Goal: Task Accomplishment & Management: Use online tool/utility

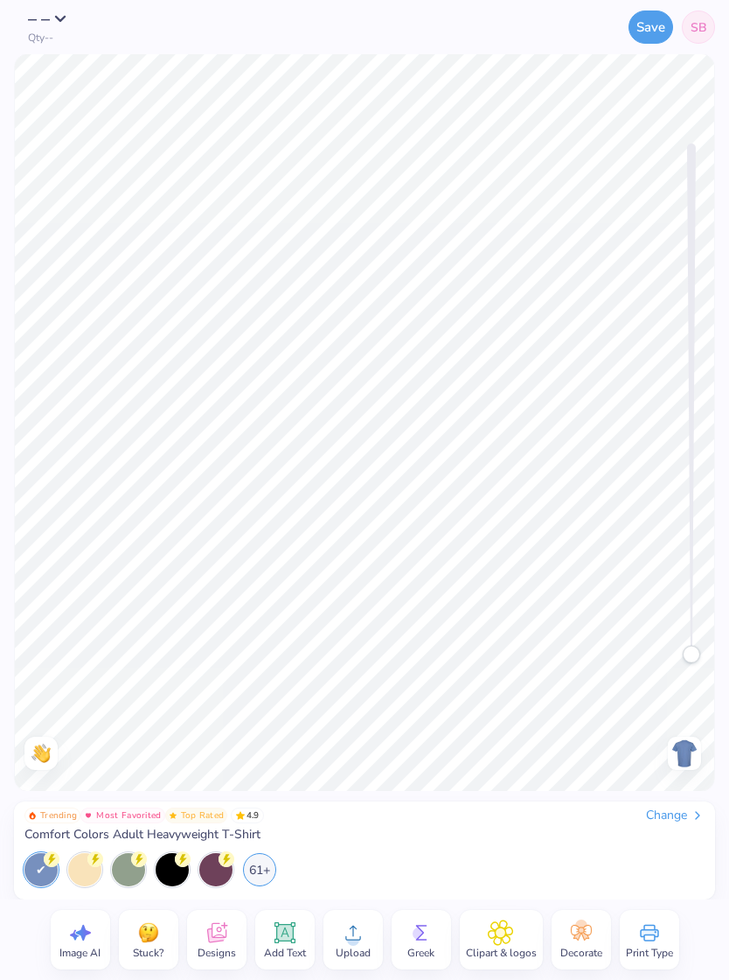
click at [213, 933] on icon at bounding box center [217, 932] width 26 height 26
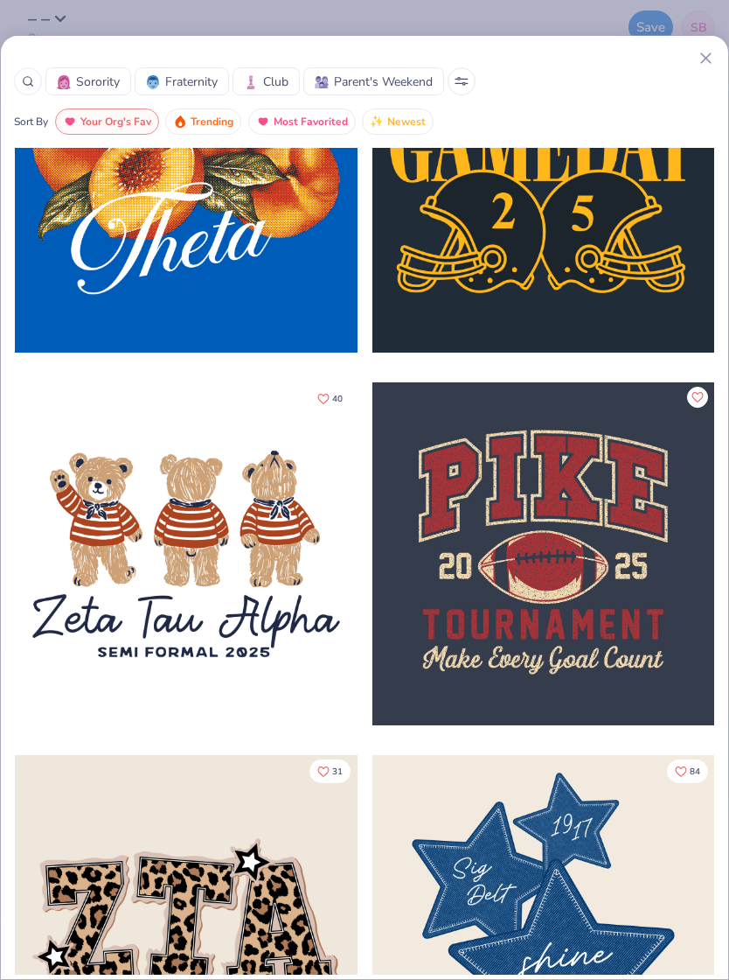
scroll to position [3128, 0]
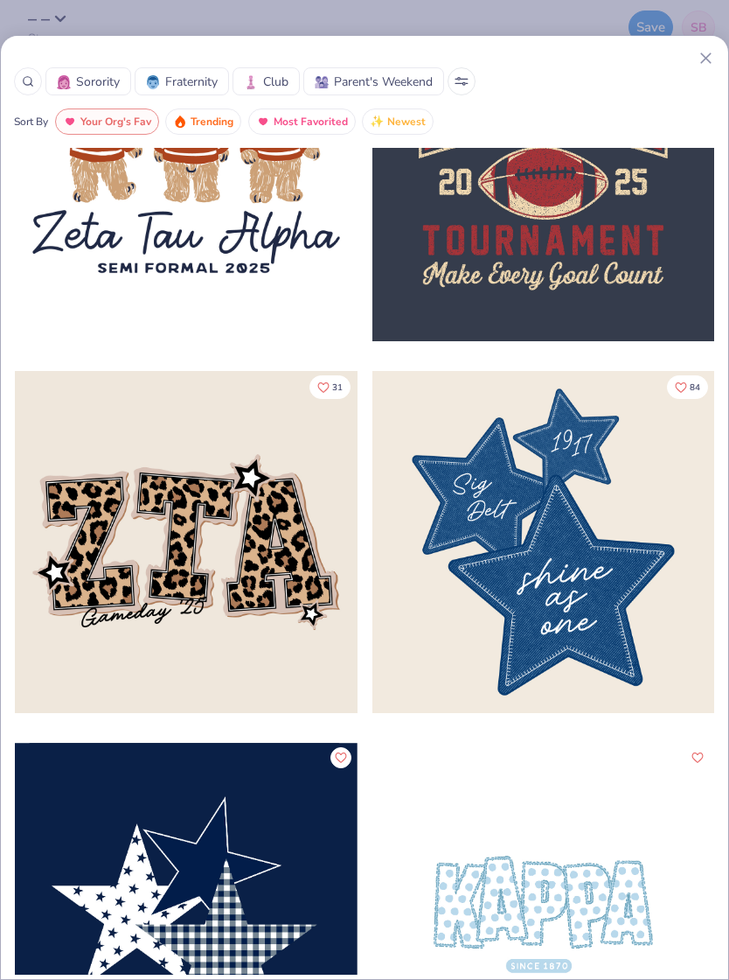
click at [167, 82] on span "Fraternity" at bounding box center [191, 82] width 52 height 18
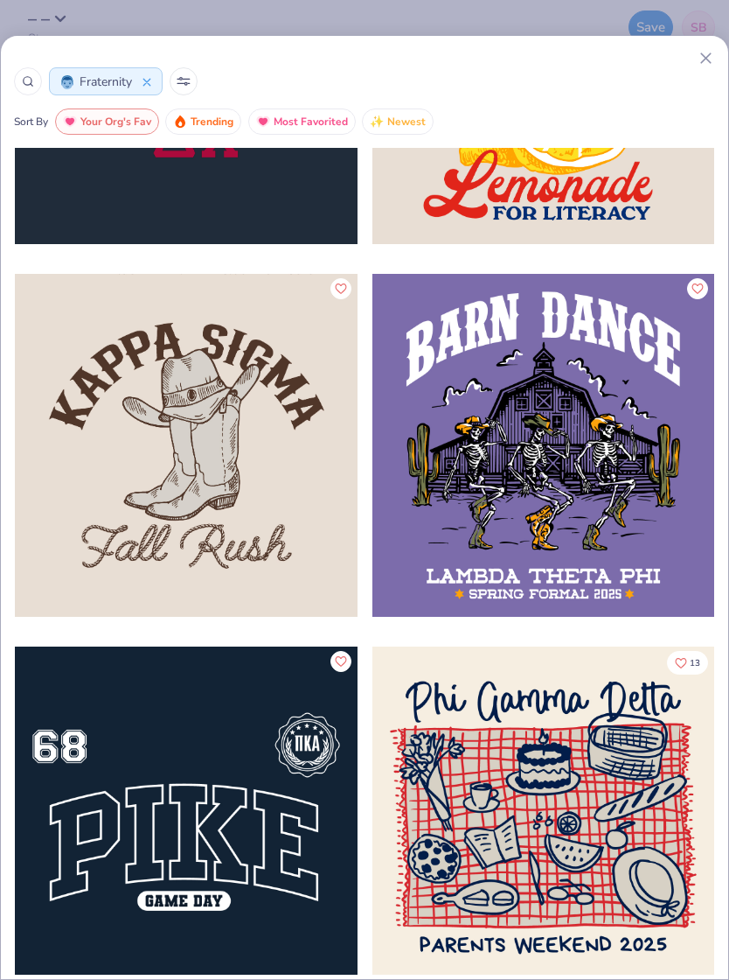
scroll to position [8813, 0]
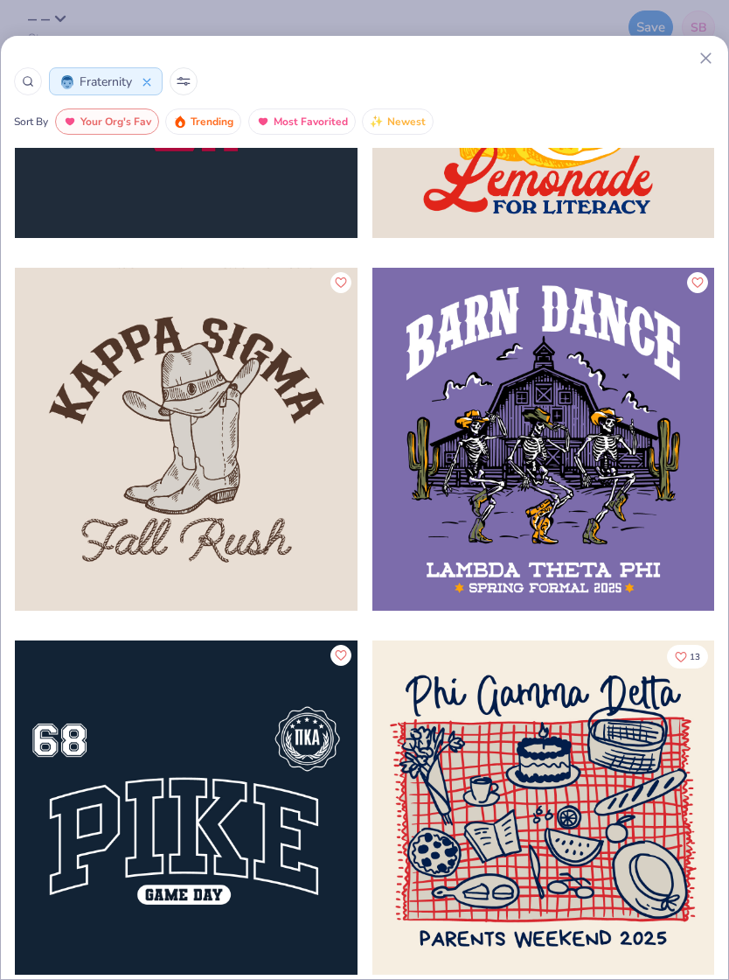
click at [104, 468] on div at bounding box center [186, 439] width 343 height 343
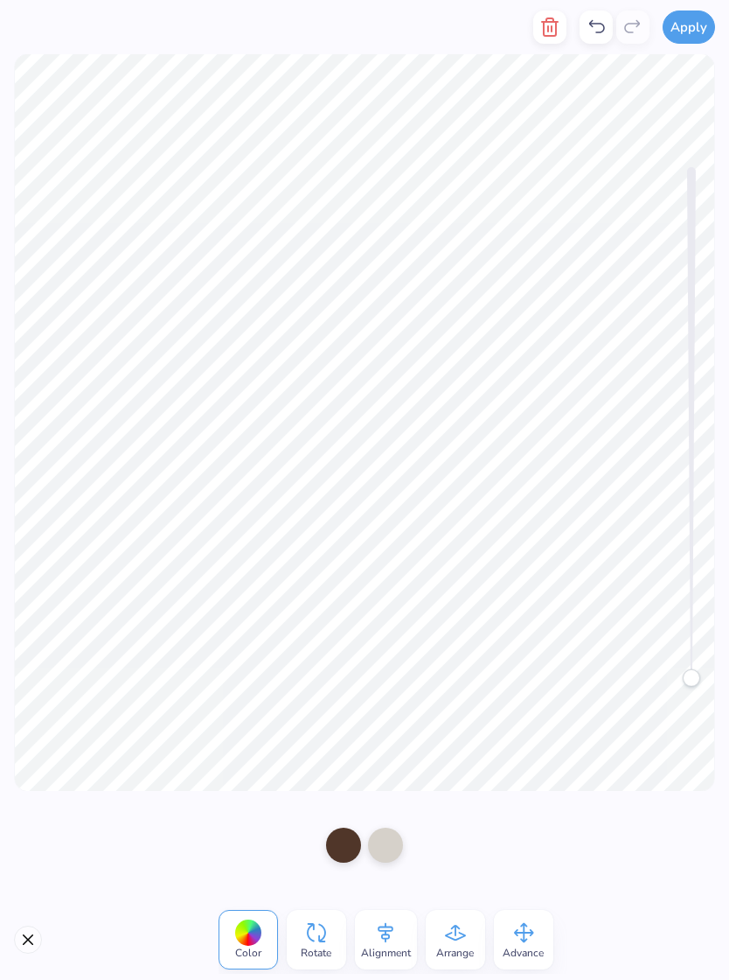
click at [590, 19] on icon at bounding box center [596, 27] width 21 height 21
click at [590, 27] on icon at bounding box center [596, 27] width 21 height 21
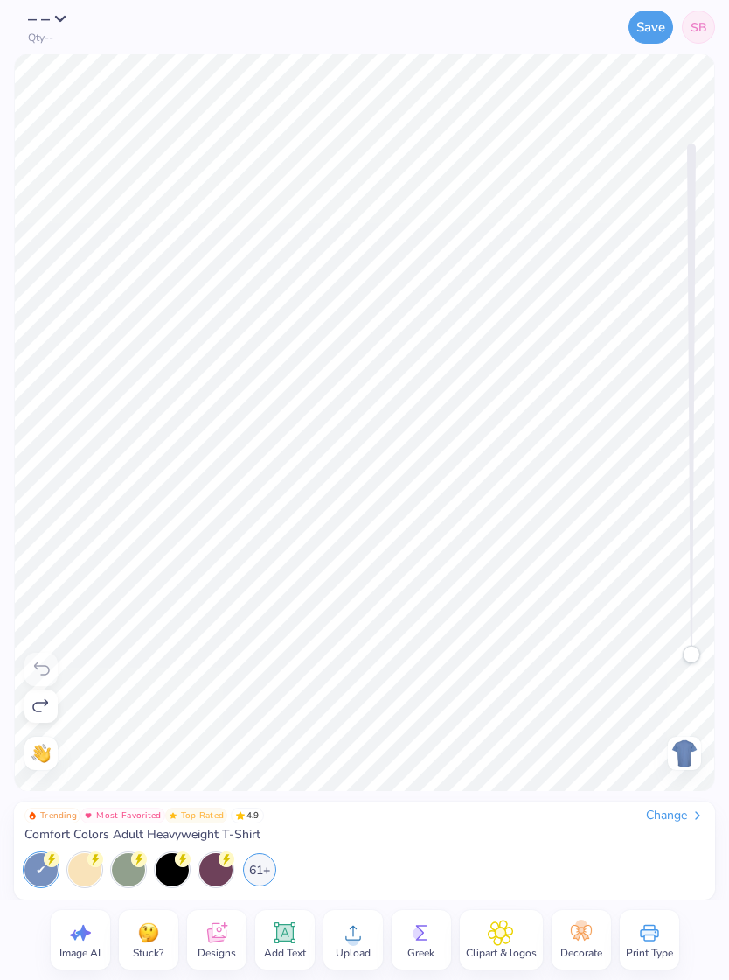
click at [700, 753] on div at bounding box center [684, 752] width 33 height 33
click at [227, 942] on icon at bounding box center [217, 932] width 26 height 26
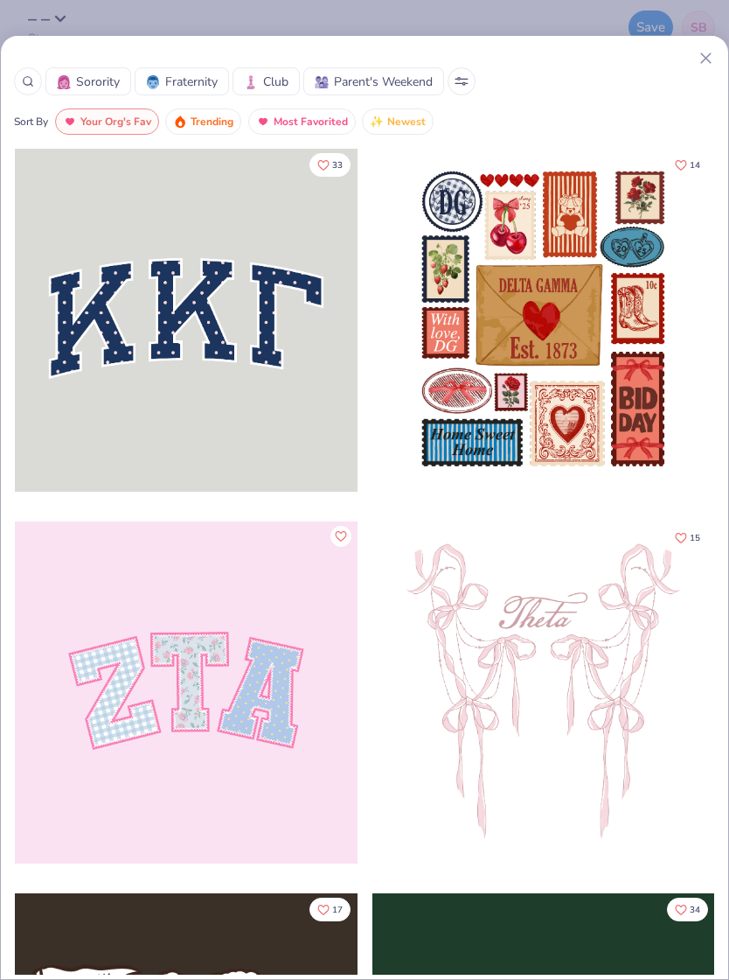
scroll to position [47, 0]
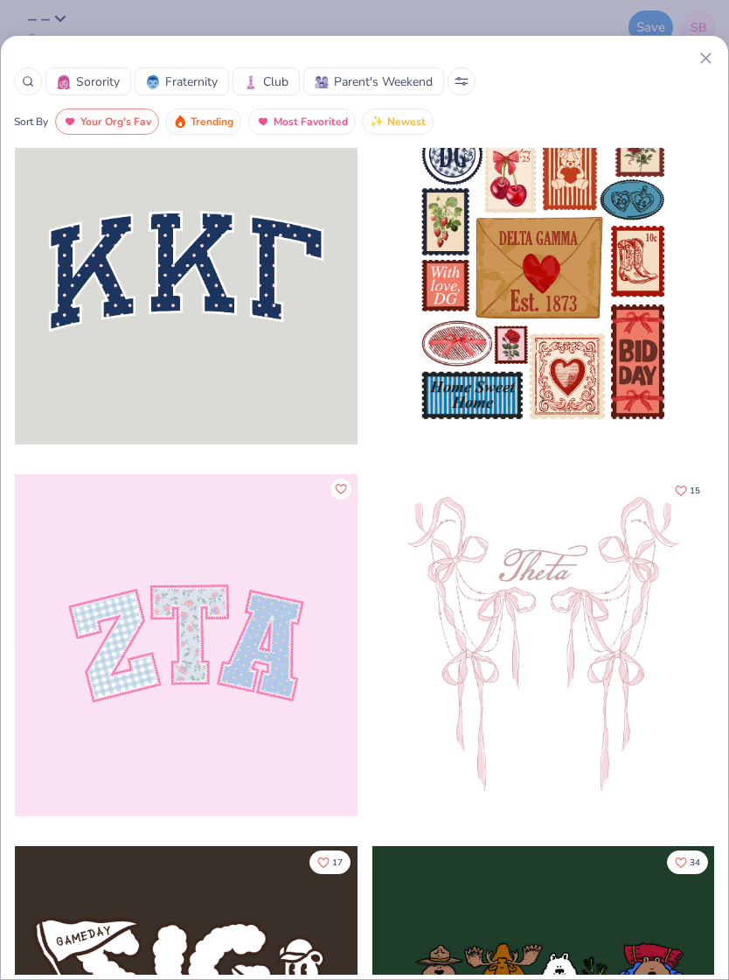
click at [163, 90] on div at bounding box center [155, 82] width 19 height 18
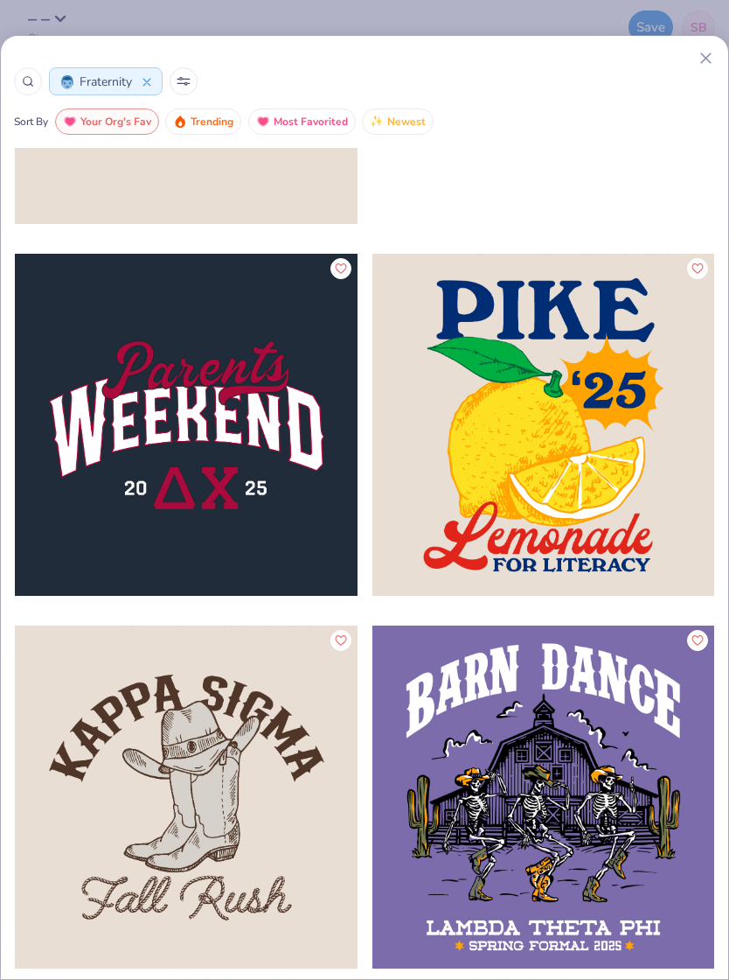
scroll to position [8466, 0]
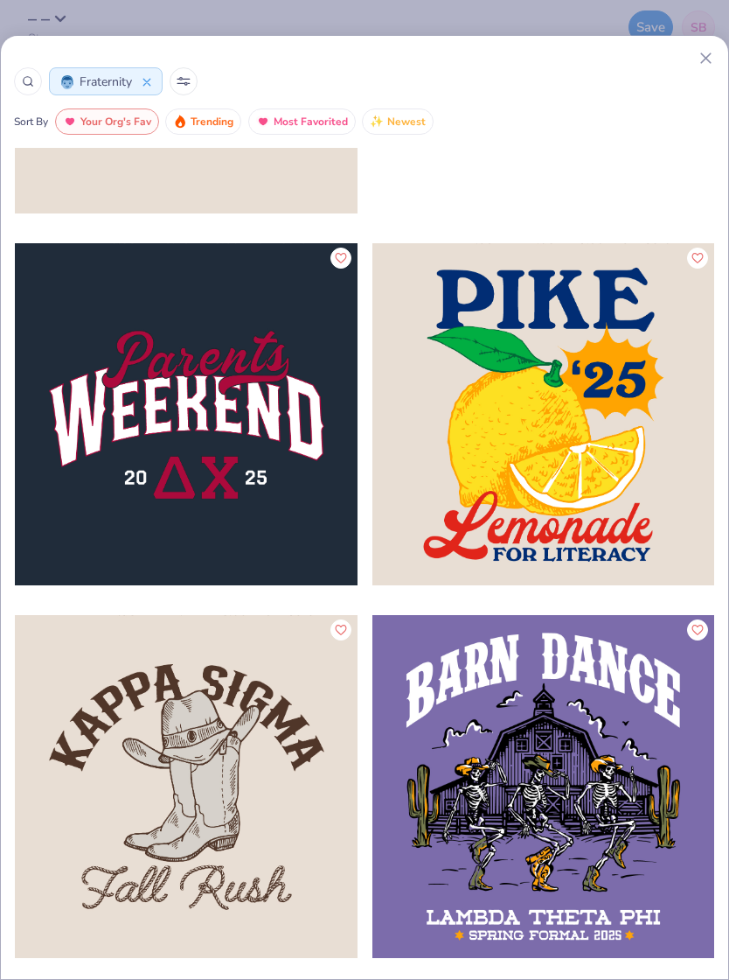
click at [139, 731] on div at bounding box center [186, 786] width 343 height 343
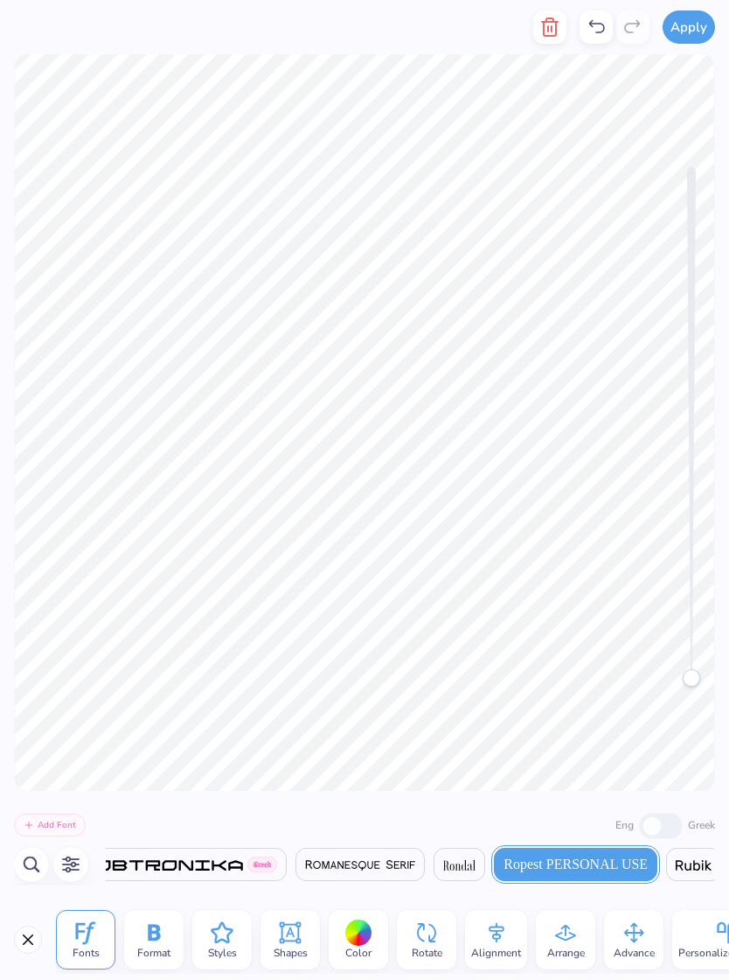
scroll to position [0, 1]
type textarea "F"
type textarea "Austin,Tx"
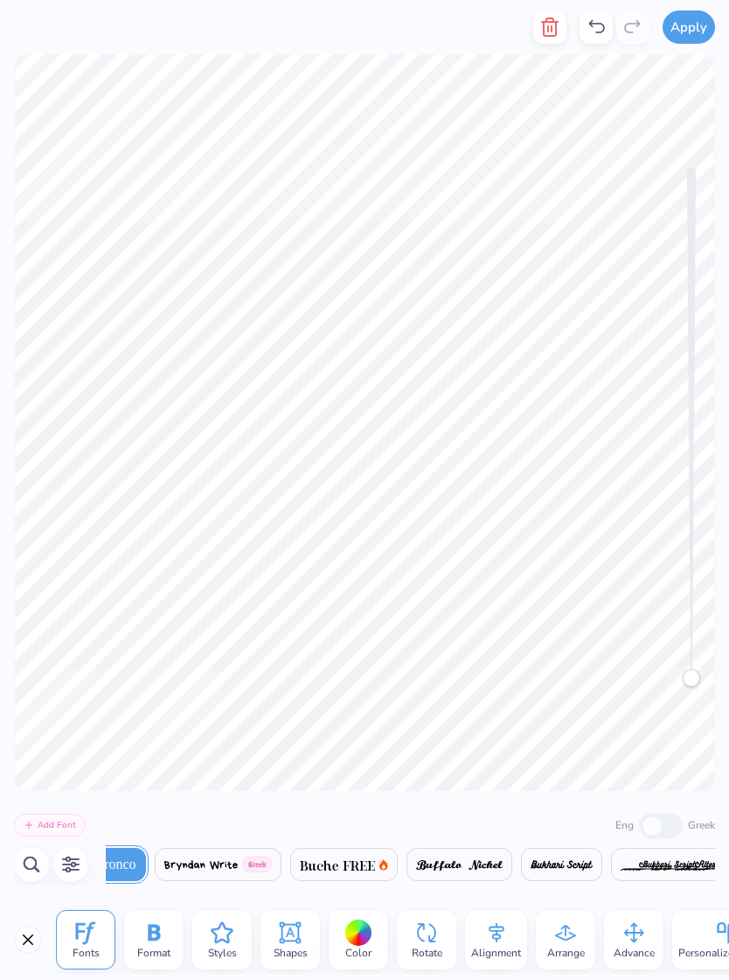
scroll to position [0, 1]
type textarea "K"
type textarea "Phi Delta Epsilon"
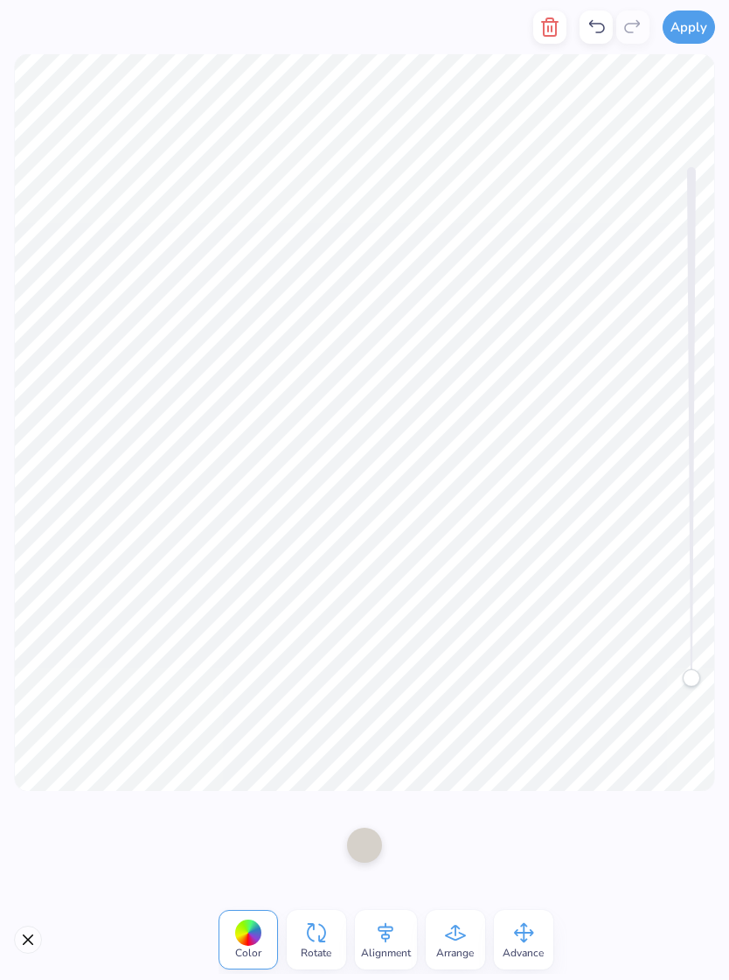
click at [37, 938] on button "Close" at bounding box center [28, 939] width 28 height 28
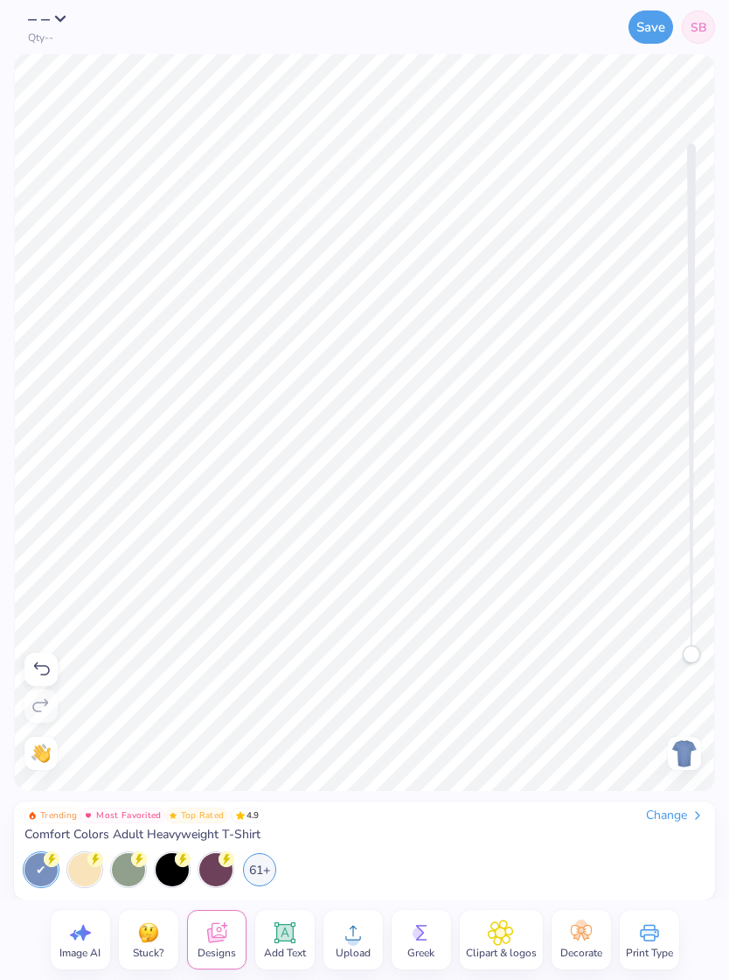
click at [494, 946] on span "Clipart & logos" at bounding box center [501, 952] width 71 height 14
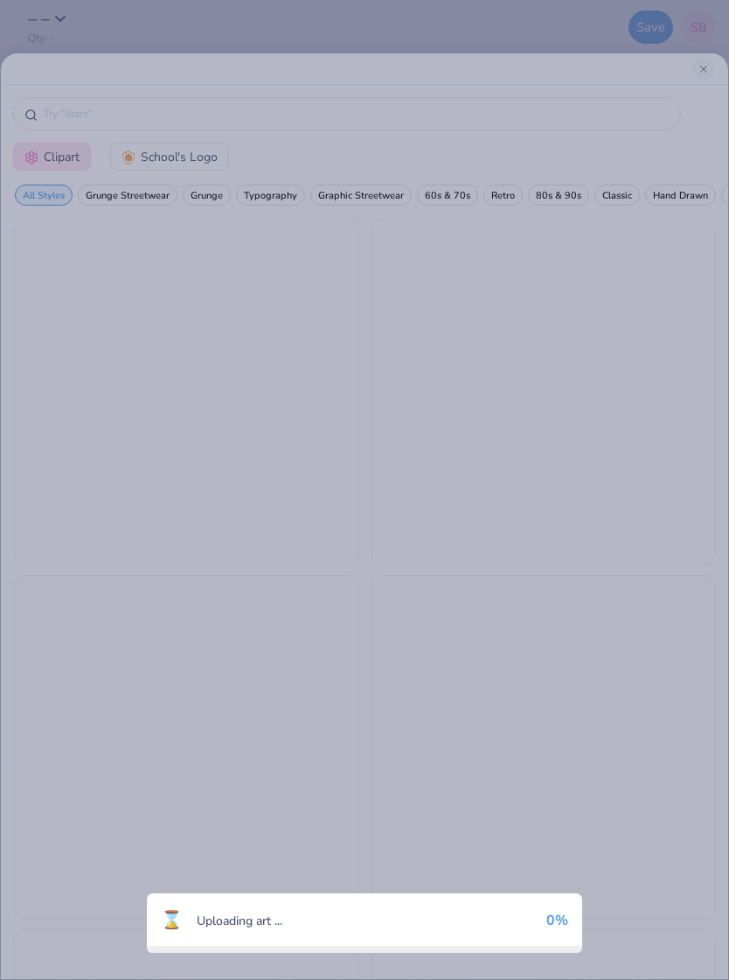
scroll to position [0, 0]
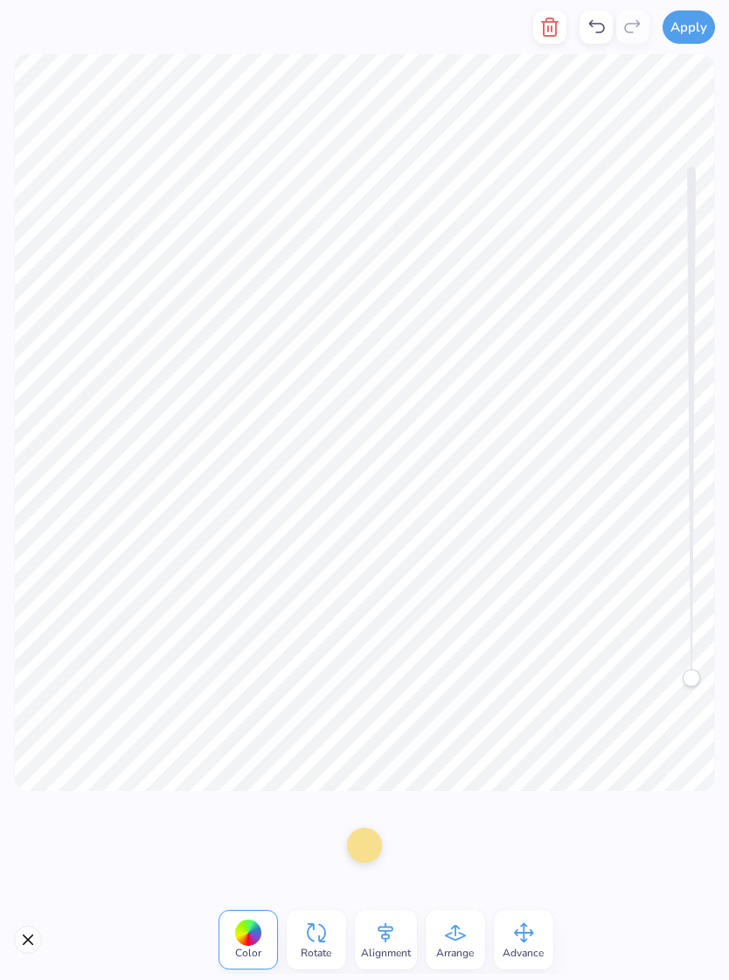
click at [553, 32] on icon "button" at bounding box center [550, 27] width 21 height 21
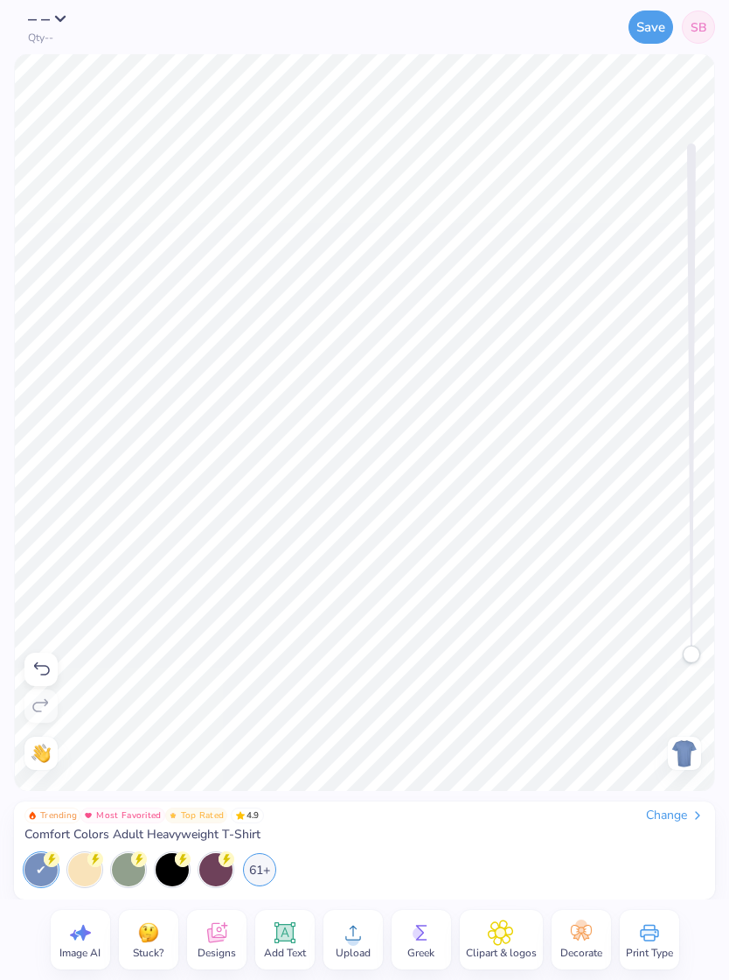
click at [471, 936] on div "Clipart & logos" at bounding box center [501, 939] width 83 height 59
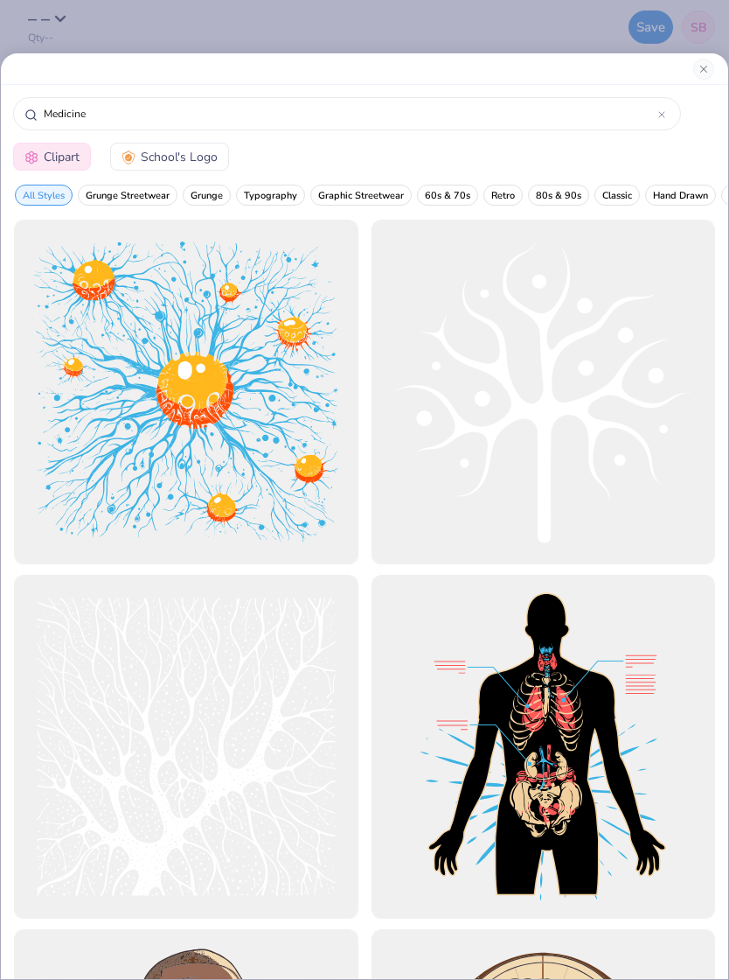
type input "Medicine"
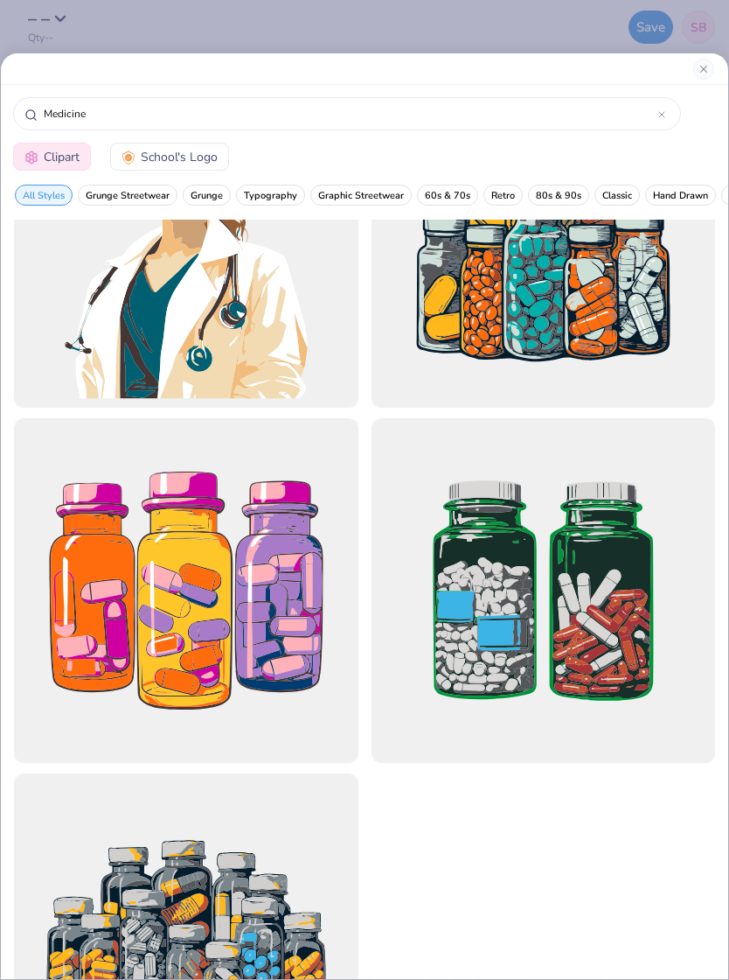
scroll to position [1368, 0]
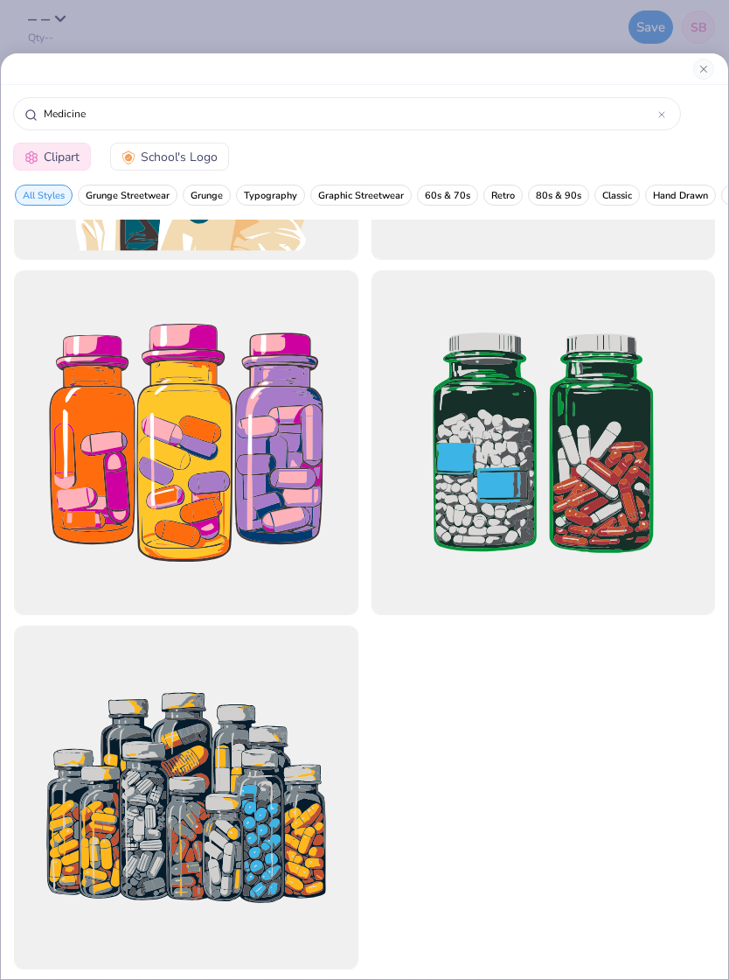
click at [655, 475] on div at bounding box center [544, 442] width 345 height 345
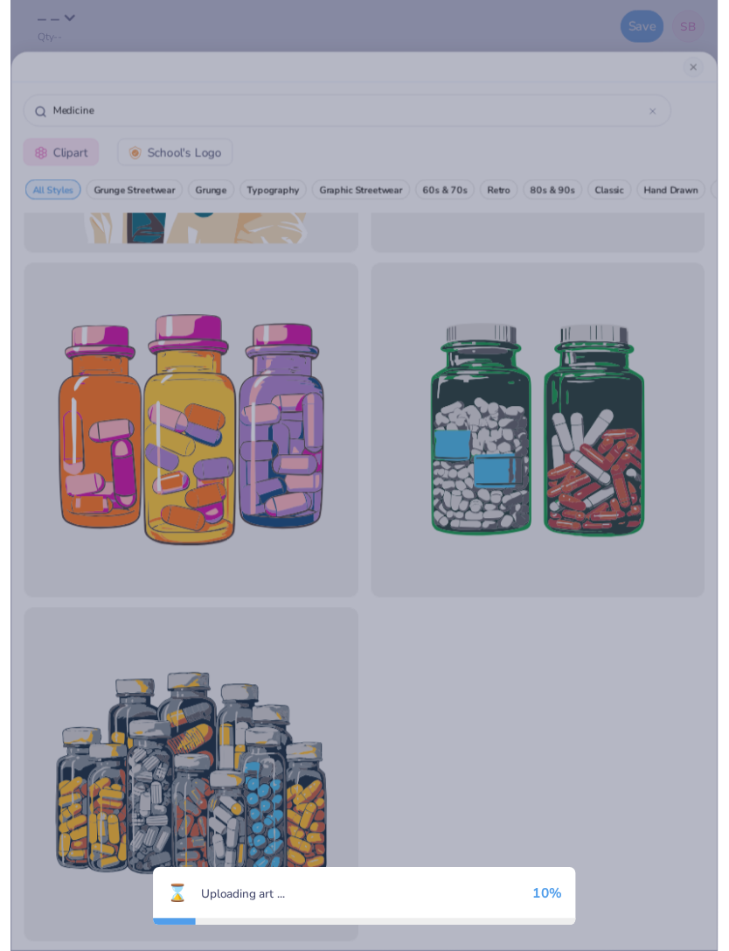
scroll to position [3, 0]
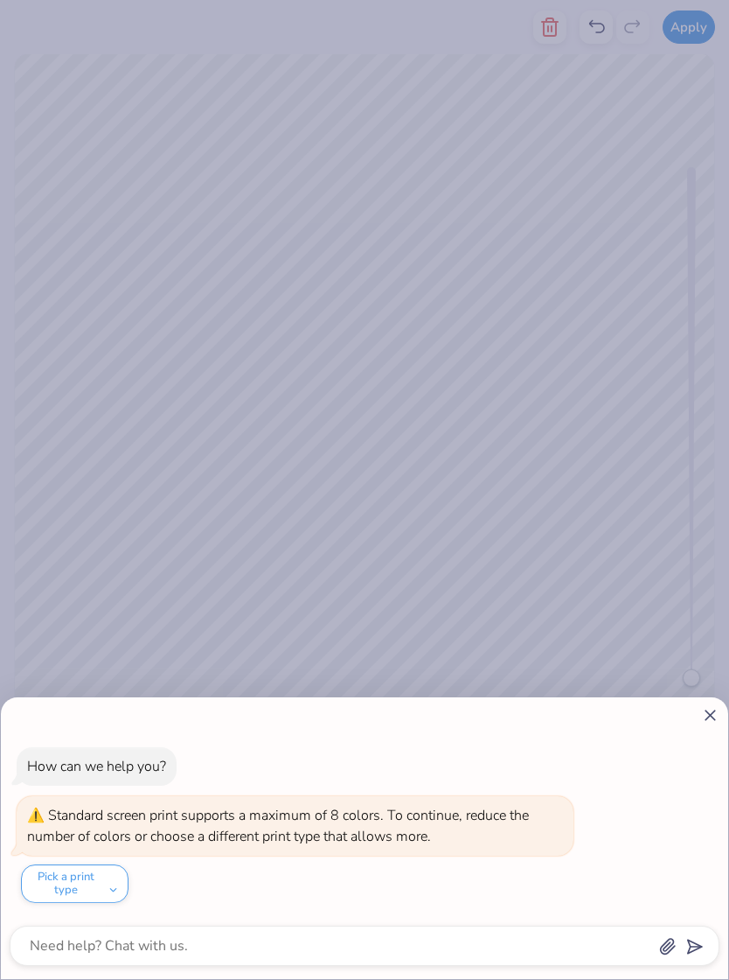
click at [708, 718] on line at bounding box center [711, 715] width 10 height 10
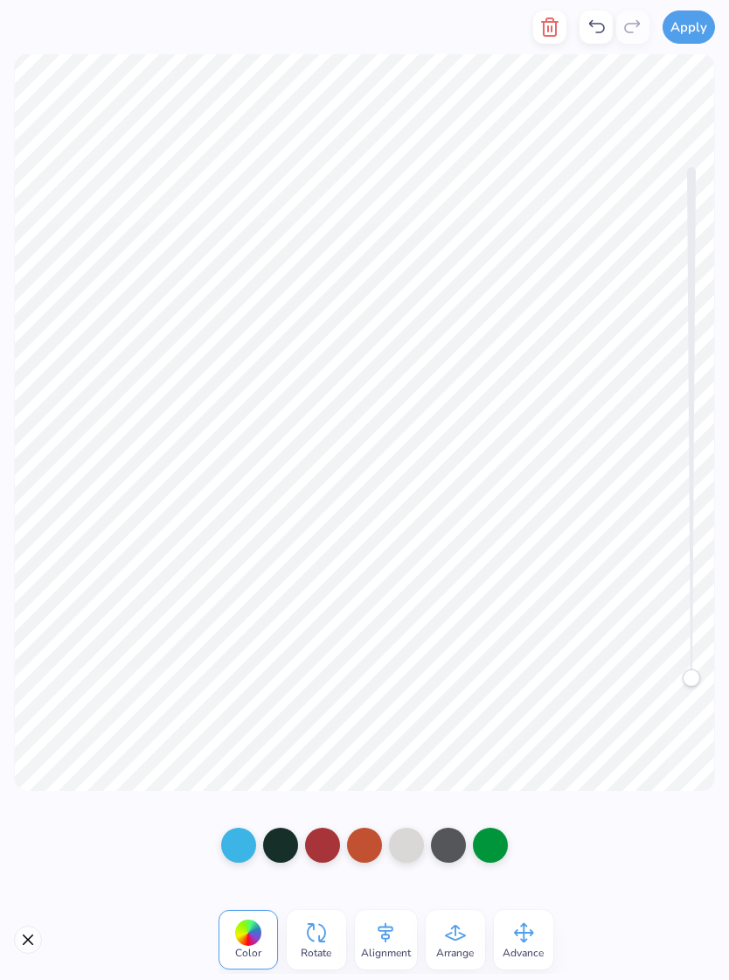
click at [559, 27] on icon "button" at bounding box center [550, 27] width 21 height 21
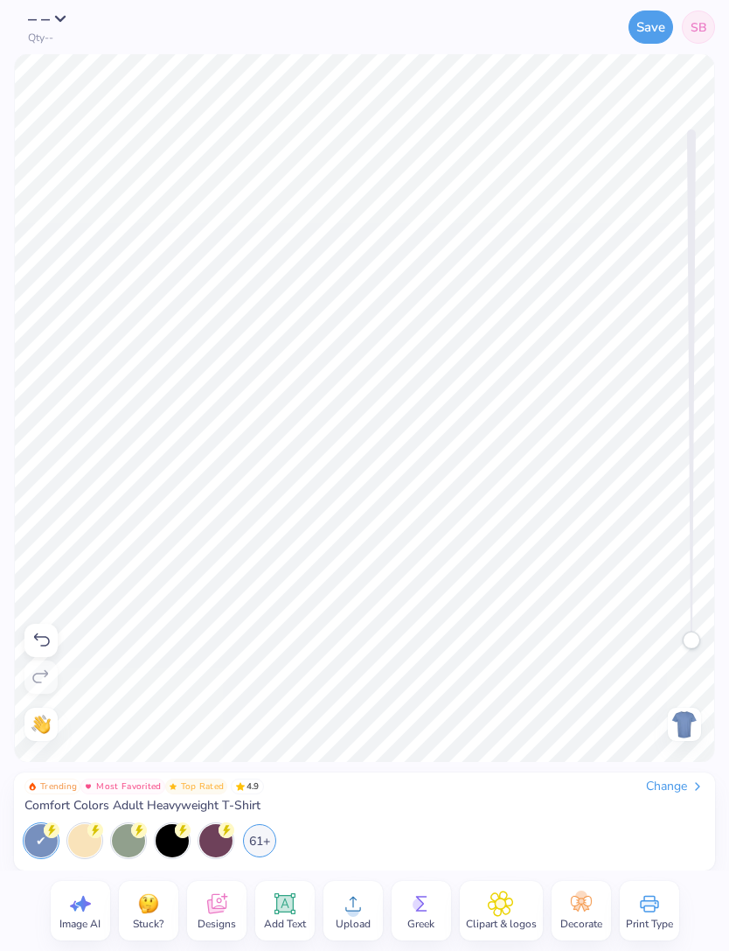
click at [337, 904] on div "Upload" at bounding box center [353, 910] width 59 height 59
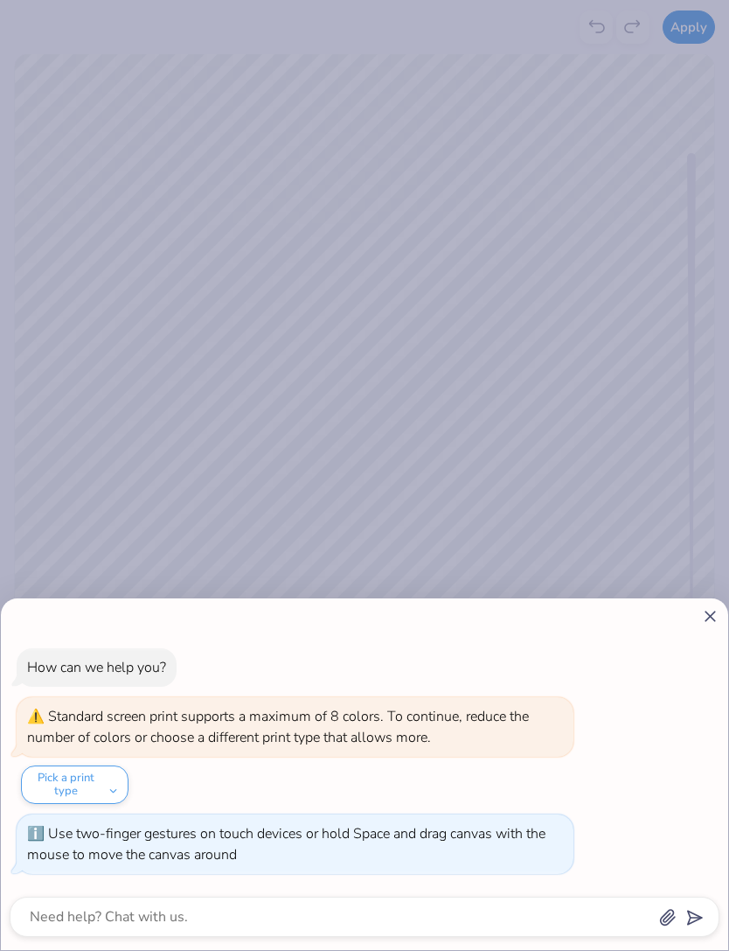
click at [718, 611] on icon at bounding box center [710, 616] width 18 height 18
type textarea "x"
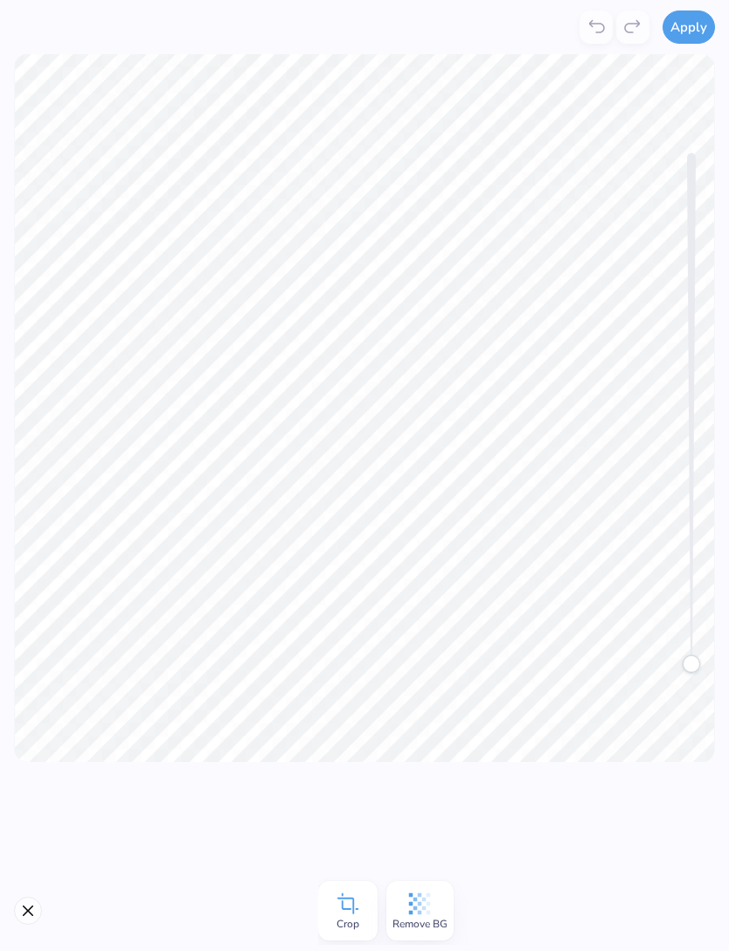
click at [687, 26] on button "Apply" at bounding box center [689, 26] width 52 height 33
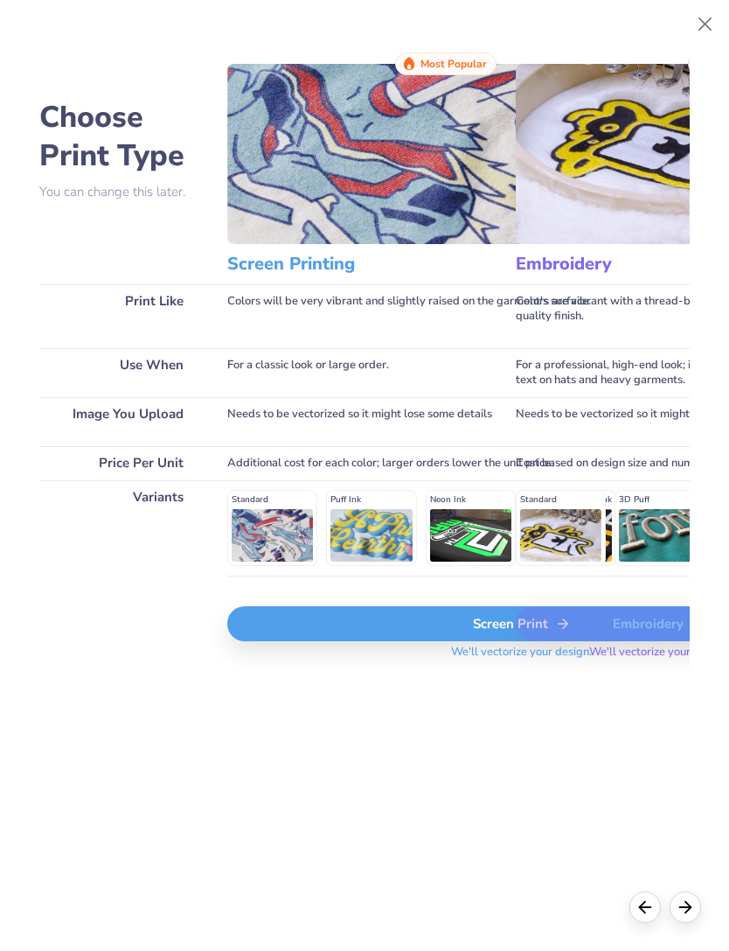
click at [307, 635] on div "Screen Print" at bounding box center [521, 623] width 589 height 35
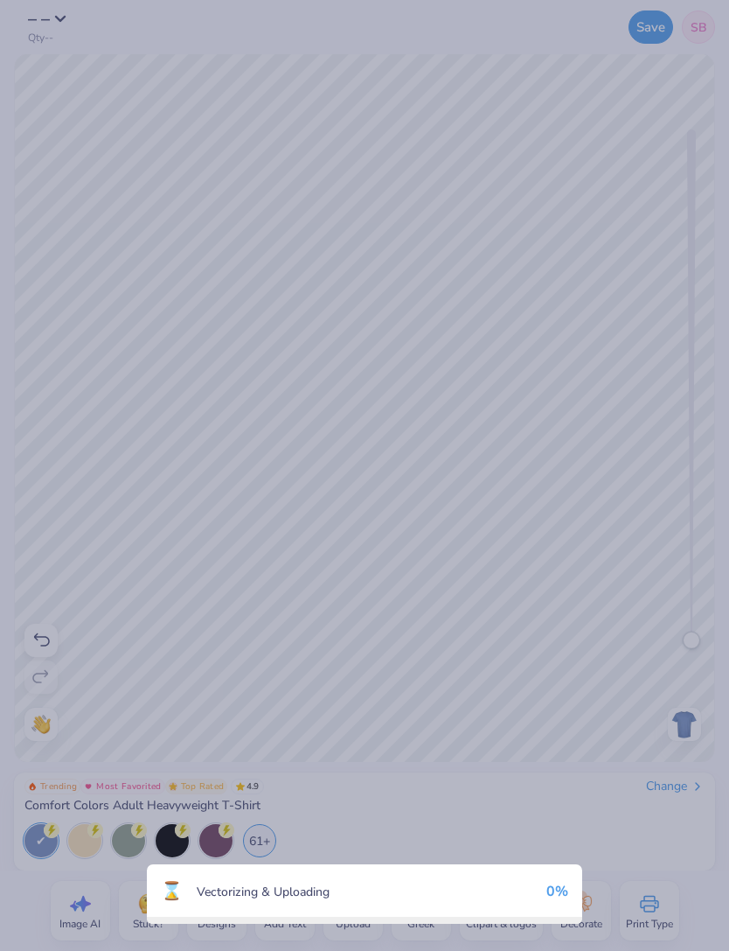
click at [505, 602] on div "⌛ Vectorizing & Uploading 0 %" at bounding box center [364, 475] width 729 height 951
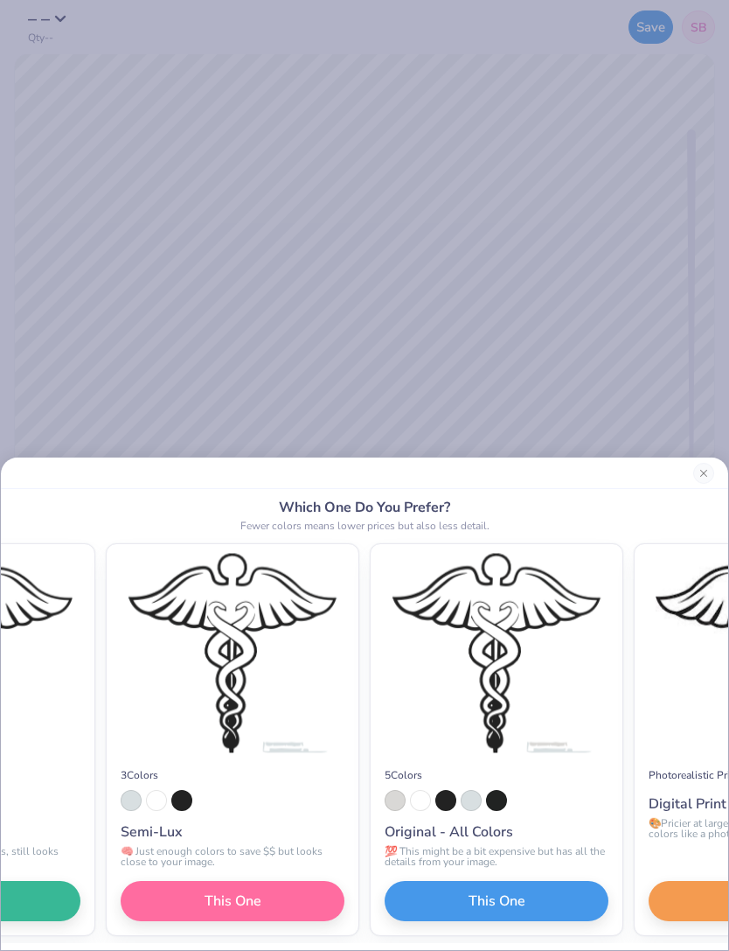
scroll to position [0, -159]
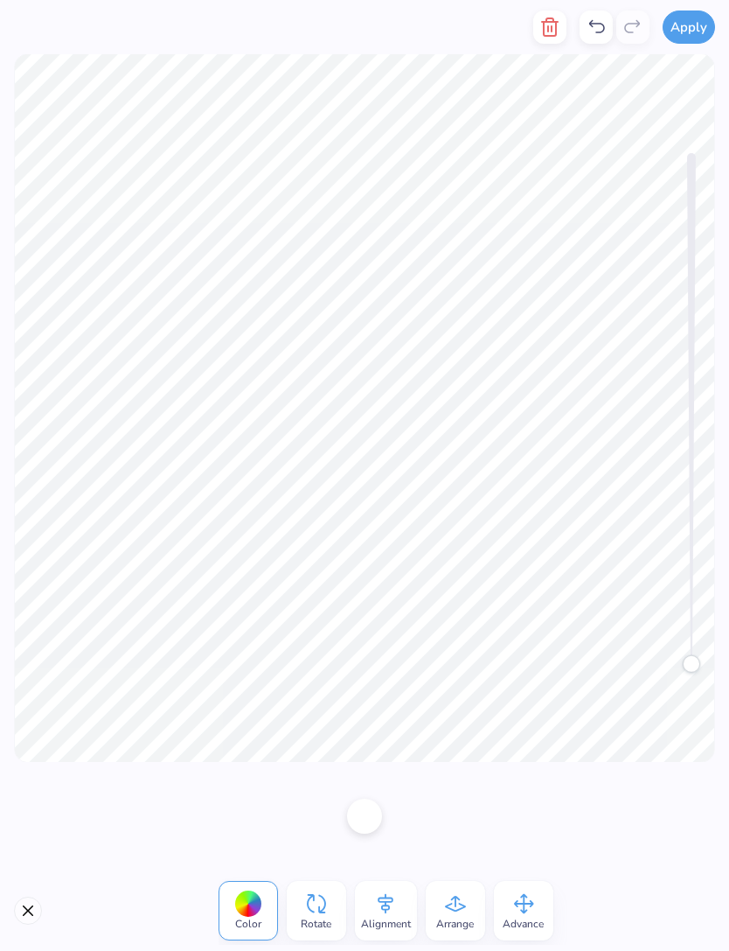
click at [593, 14] on div at bounding box center [596, 26] width 33 height 33
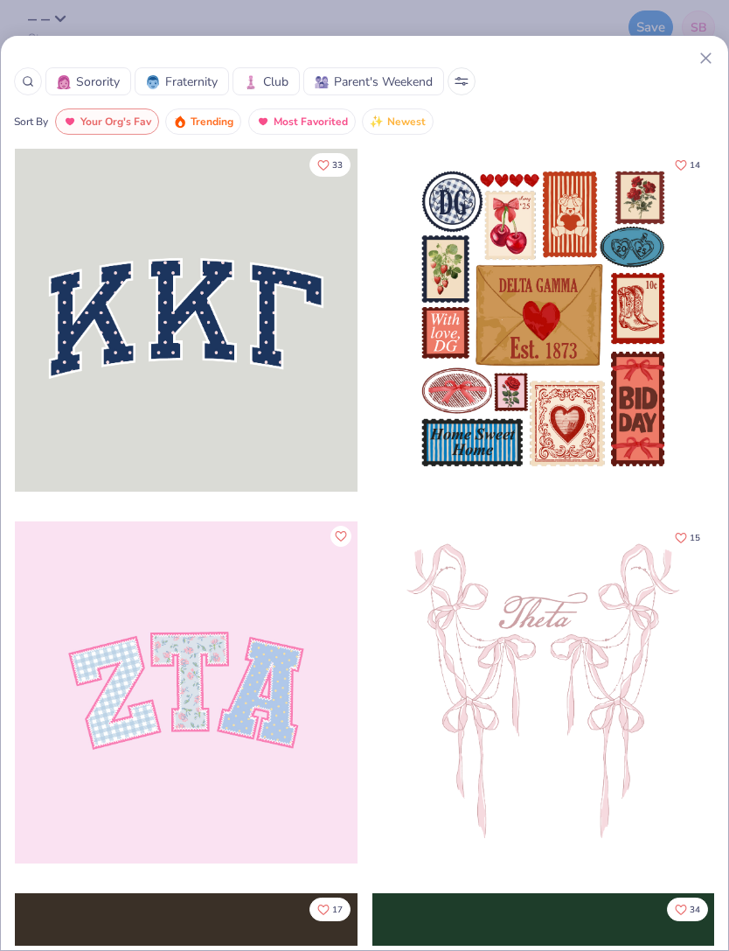
click at [183, 87] on span "Fraternity" at bounding box center [191, 82] width 52 height 18
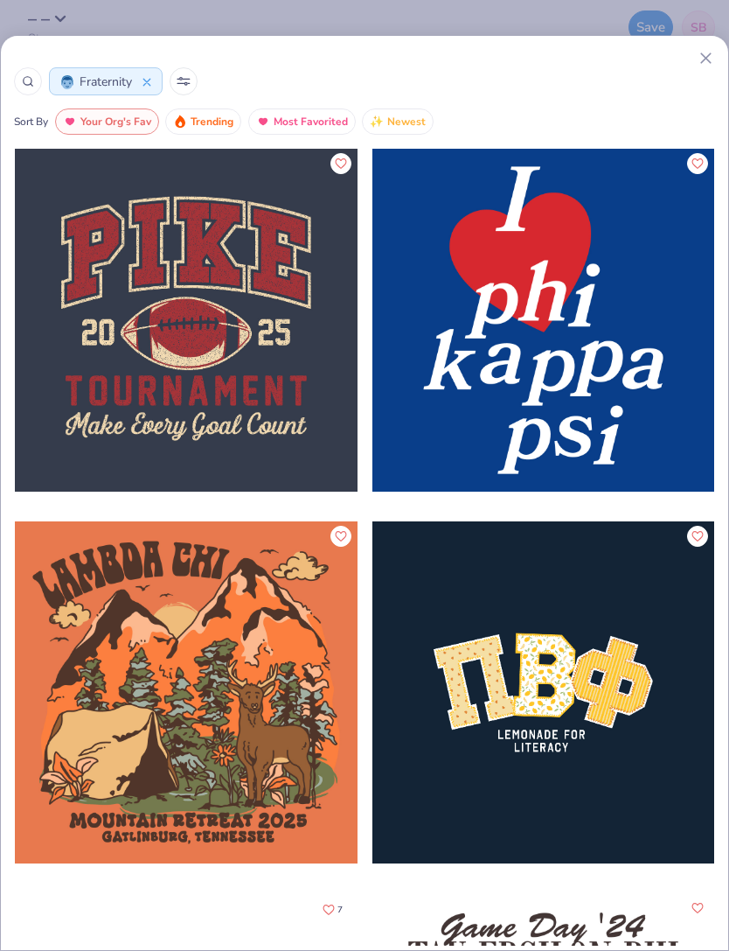
click at [701, 62] on line at bounding box center [706, 58] width 10 height 10
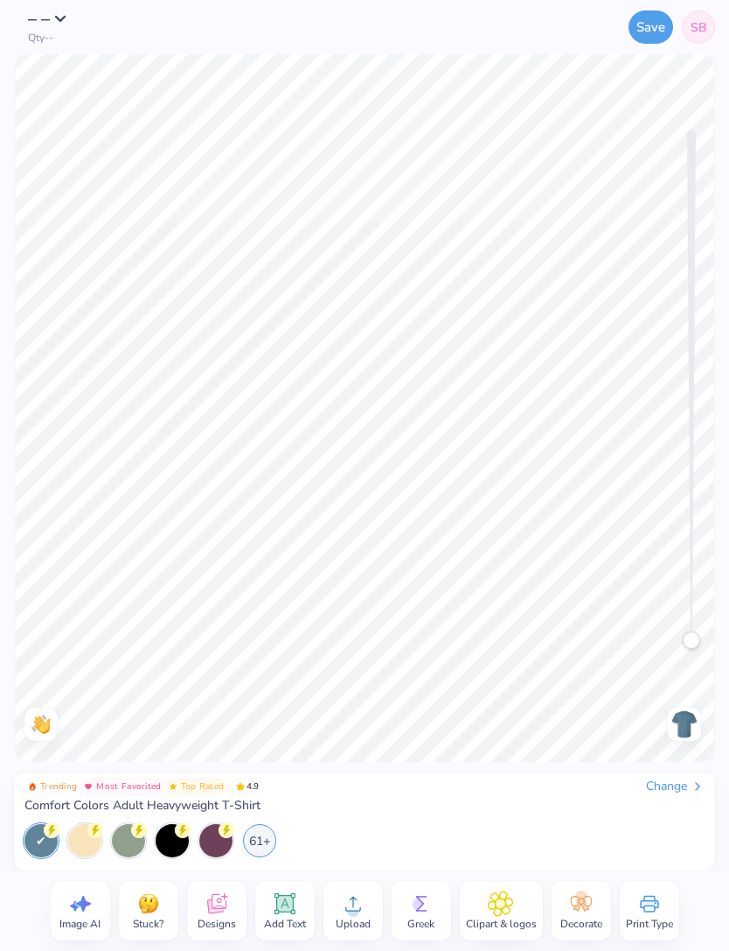
click at [695, 714] on img at bounding box center [685, 724] width 28 height 28
click at [246, 850] on div "61+" at bounding box center [364, 840] width 680 height 33
click at [255, 837] on div "61+" at bounding box center [259, 840] width 33 height 33
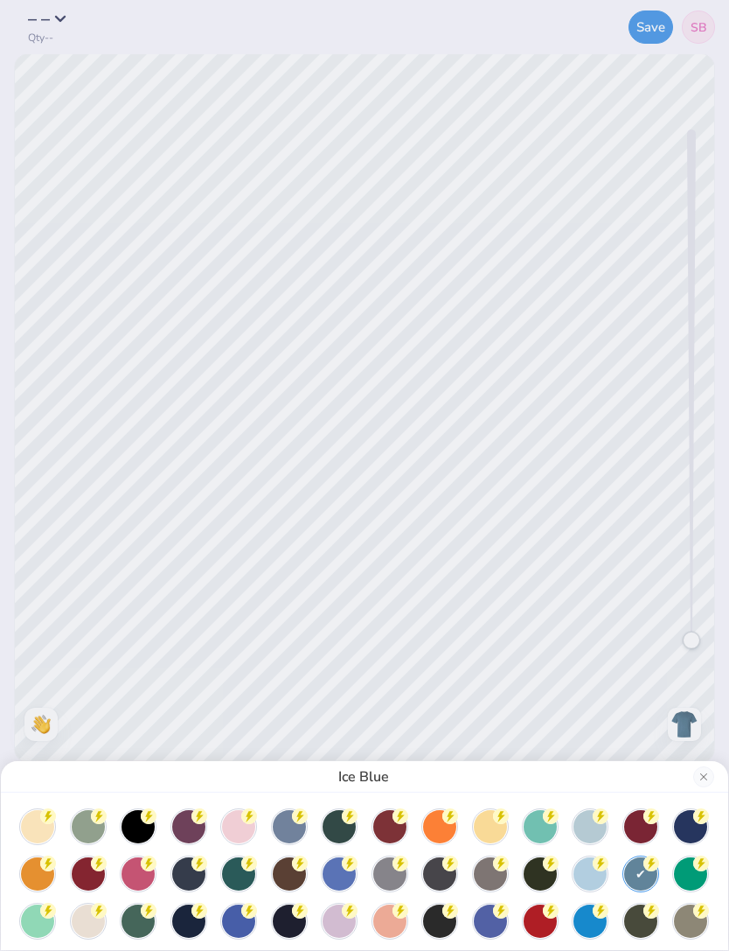
click at [252, 827] on div at bounding box center [238, 826] width 33 height 33
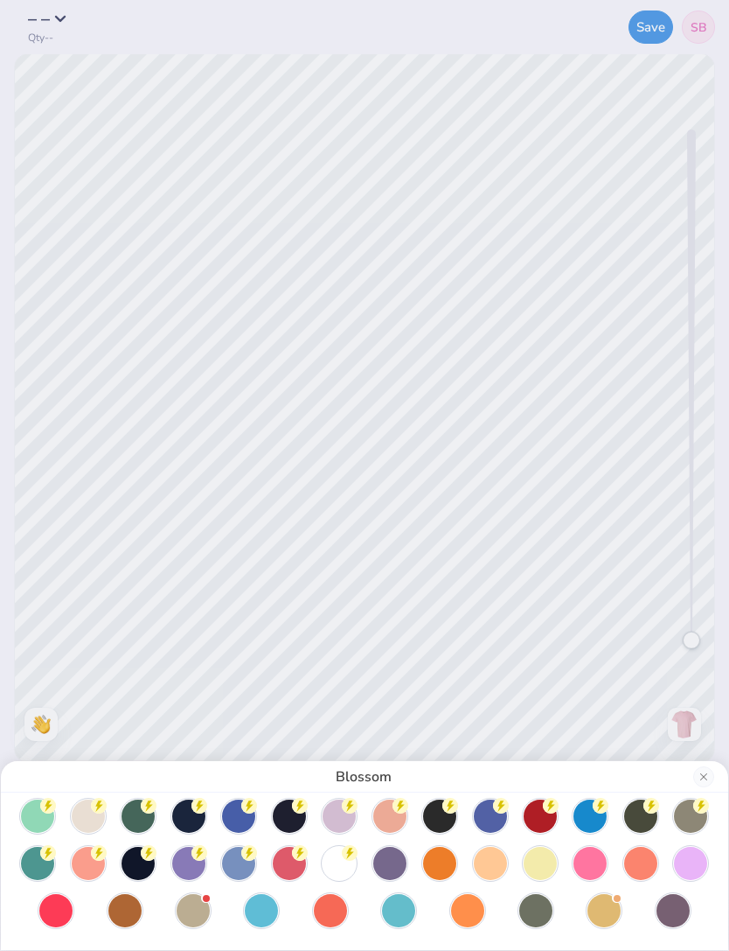
scroll to position [105, 0]
click at [380, 857] on div at bounding box center [389, 863] width 33 height 33
click at [666, 909] on div at bounding box center [673, 910] width 33 height 33
click at [182, 876] on div at bounding box center [188, 863] width 33 height 33
click at [384, 862] on div at bounding box center [389, 863] width 33 height 33
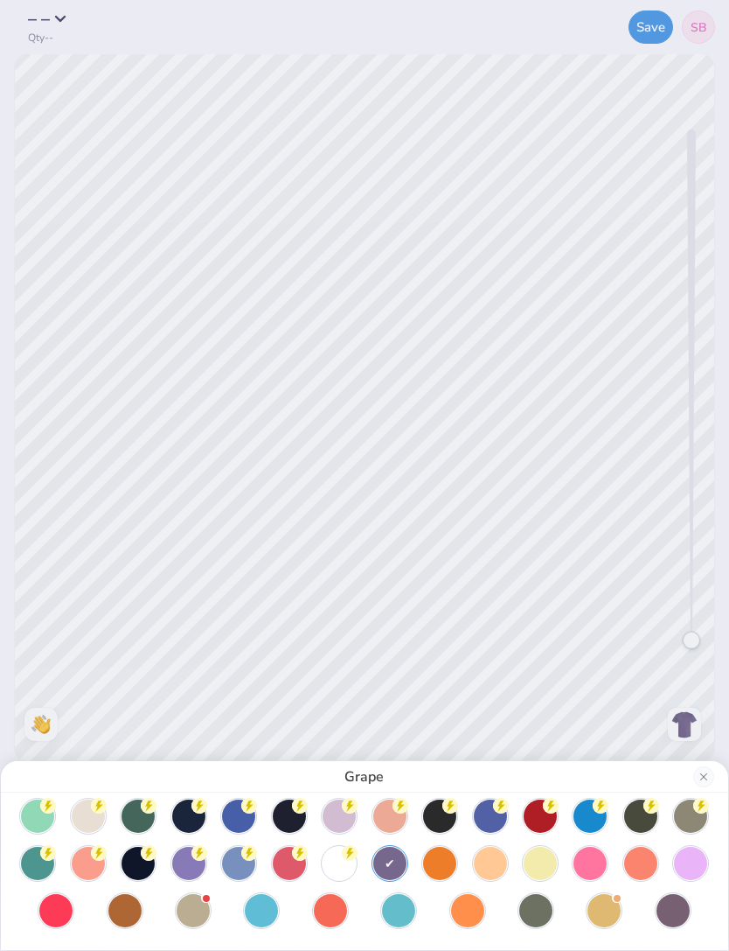
click at [707, 771] on button "Close" at bounding box center [704, 776] width 21 height 21
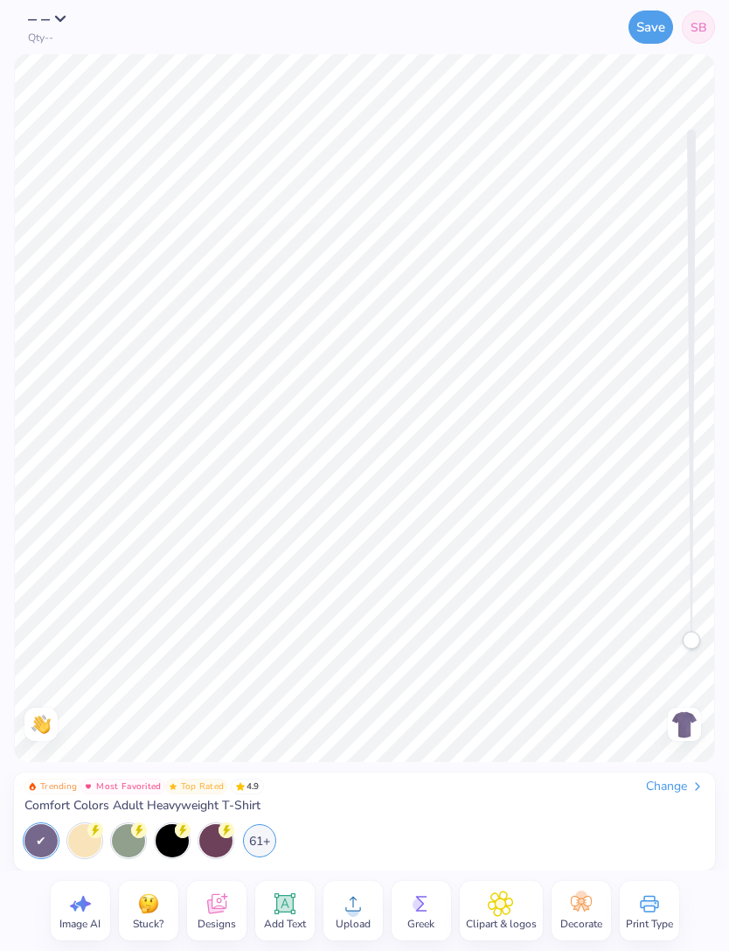
click at [687, 717] on img at bounding box center [685, 724] width 28 height 28
click at [676, 712] on img at bounding box center [685, 724] width 28 height 28
click at [255, 831] on div "61+" at bounding box center [259, 840] width 33 height 33
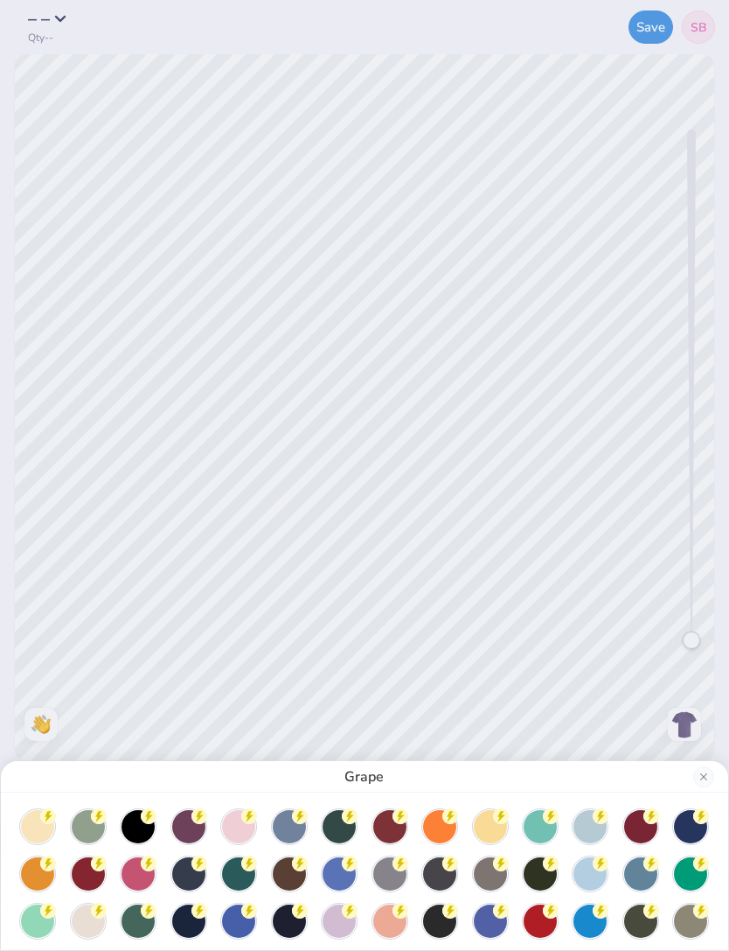
click at [387, 870] on div at bounding box center [389, 873] width 33 height 33
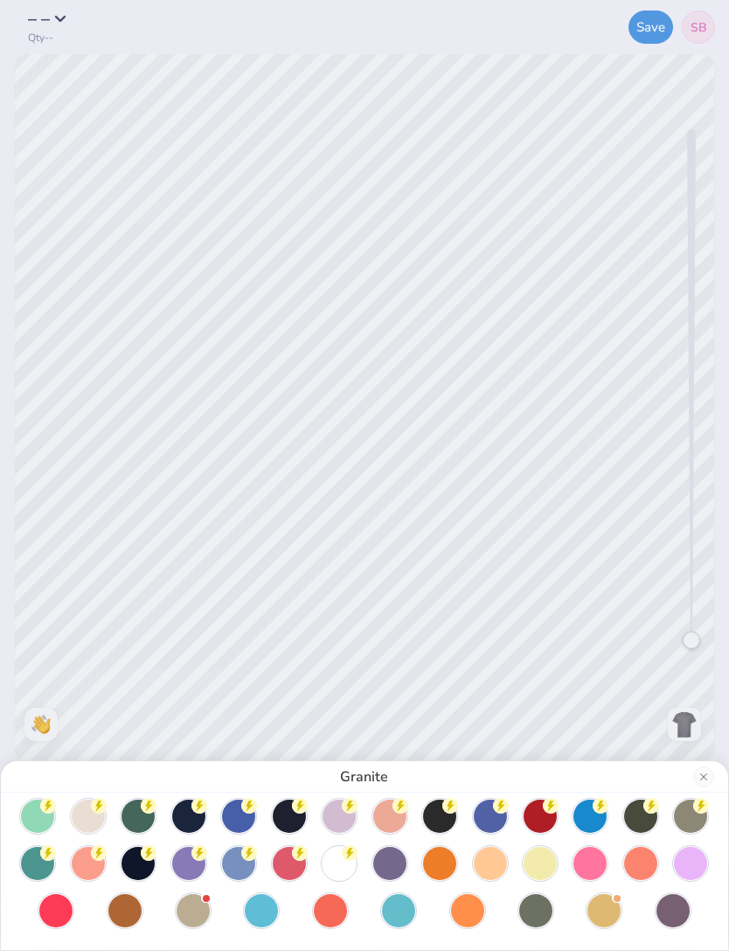
click at [381, 858] on div at bounding box center [389, 863] width 33 height 33
click at [329, 817] on div at bounding box center [339, 815] width 33 height 33
click at [380, 853] on div at bounding box center [389, 863] width 33 height 33
click at [330, 808] on div at bounding box center [339, 815] width 33 height 33
click at [379, 854] on div at bounding box center [389, 863] width 33 height 33
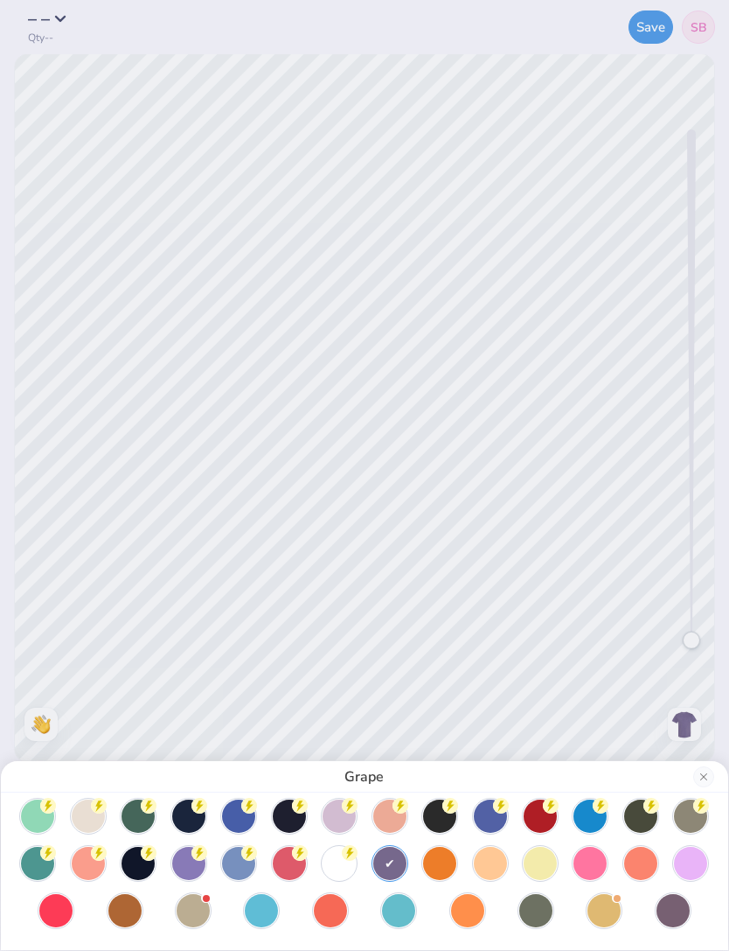
click at [630, 433] on div "Grape" at bounding box center [364, 475] width 729 height 951
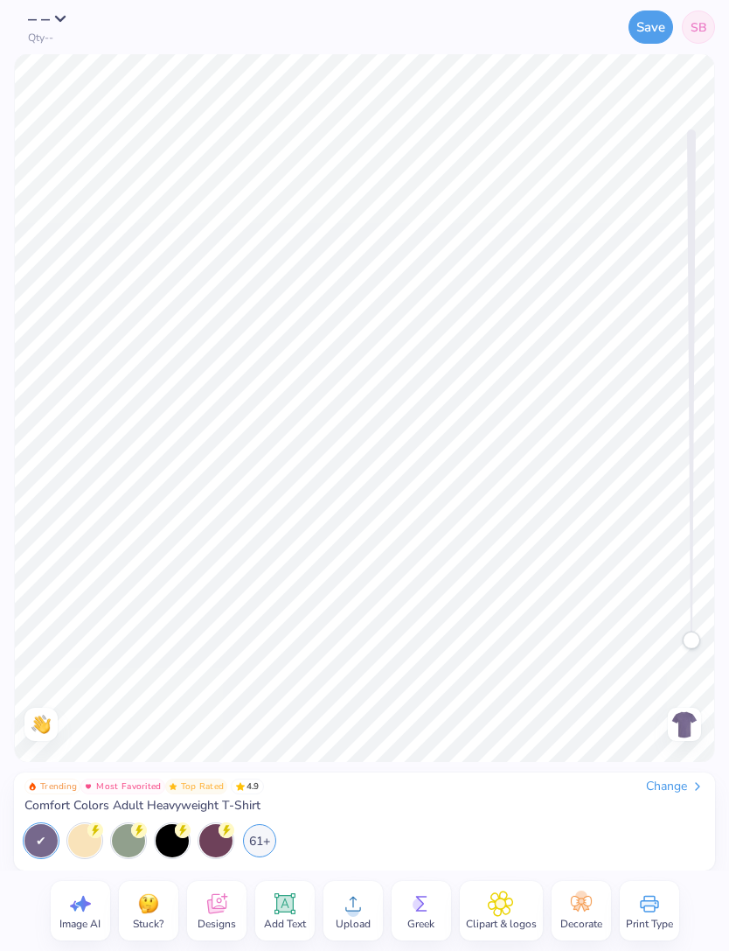
click at [208, 906] on icon at bounding box center [215, 906] width 17 height 14
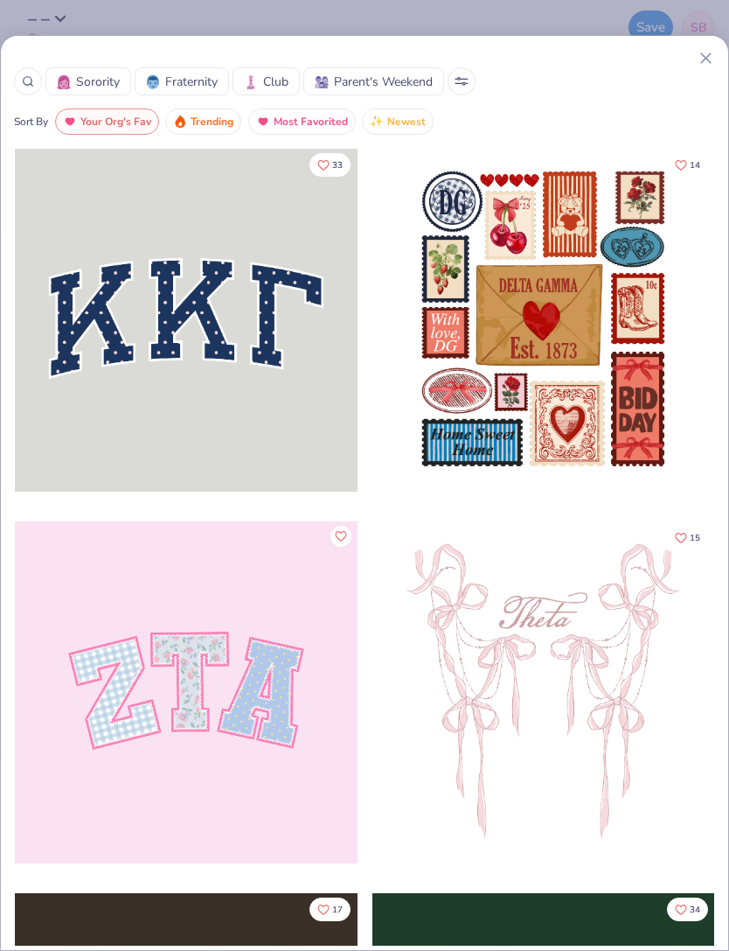
scroll to position [0, 0]
click at [192, 76] on span "Fraternity" at bounding box center [191, 82] width 52 height 18
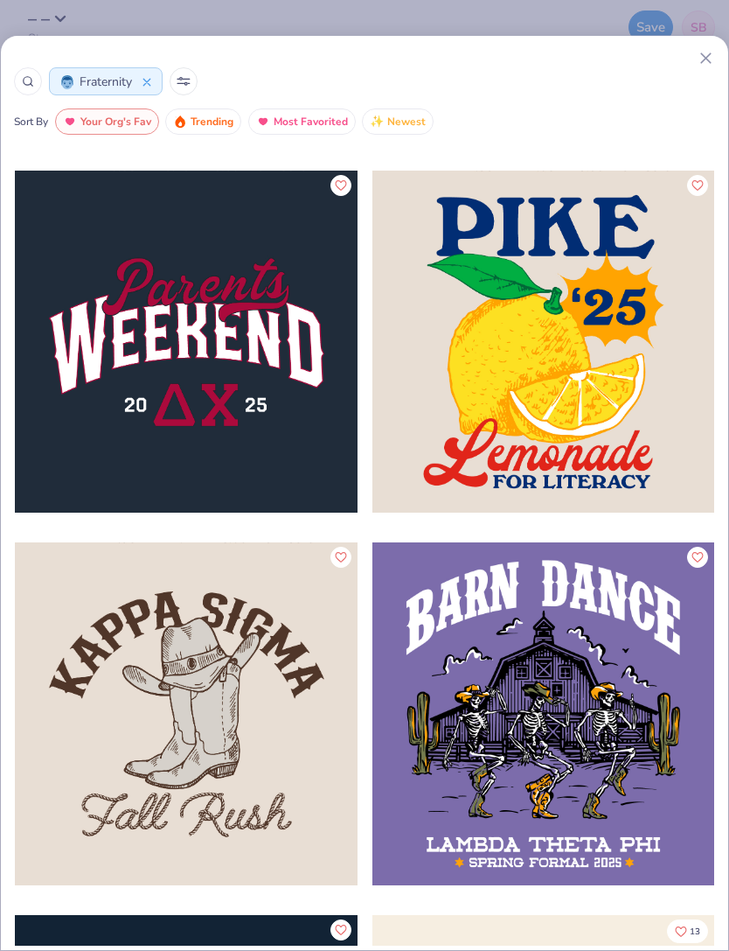
scroll to position [8874, 0]
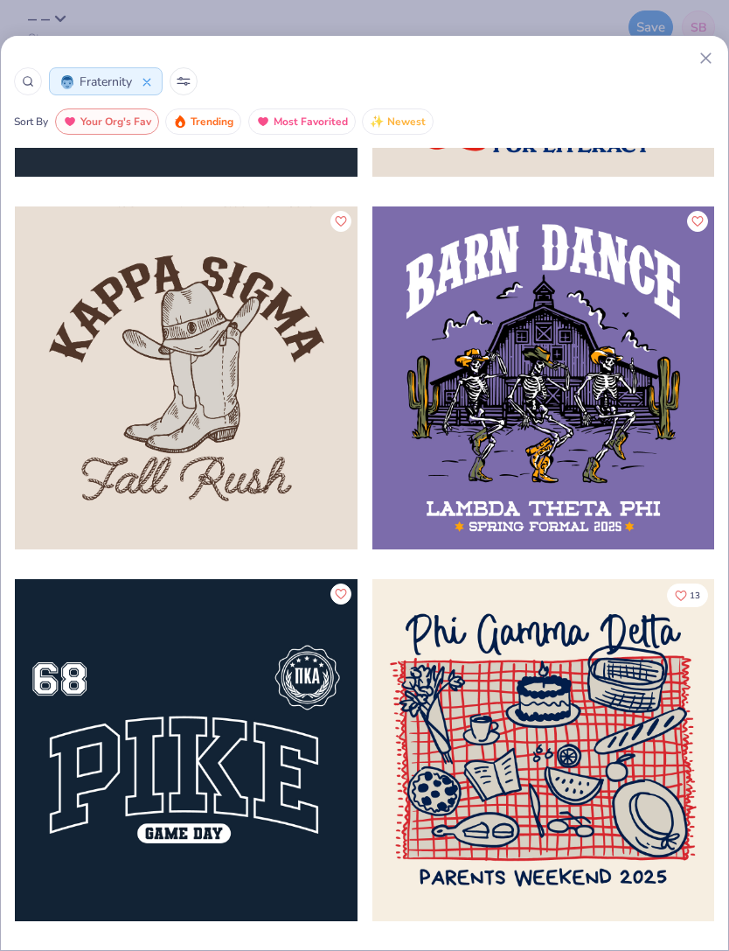
click at [254, 362] on div at bounding box center [186, 377] width 343 height 343
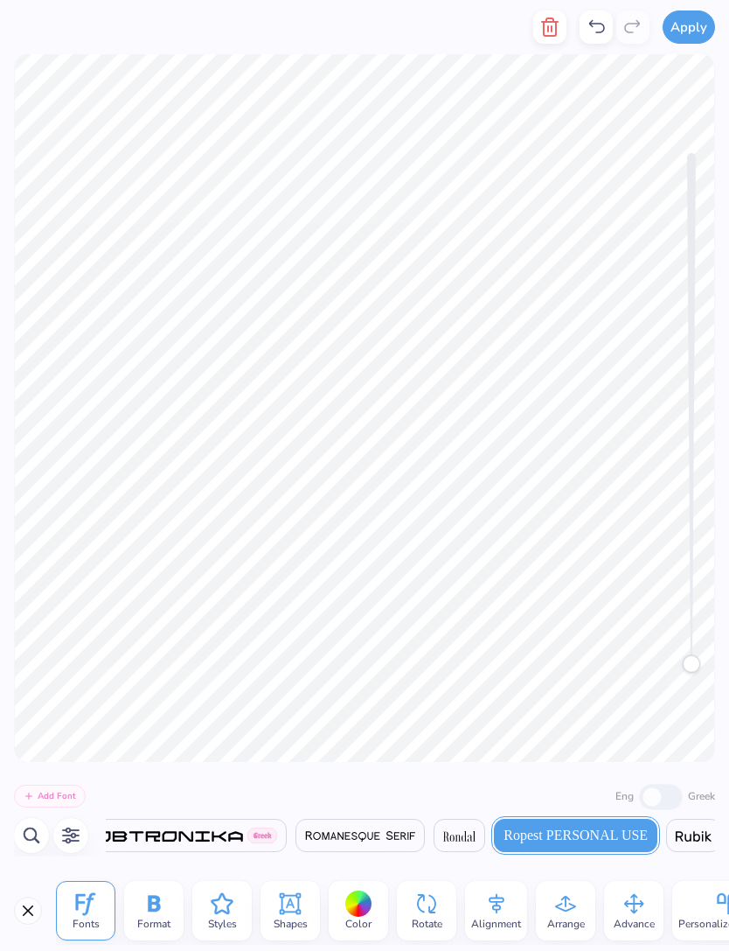
scroll to position [1, 1]
type textarea "F"
type textarea "Austin, Tx"
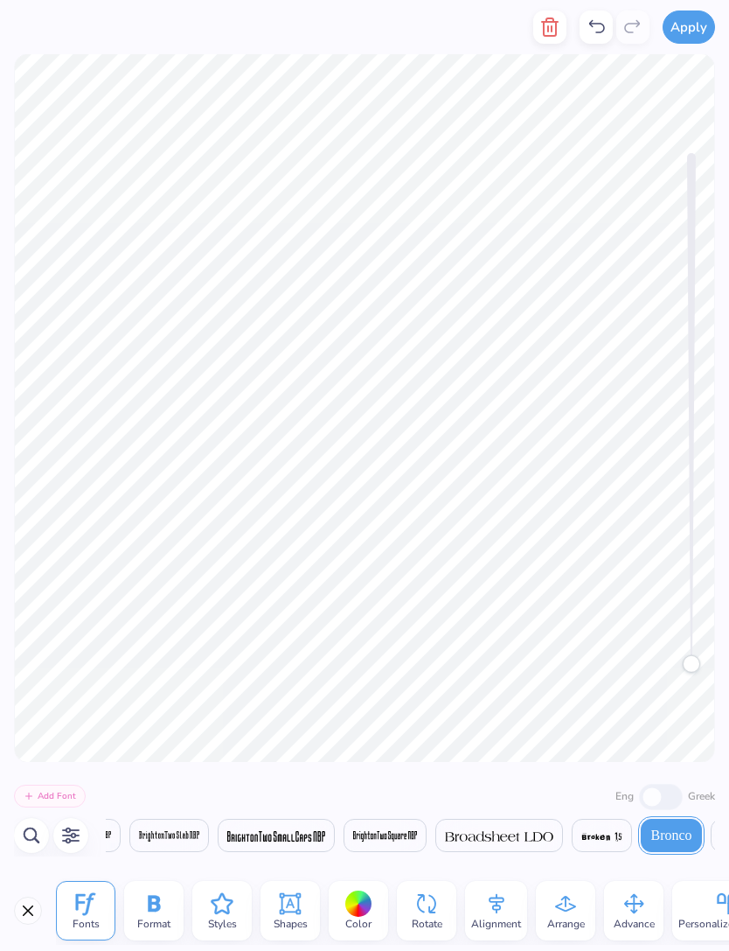
scroll to position [0, 1]
type textarea "K"
type textarea "Phi Delta Epsilon"
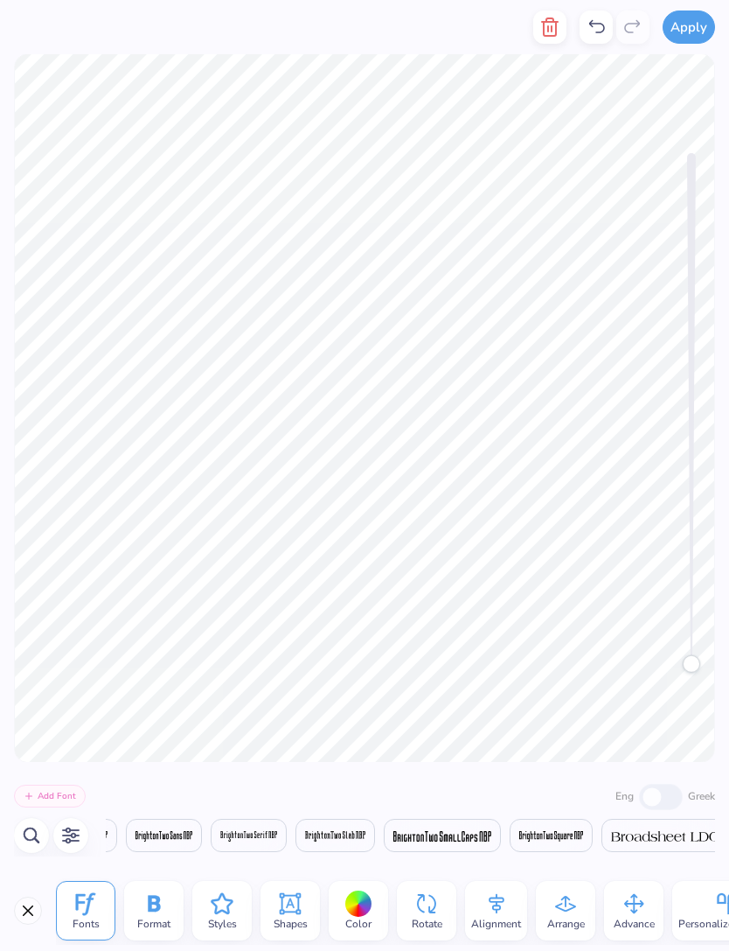
scroll to position [0, 4531]
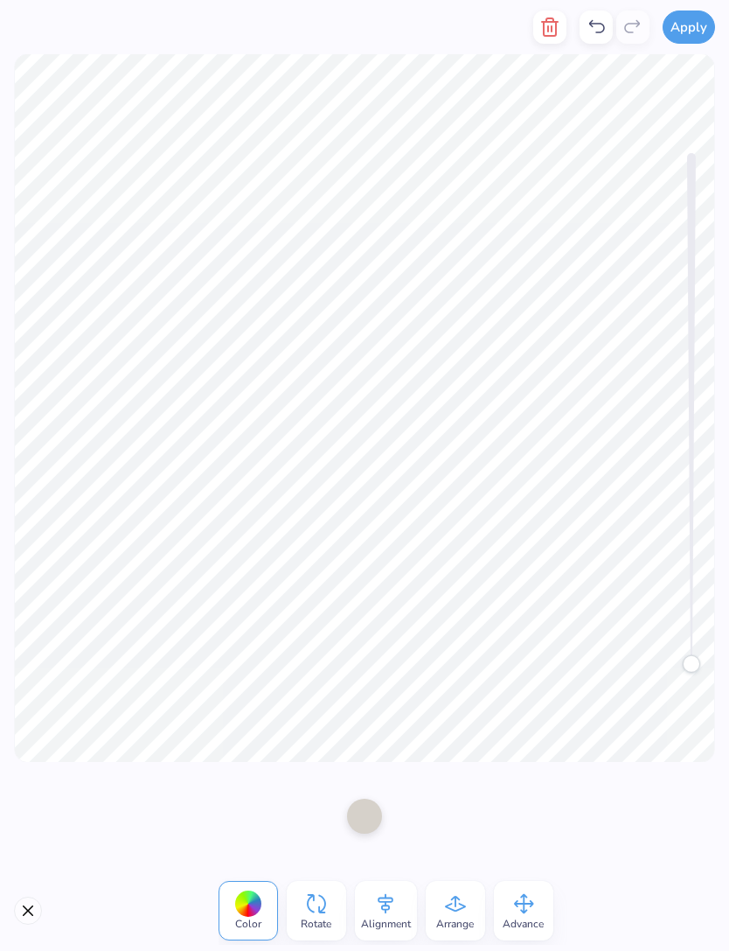
click at [547, 38] on button "button" at bounding box center [550, 26] width 33 height 33
click at [560, 35] on icon "button" at bounding box center [550, 27] width 21 height 21
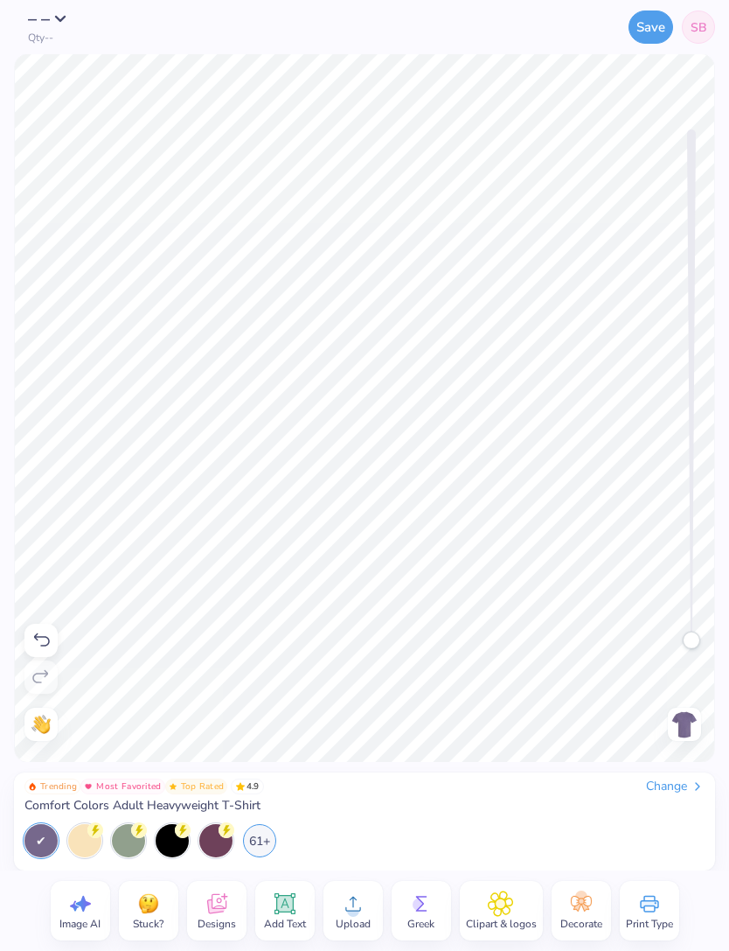
click at [351, 900] on icon at bounding box center [353, 903] width 26 height 26
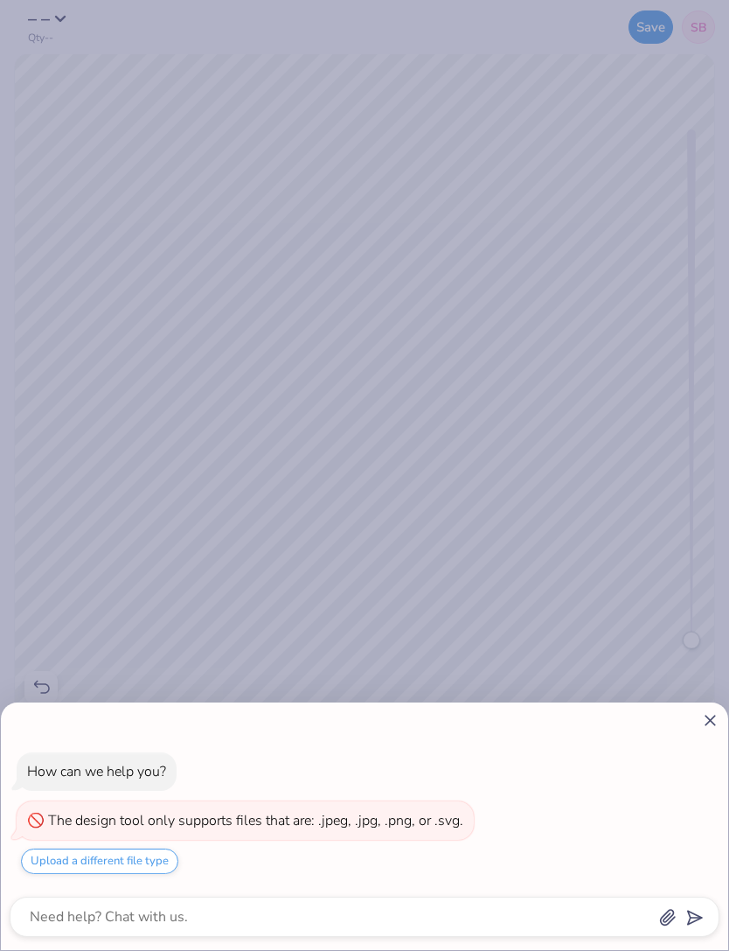
click at [712, 713] on icon at bounding box center [710, 720] width 18 height 18
type textarea "x"
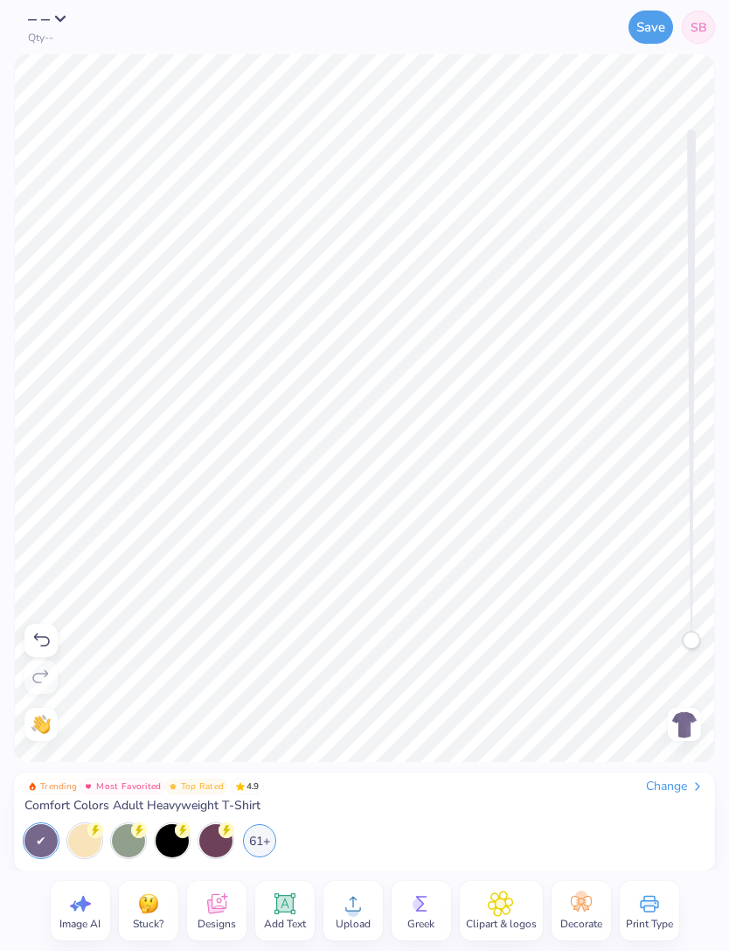
click at [365, 917] on span "Upload" at bounding box center [353, 924] width 35 height 14
click at [353, 903] on icon at bounding box center [353, 903] width 26 height 26
click at [350, 913] on circle at bounding box center [353, 910] width 12 height 12
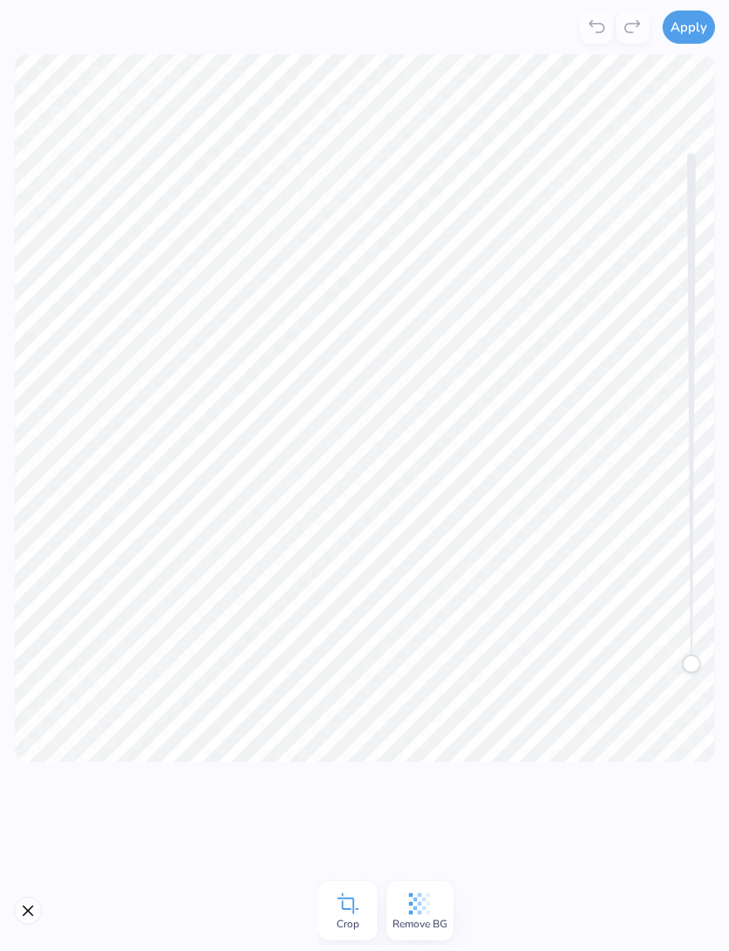
click at [427, 895] on icon at bounding box center [420, 904] width 22 height 22
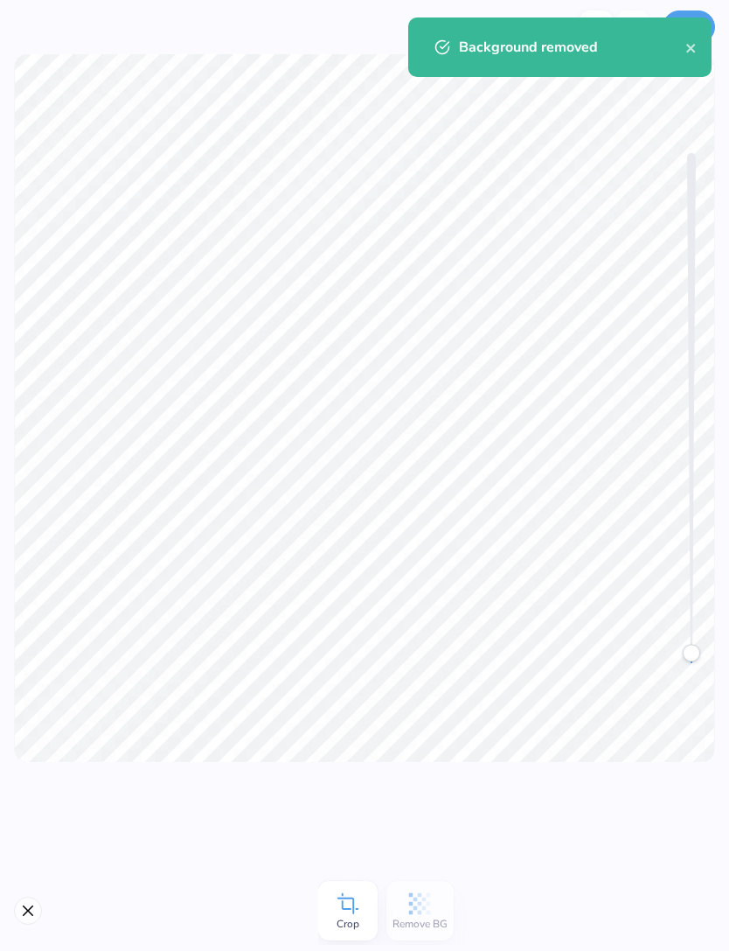
click at [692, 48] on icon "close" at bounding box center [691, 48] width 9 height 9
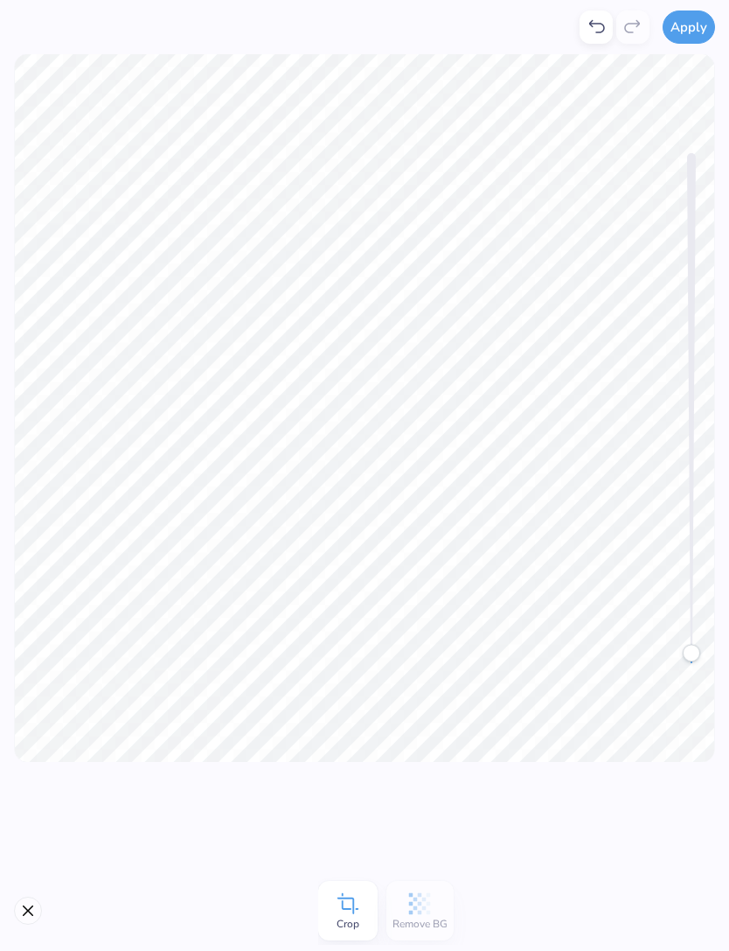
click at [694, 32] on button "Apply" at bounding box center [689, 26] width 52 height 33
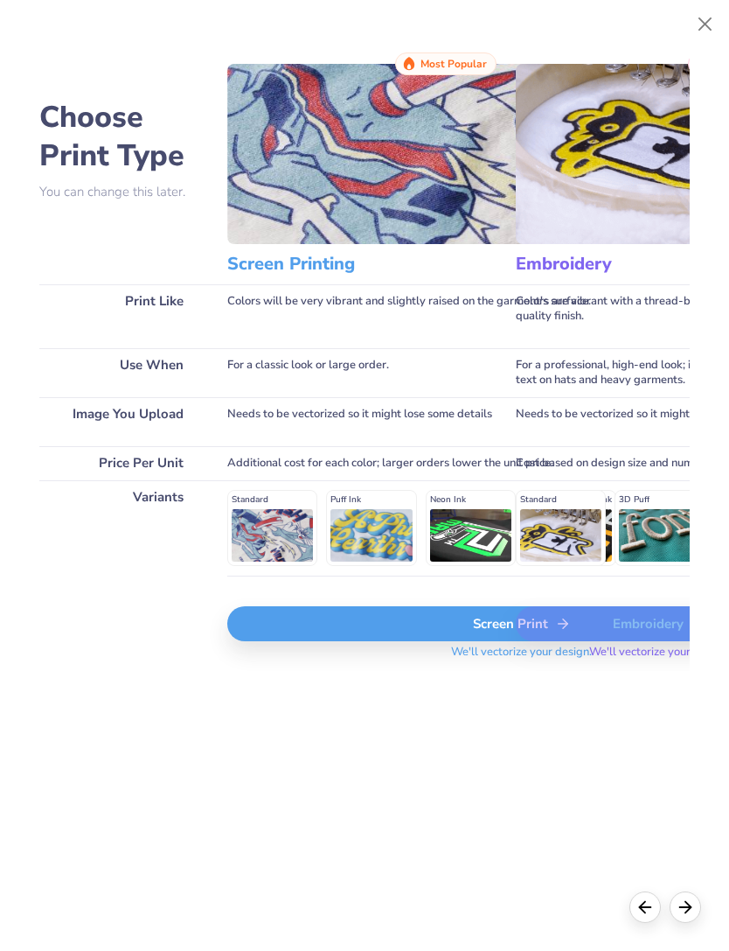
click at [562, 641] on div "Embroidery" at bounding box center [660, 623] width 289 height 35
click at [505, 641] on div "Screen Print" at bounding box center [521, 623] width 589 height 35
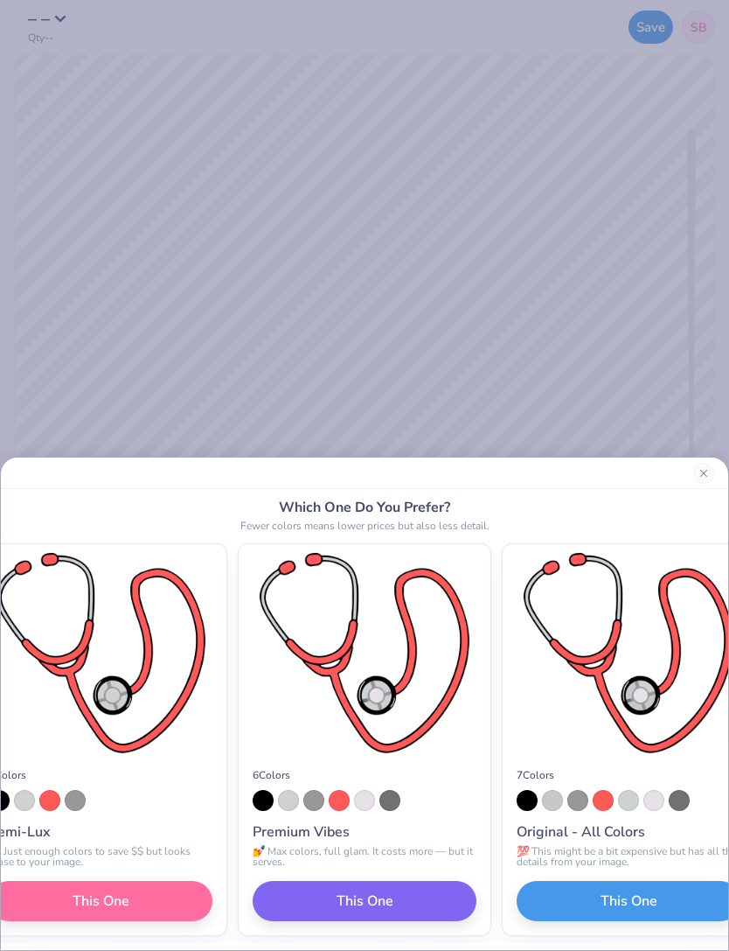
scroll to position [0, -291]
click at [213, 911] on button "This One" at bounding box center [101, 901] width 224 height 40
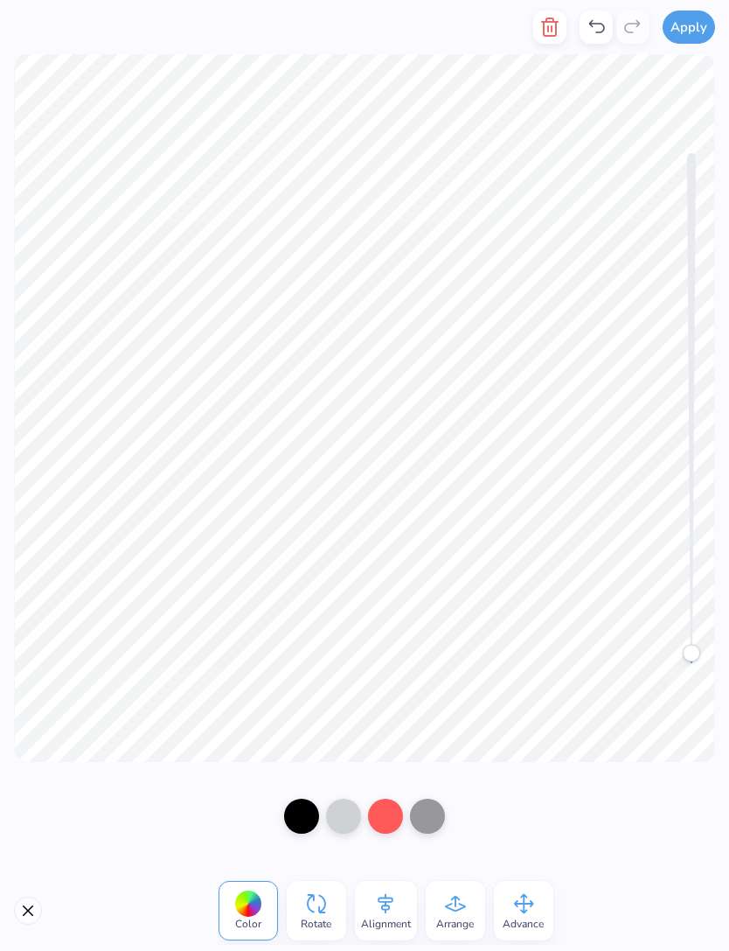
click at [385, 819] on div at bounding box center [385, 816] width 35 height 35
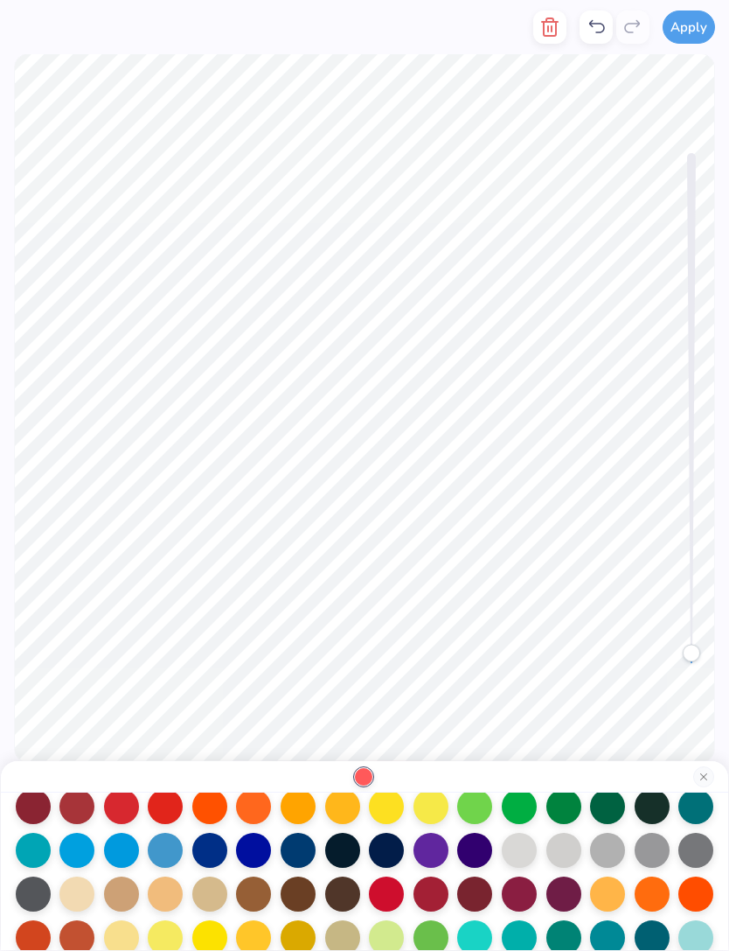
scroll to position [115, 0]
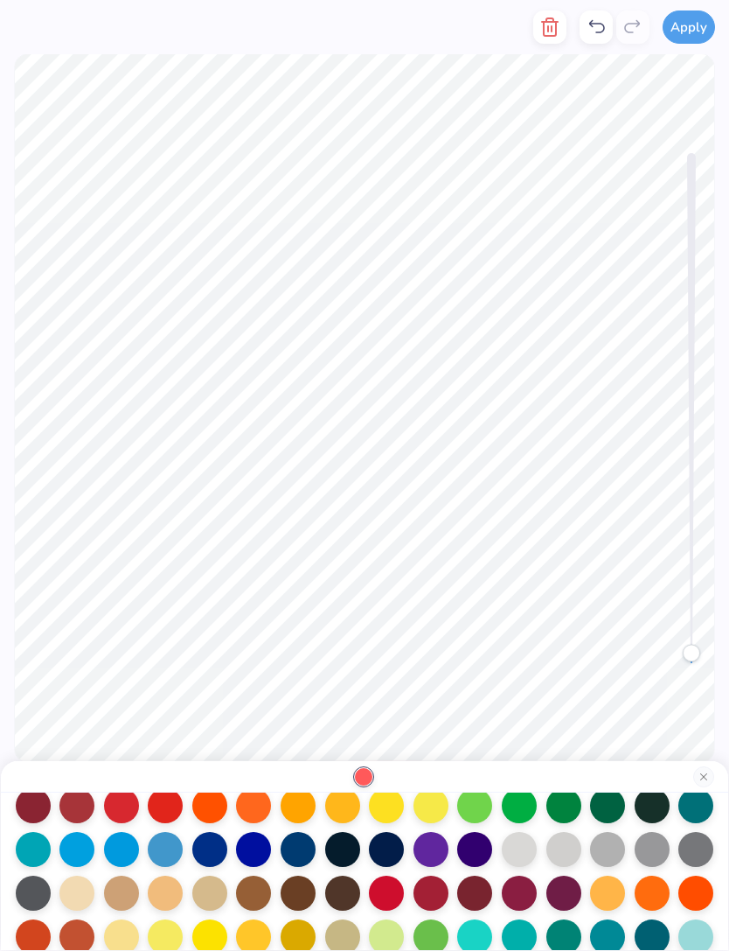
click at [440, 855] on div at bounding box center [431, 849] width 35 height 35
click at [343, 851] on div at bounding box center [342, 849] width 35 height 35
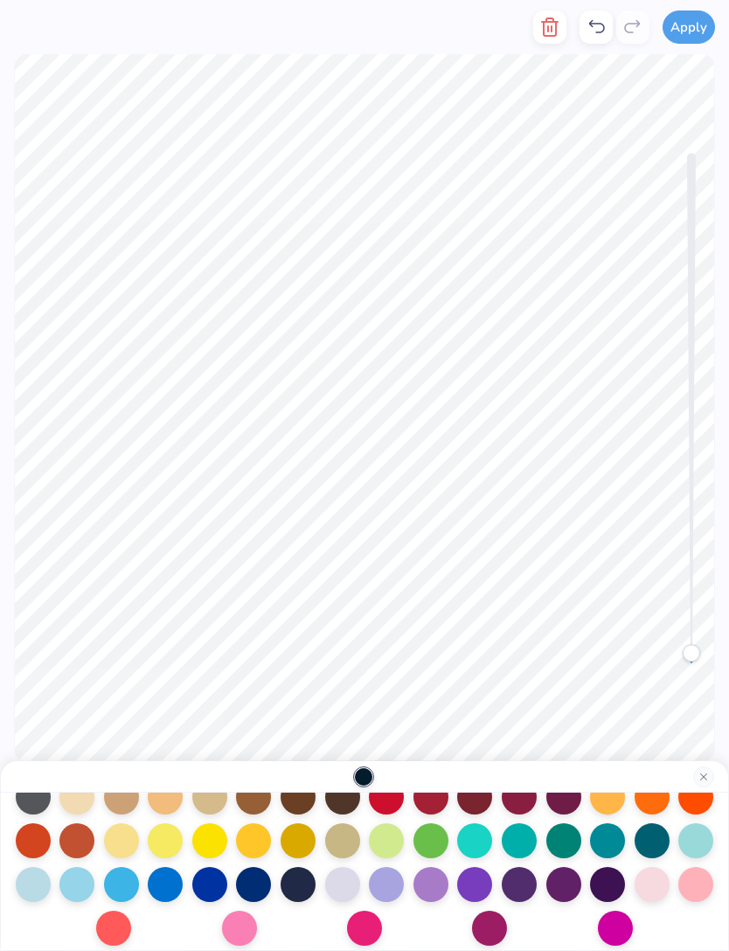
scroll to position [212, 0]
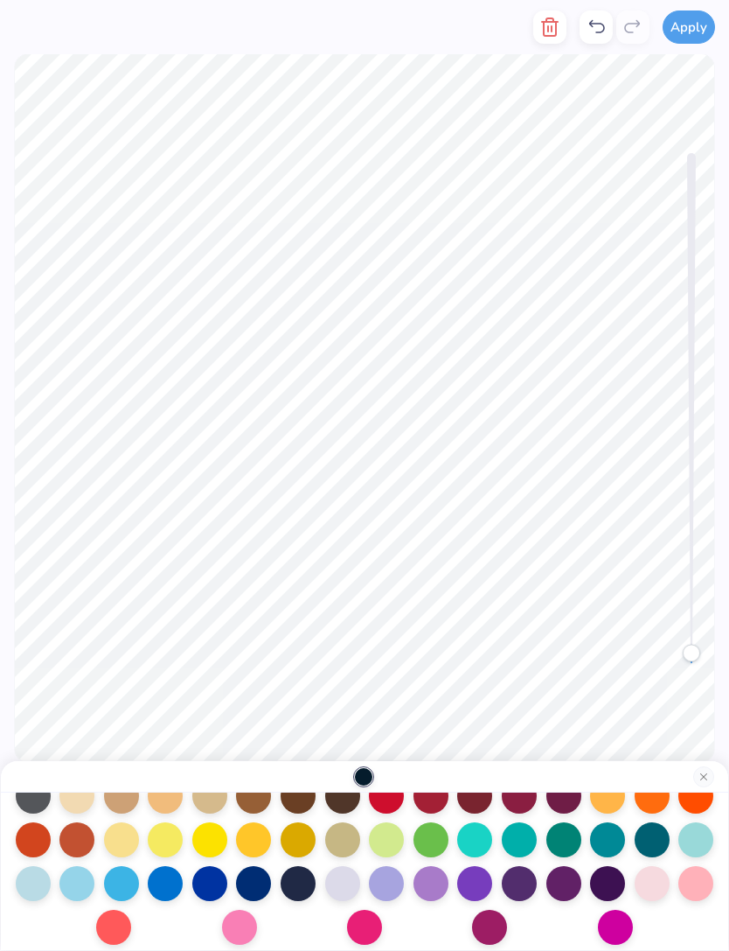
click at [530, 884] on div at bounding box center [519, 883] width 35 height 35
click at [346, 890] on div at bounding box center [342, 883] width 35 height 35
click at [722, 776] on div at bounding box center [365, 776] width 728 height 31
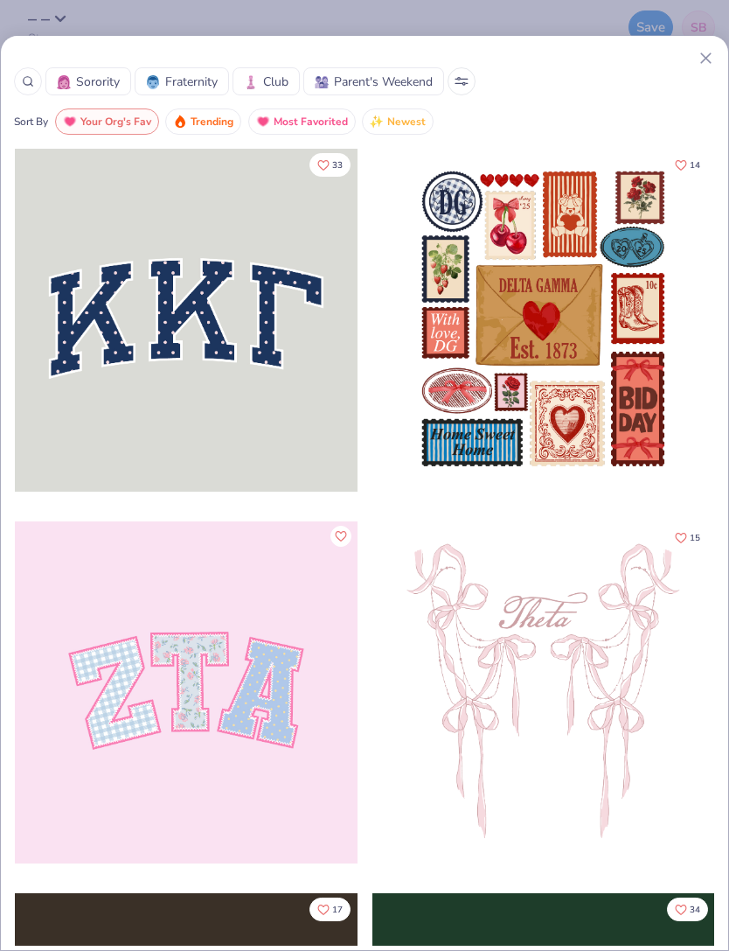
click at [687, 67] on div "Sorority Fraternity Club Parent's Weekend" at bounding box center [364, 81] width 701 height 28
click at [687, 66] on div at bounding box center [364, 58] width 701 height 18
click at [718, 53] on div "Sorority Fraternity Club Parent's Weekend Sort By Your Org's Fav Trending Most …" at bounding box center [365, 92] width 728 height 86
click at [709, 56] on line at bounding box center [706, 58] width 10 height 10
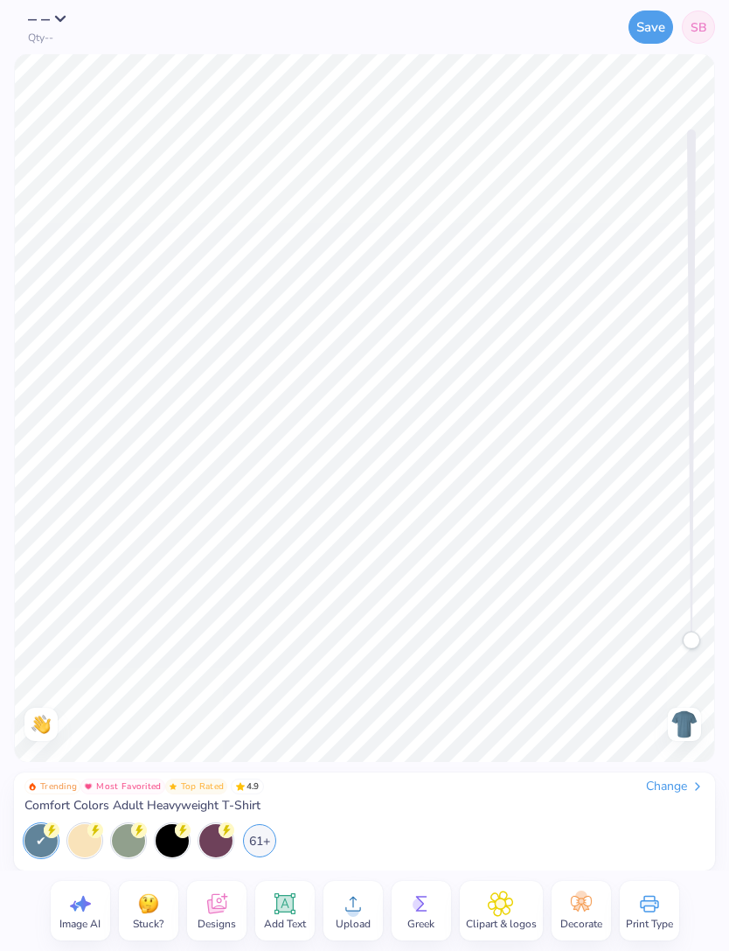
click at [234, 834] on icon at bounding box center [227, 830] width 16 height 16
click at [253, 833] on div "61+" at bounding box center [259, 840] width 33 height 33
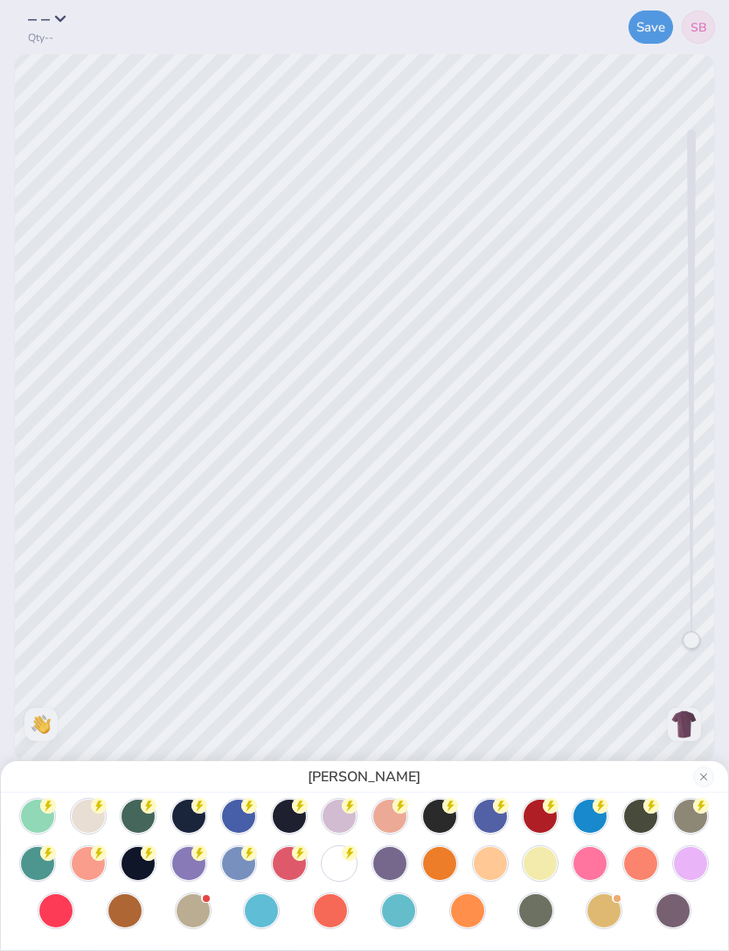
scroll to position [105, 0]
click at [379, 848] on div at bounding box center [389, 863] width 33 height 33
click at [714, 775] on button "Close" at bounding box center [704, 776] width 21 height 21
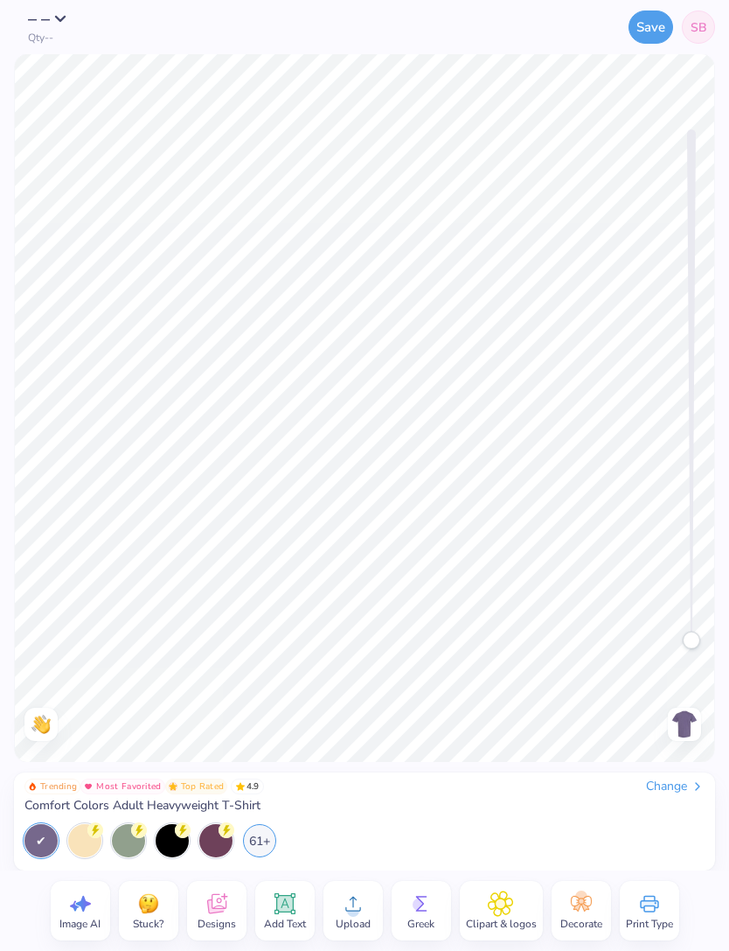
click at [204, 900] on icon at bounding box center [217, 903] width 26 height 26
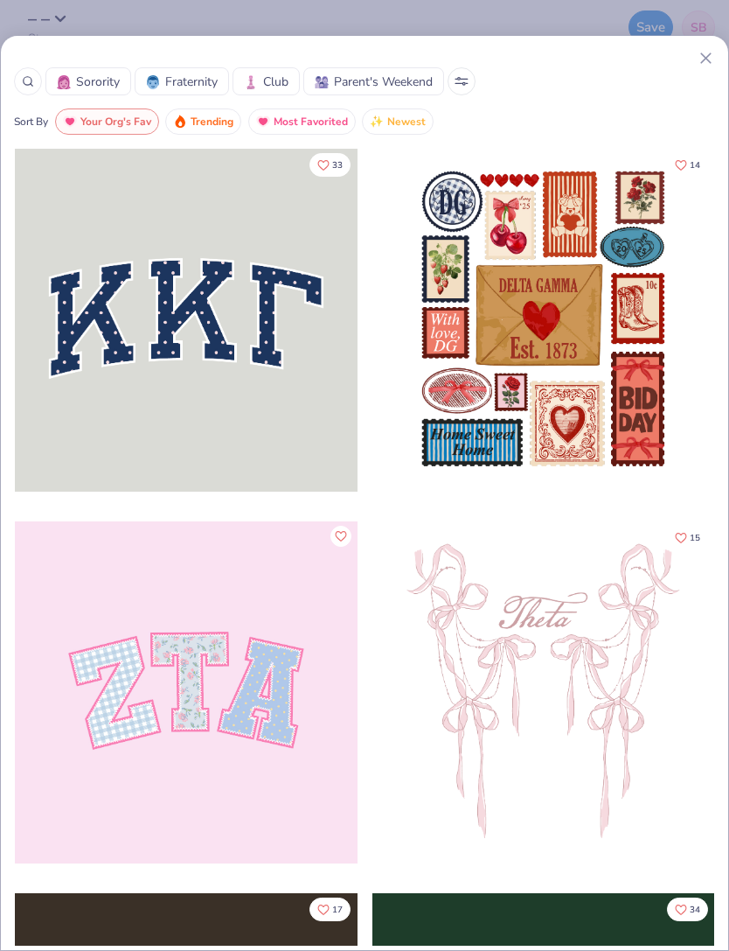
click at [192, 80] on span "Fraternity" at bounding box center [191, 82] width 52 height 18
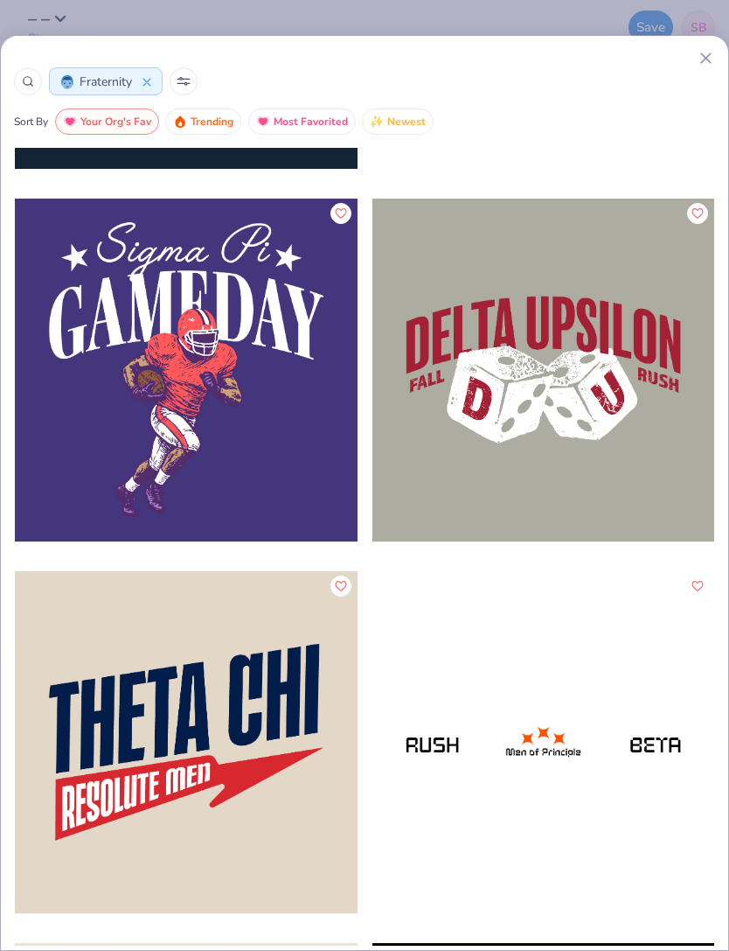
scroll to position [78850, 0]
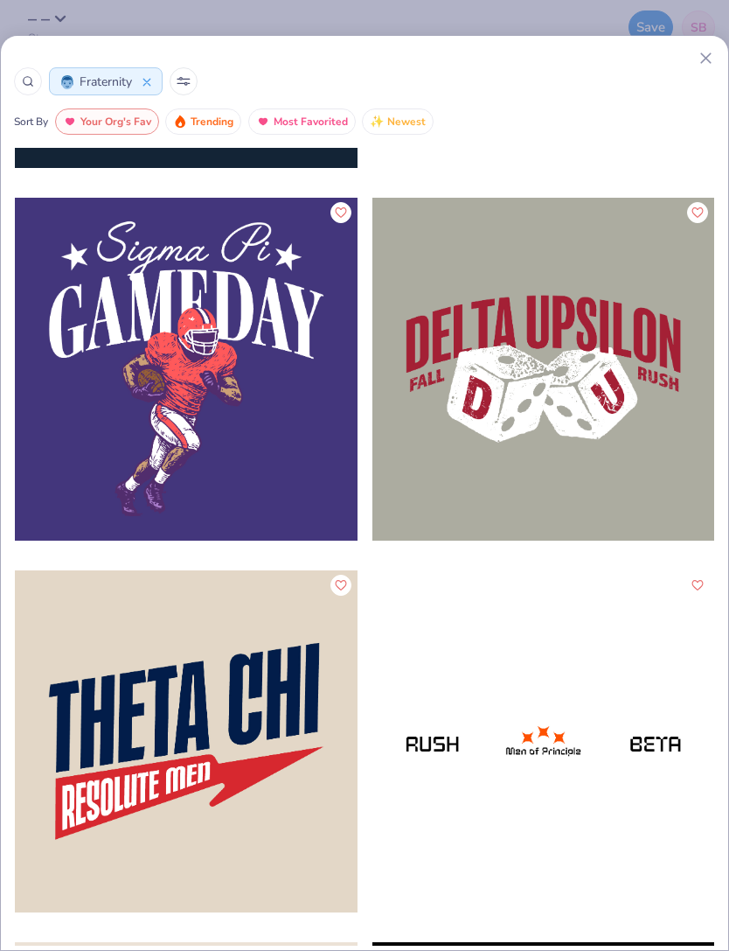
click at [713, 58] on icon at bounding box center [706, 58] width 18 height 18
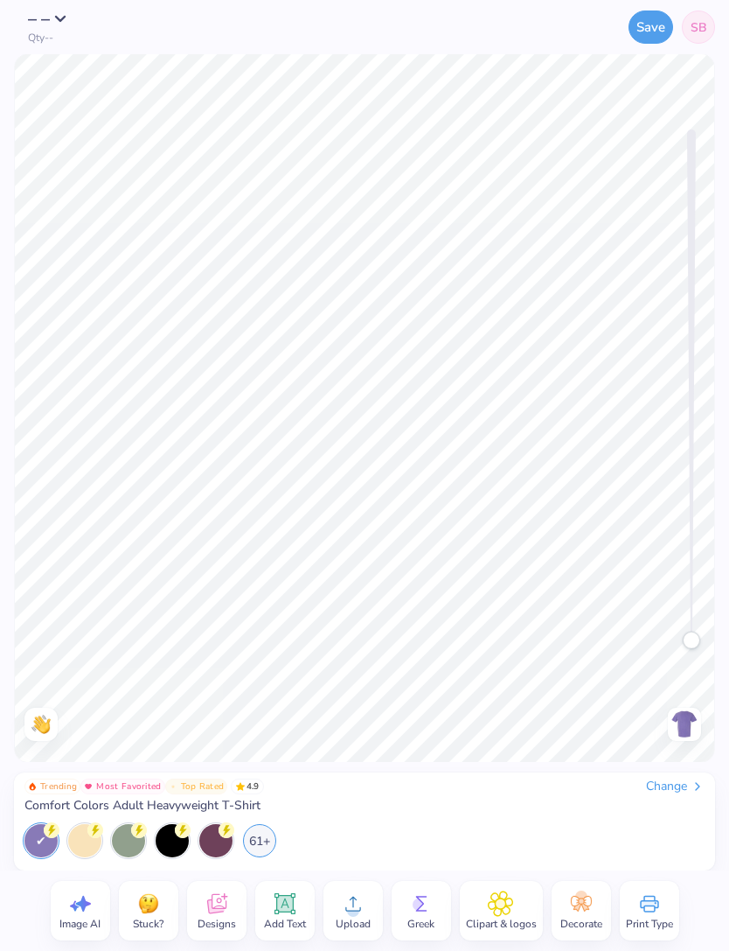
click at [597, 918] on span "Decorate" at bounding box center [582, 924] width 42 height 14
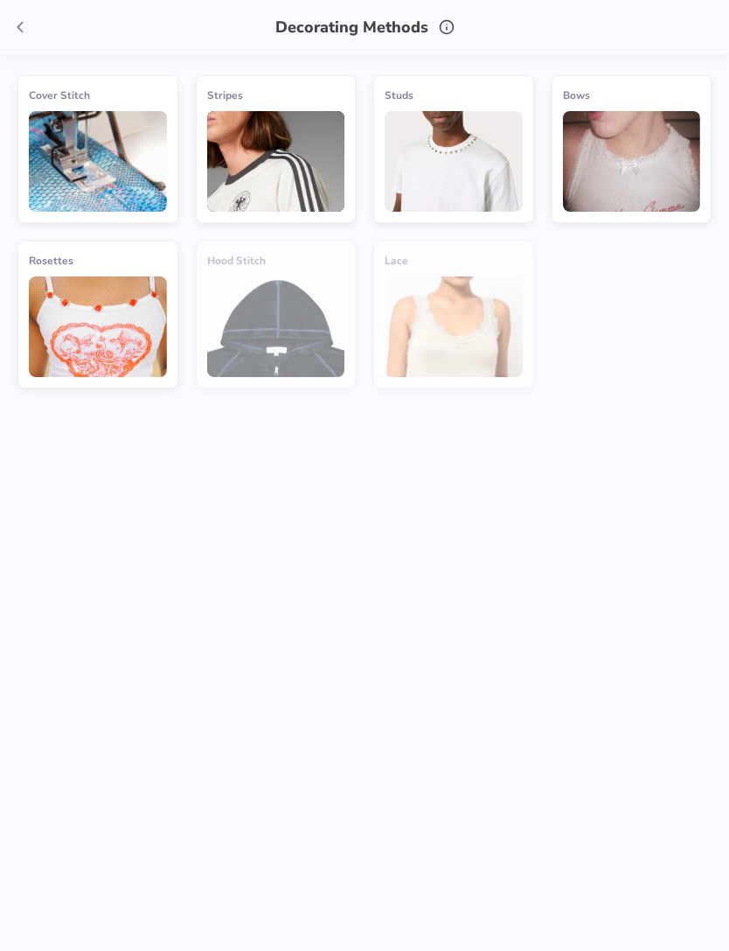
click at [9, 35] on span at bounding box center [20, 27] width 26 height 26
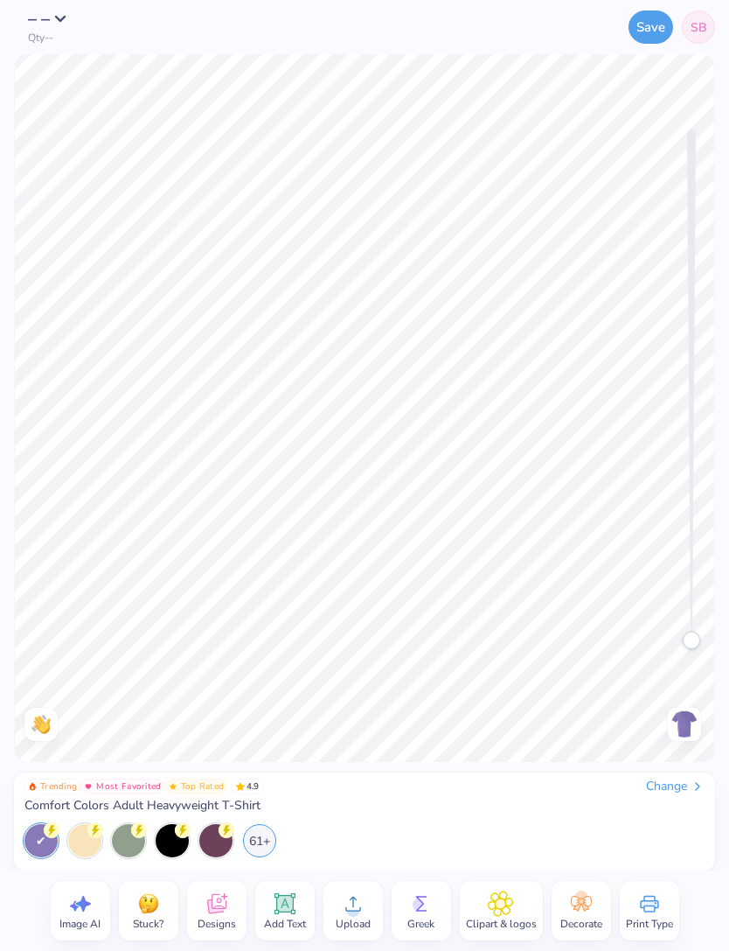
click at [366, 917] on span "Upload" at bounding box center [353, 924] width 35 height 14
click at [216, 901] on icon at bounding box center [215, 904] width 19 height 20
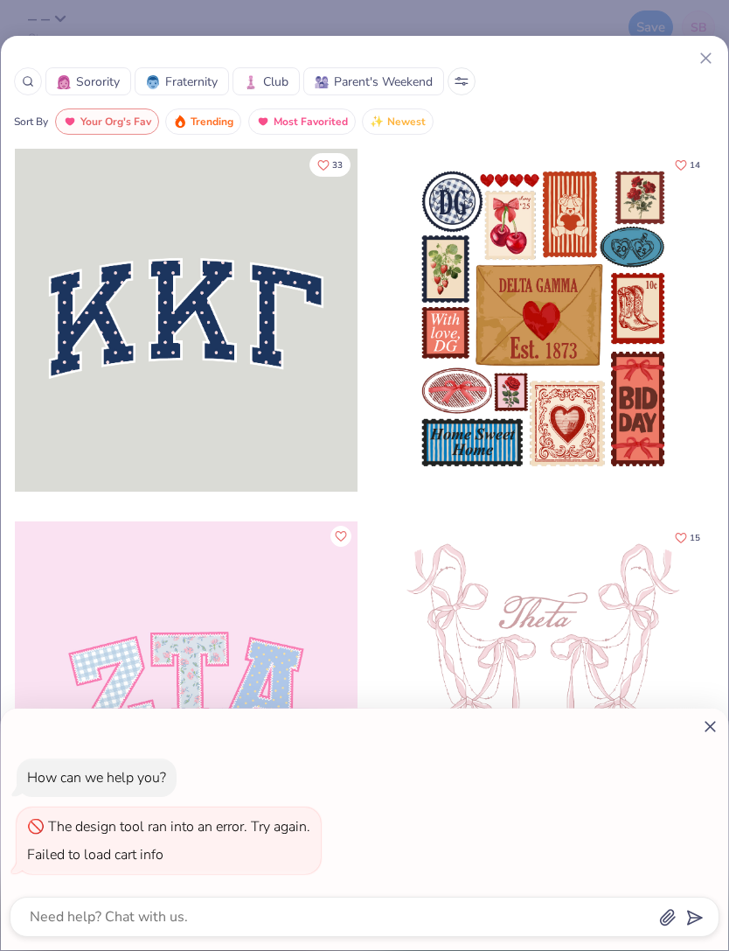
click at [451, 85] on div "How can we help you? The design tool ran into an error. Try again. Failed to lo…" at bounding box center [364, 475] width 729 height 951
type textarea "x"
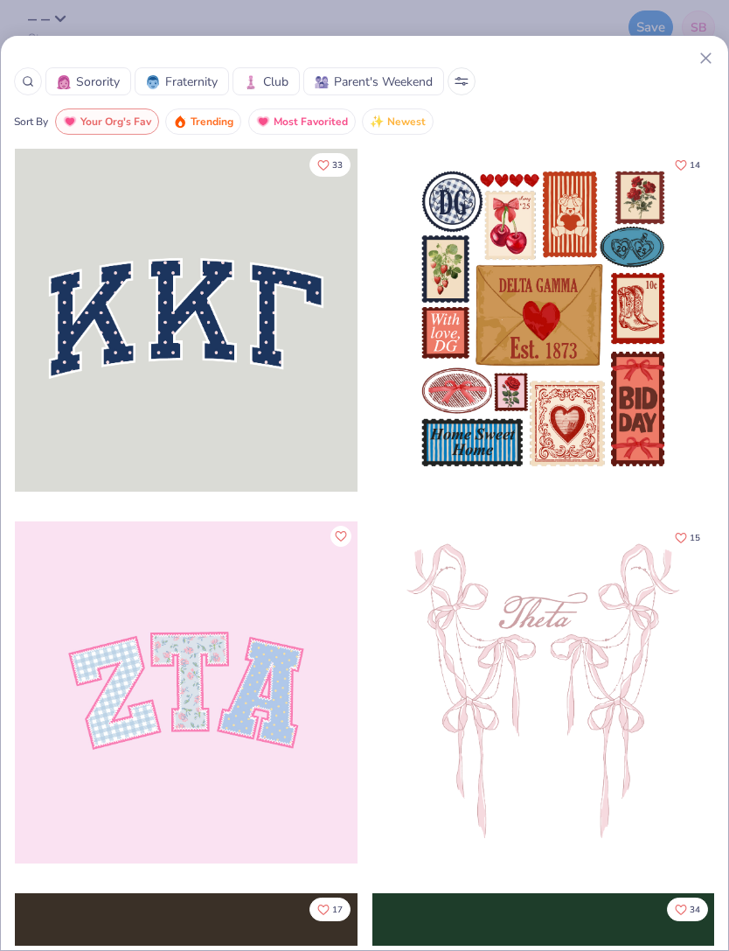
click at [461, 86] on button at bounding box center [462, 81] width 28 height 28
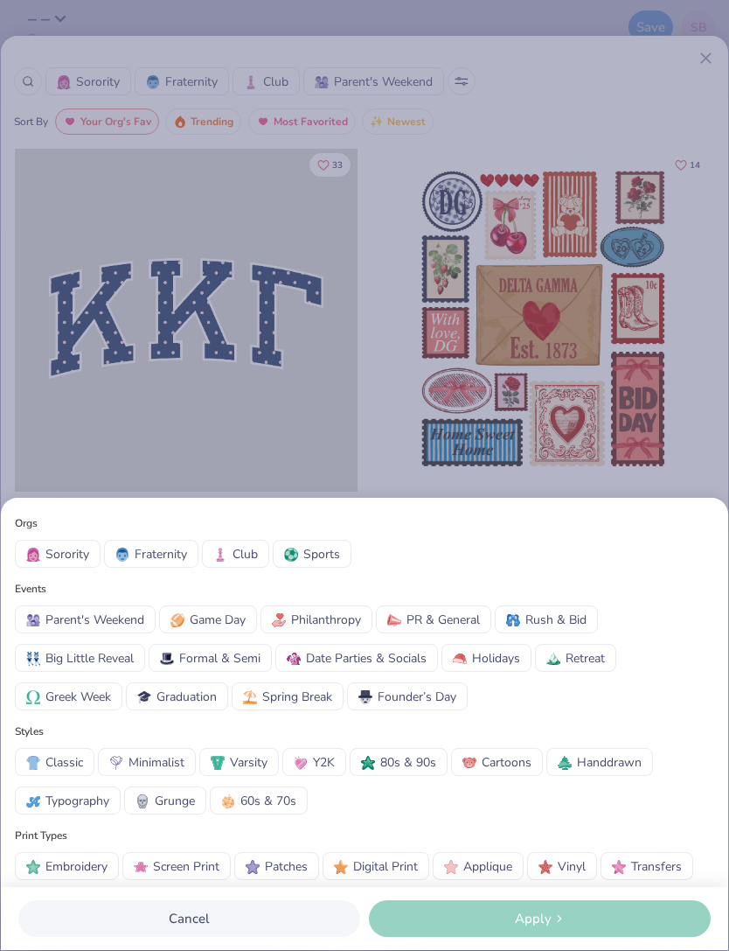
click at [64, 764] on span "Classic" at bounding box center [64, 762] width 38 height 18
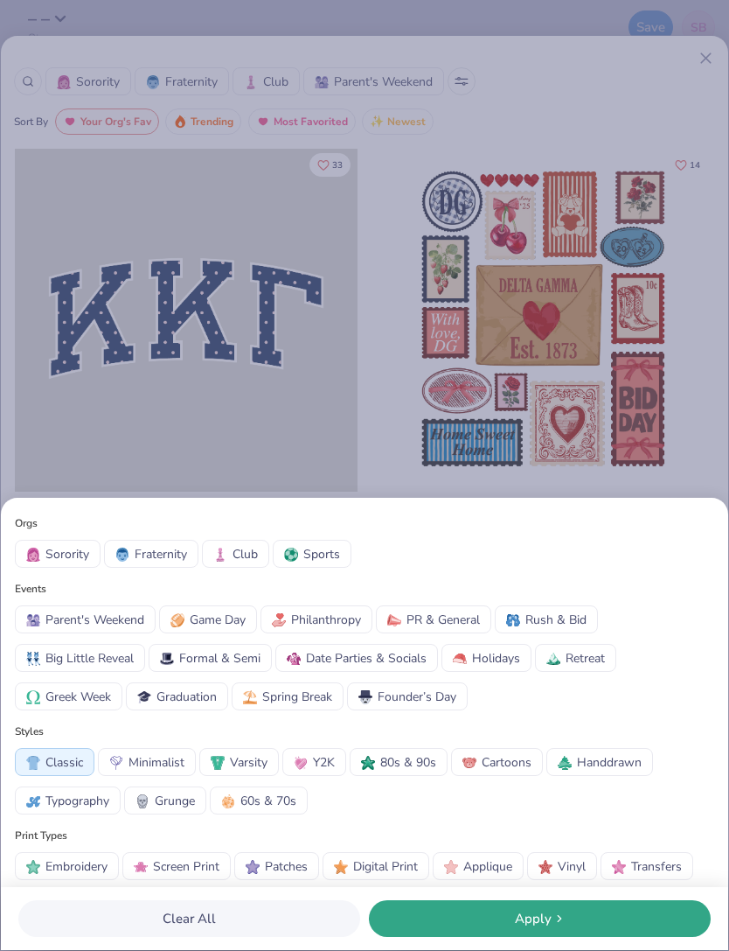
click at [237, 554] on span "Club" at bounding box center [245, 554] width 25 height 18
click at [624, 911] on div "Apply" at bounding box center [539, 919] width 331 height 20
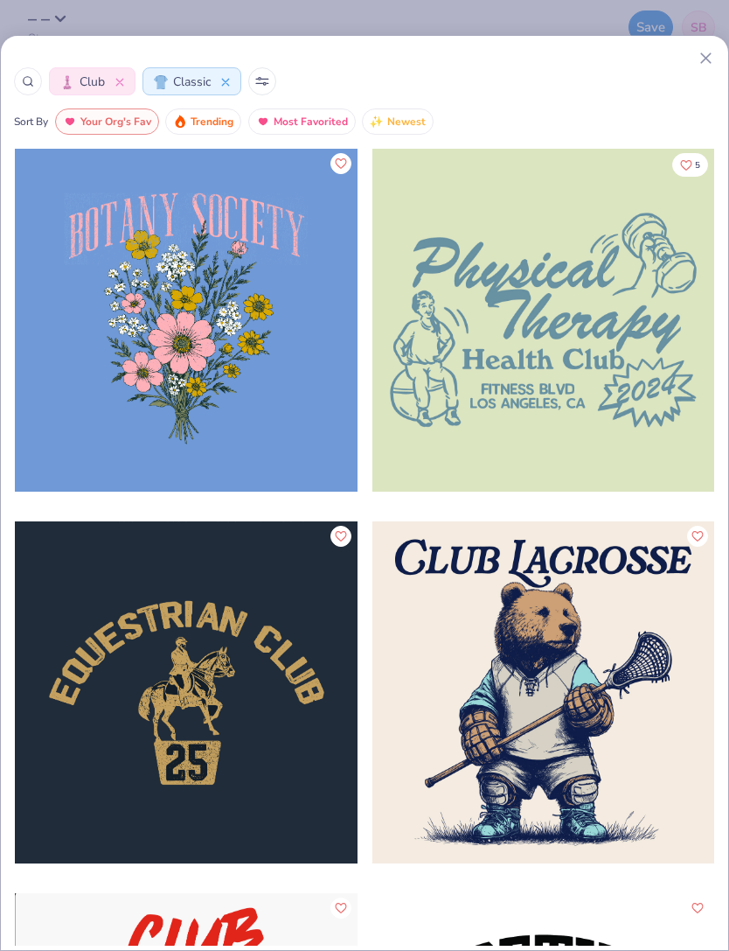
click at [618, 387] on div at bounding box center [544, 320] width 343 height 343
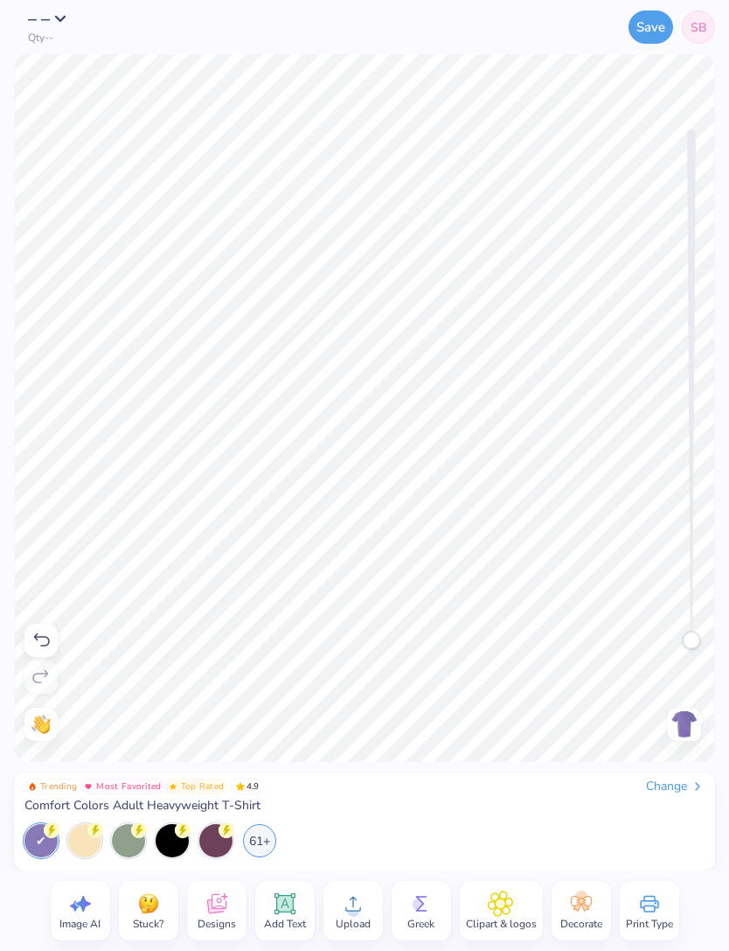
click at [698, 739] on div at bounding box center [684, 724] width 33 height 33
click at [224, 911] on icon at bounding box center [217, 903] width 26 height 26
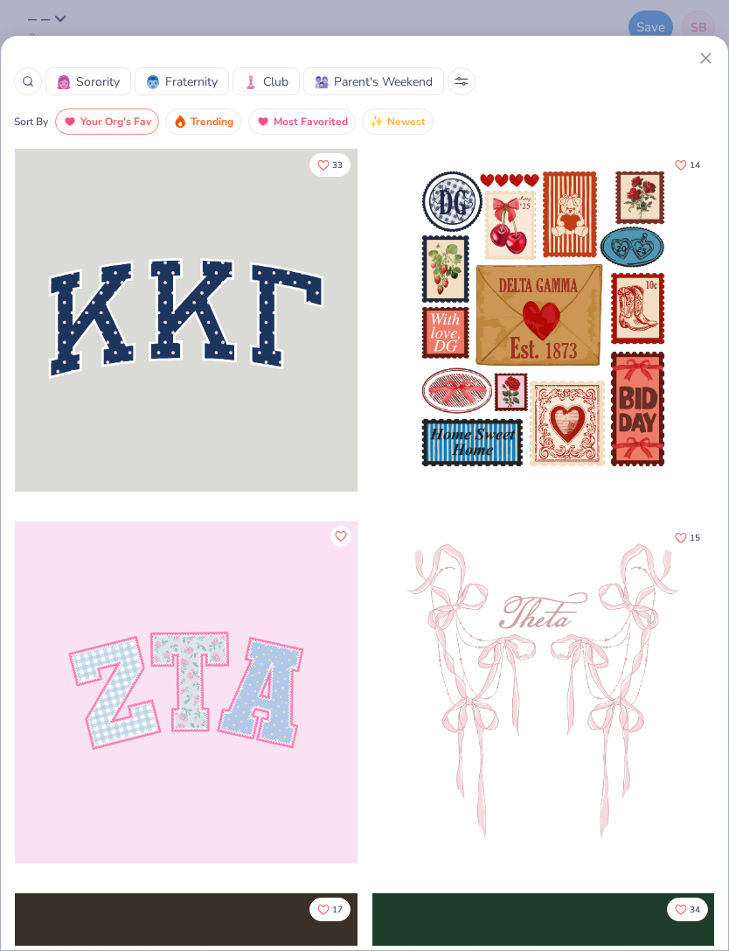
click at [455, 74] on button at bounding box center [462, 81] width 28 height 28
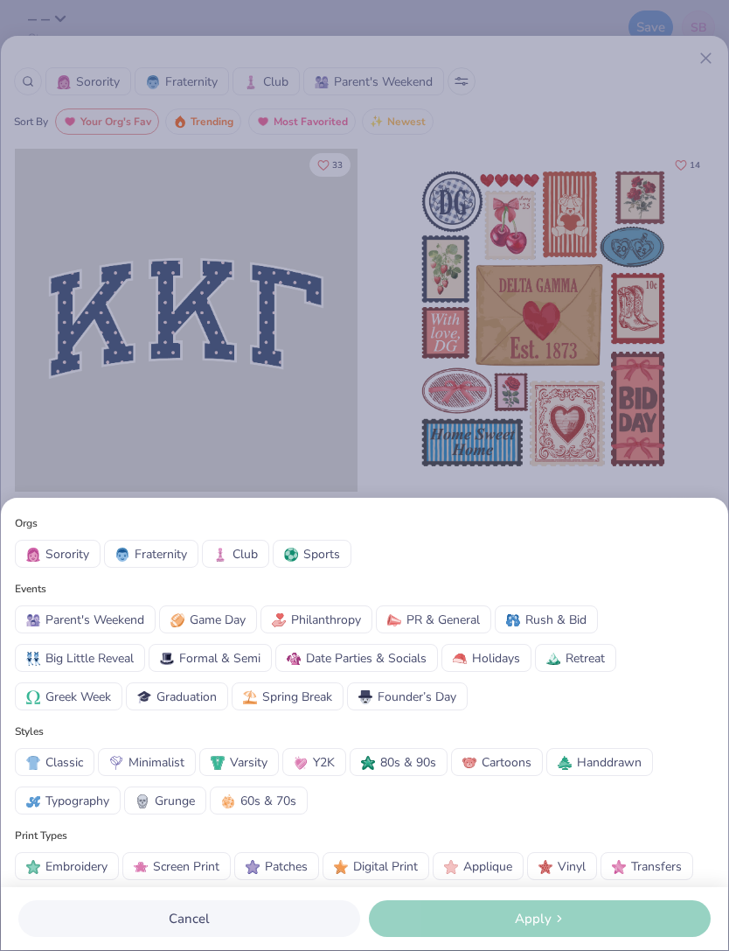
click at [557, 73] on div "Orgs Sorority Fraternity Club Sports Events Parent's Weekend Game Day Philanthr…" at bounding box center [364, 475] width 729 height 951
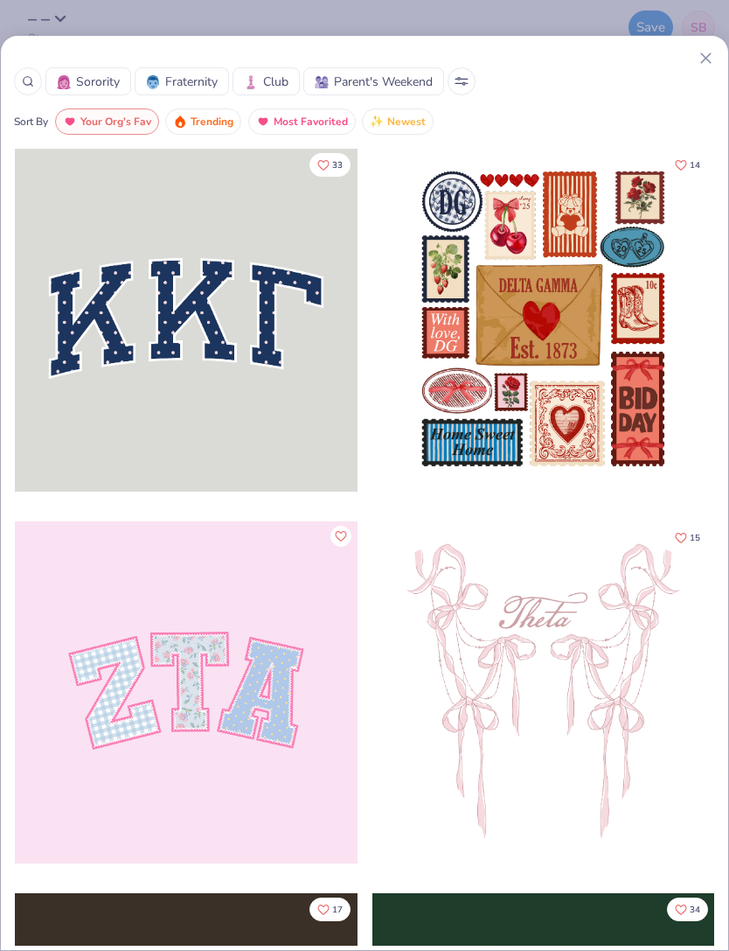
click at [129, 124] on span "Your Org's Fav" at bounding box center [115, 122] width 71 height 20
click at [127, 114] on span "Your Org's Fav" at bounding box center [115, 122] width 71 height 20
click at [278, 80] on span "Club" at bounding box center [275, 82] width 25 height 18
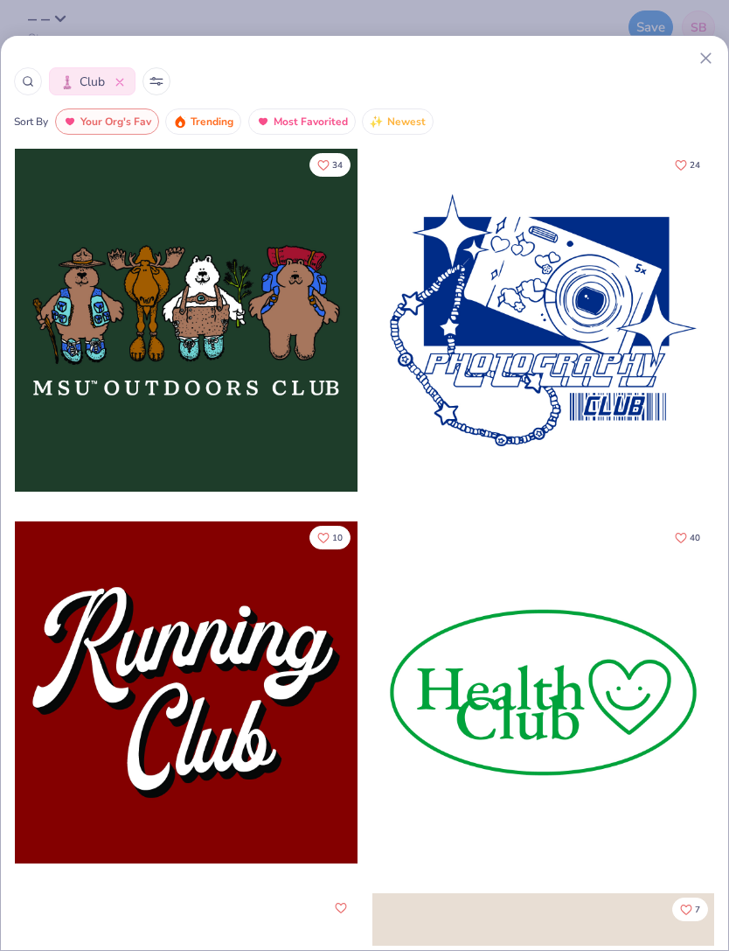
click at [155, 80] on icon at bounding box center [157, 81] width 14 height 9
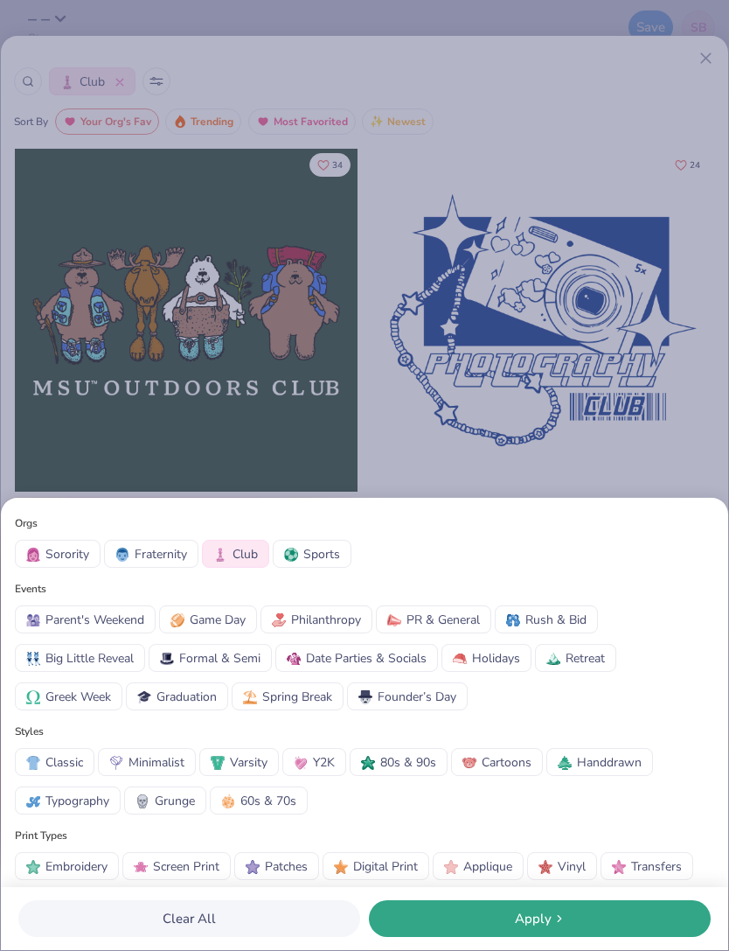
click at [633, 283] on div "Orgs Sorority Fraternity Club Sports Events Parent's Weekend Game Day Philanthr…" at bounding box center [364, 475] width 729 height 951
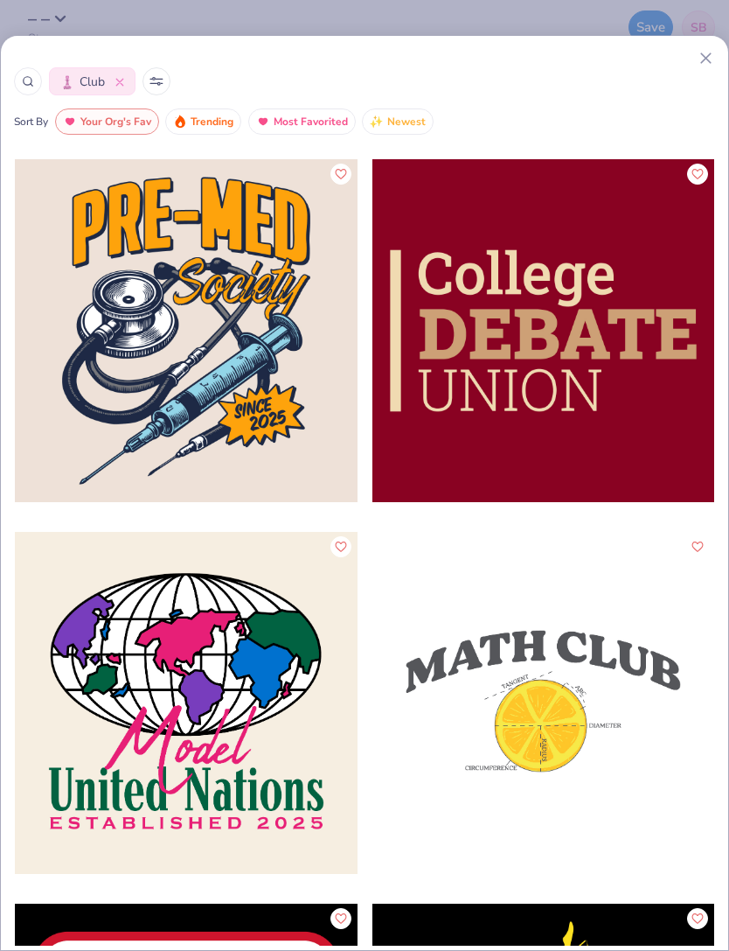
scroll to position [26036, 0]
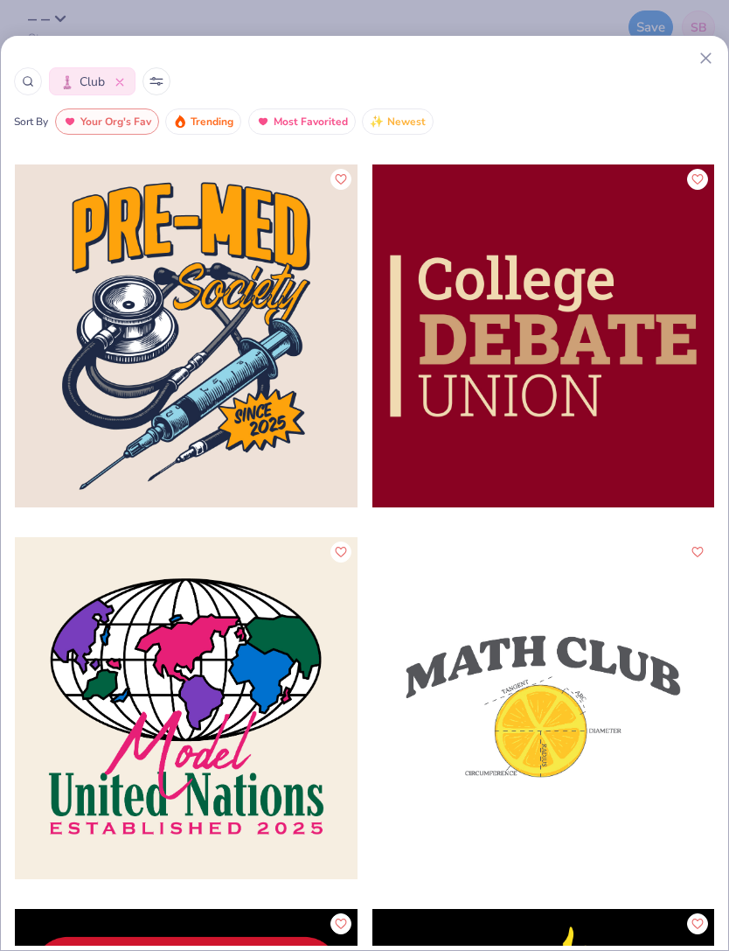
click at [277, 392] on div at bounding box center [186, 335] width 343 height 343
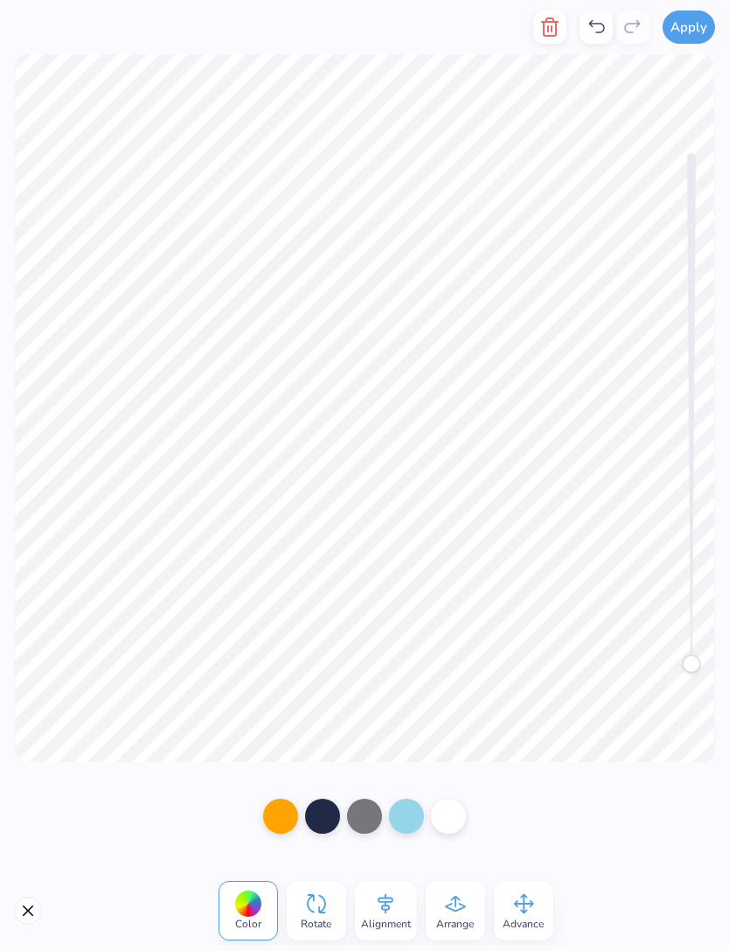
click at [285, 814] on div at bounding box center [280, 816] width 35 height 35
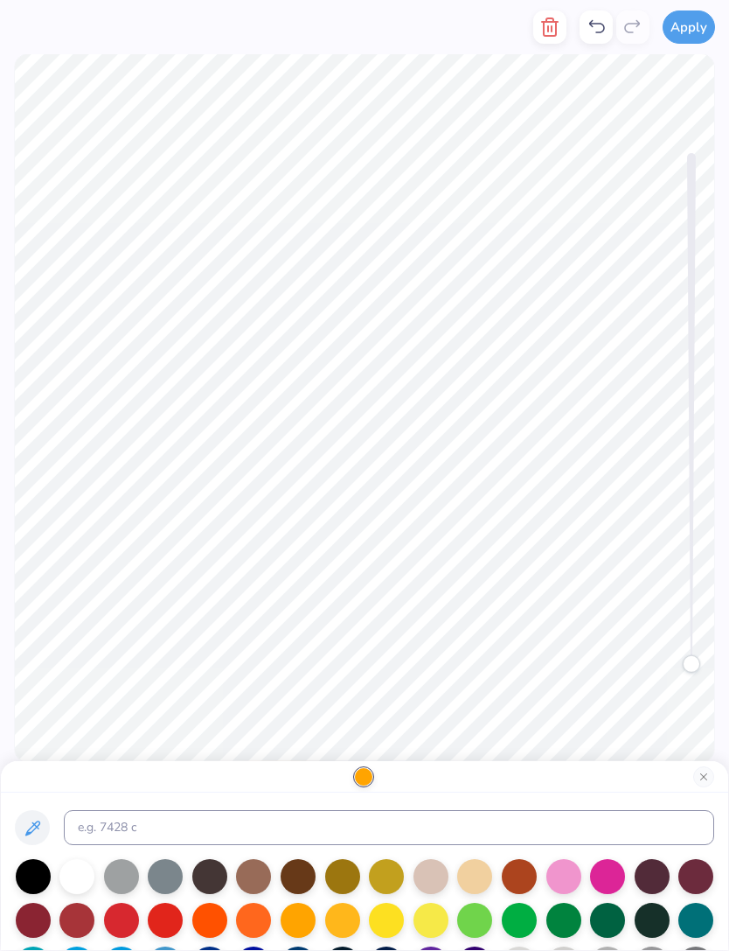
click at [199, 884] on div at bounding box center [209, 876] width 35 height 35
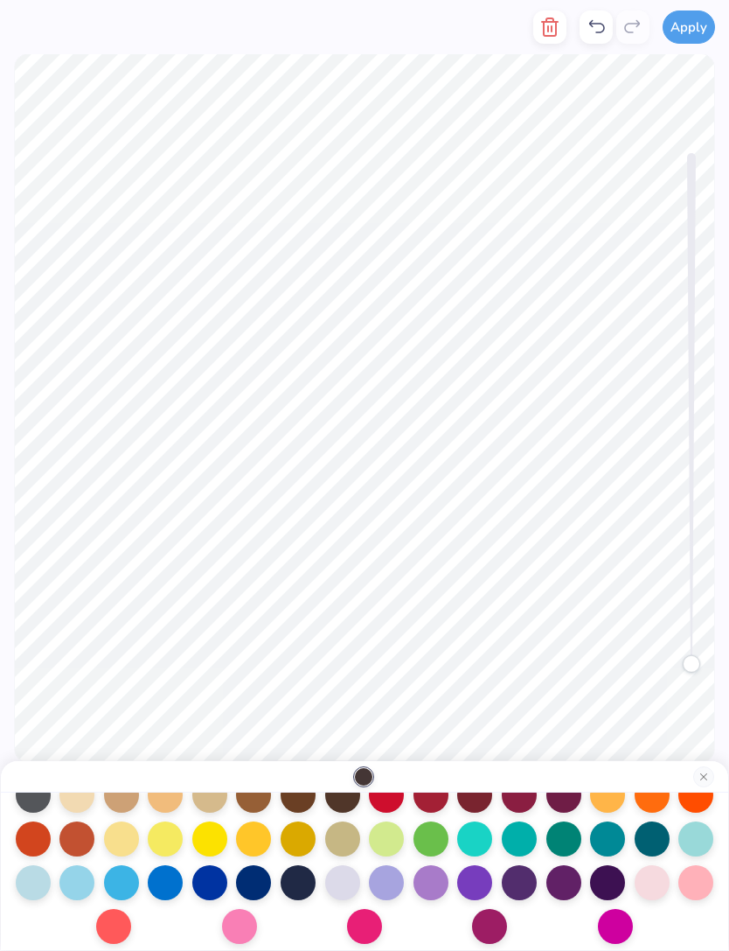
scroll to position [214, 0]
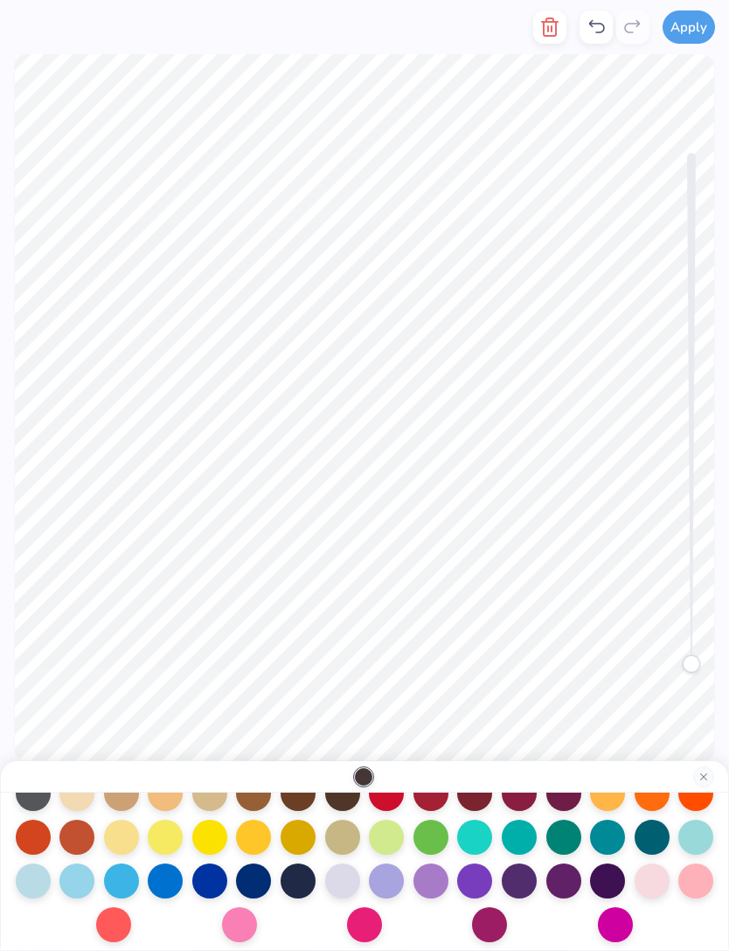
click at [343, 881] on div at bounding box center [342, 880] width 35 height 35
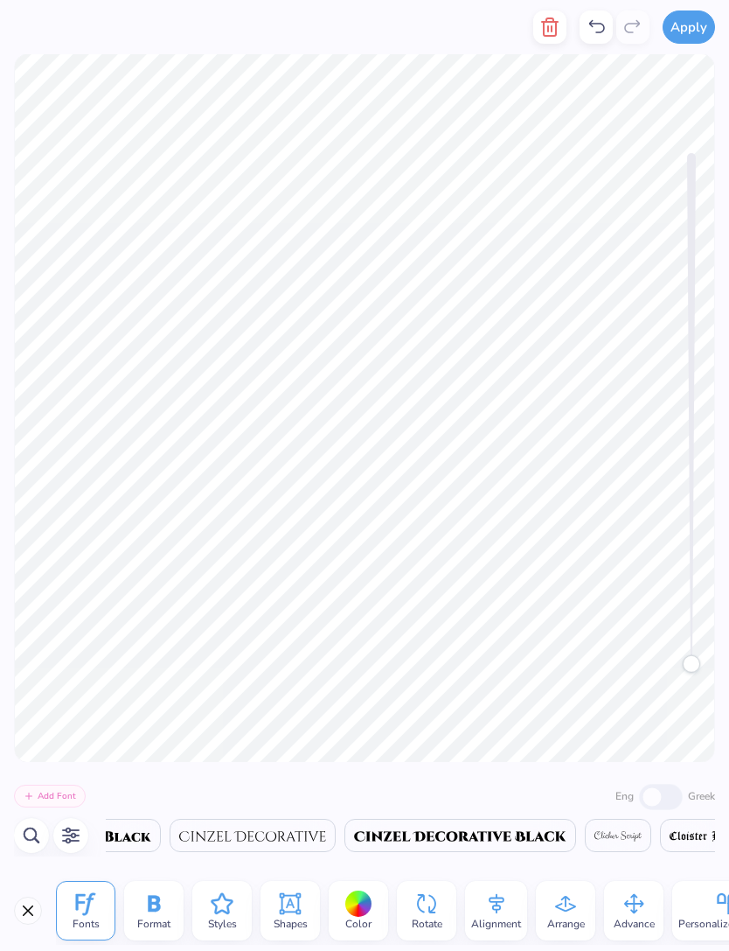
scroll to position [0, 5]
type textarea "Phi Delta Epsilon"
click at [692, 429] on div "Accessibility label" at bounding box center [691, 427] width 17 height 17
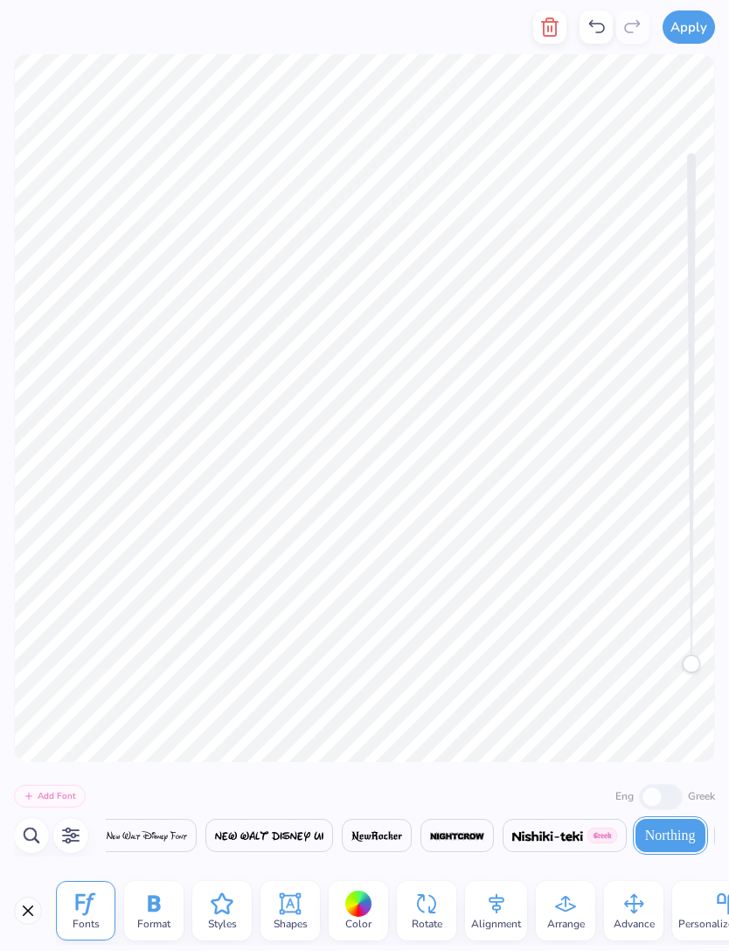
click at [593, 17] on icon at bounding box center [596, 27] width 21 height 21
click at [593, 22] on icon at bounding box center [598, 26] width 16 height 13
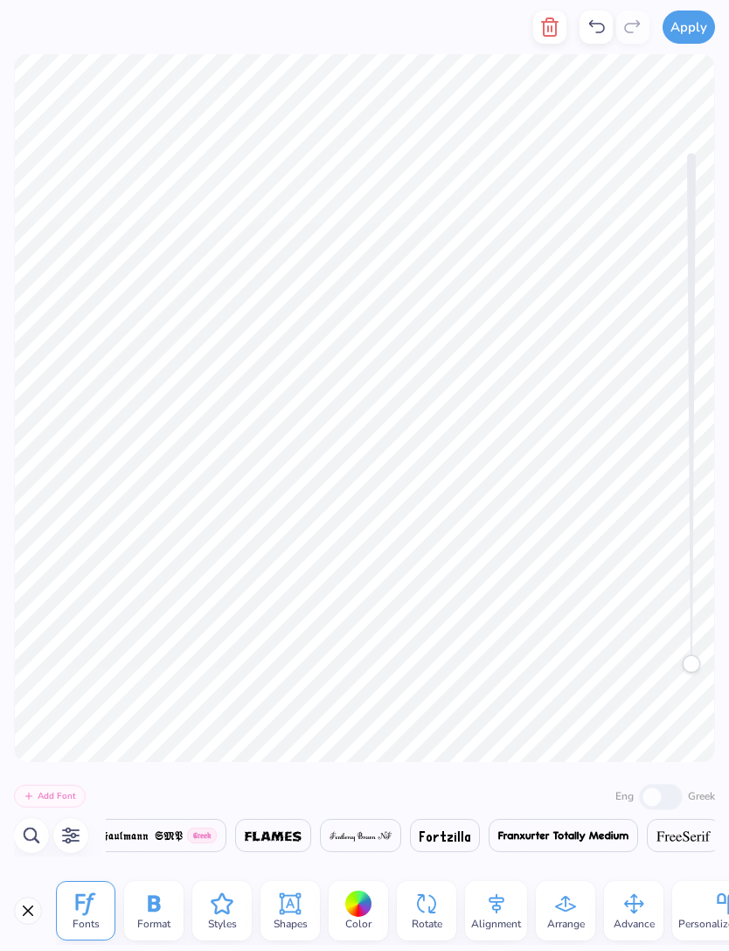
scroll to position [0, 16625]
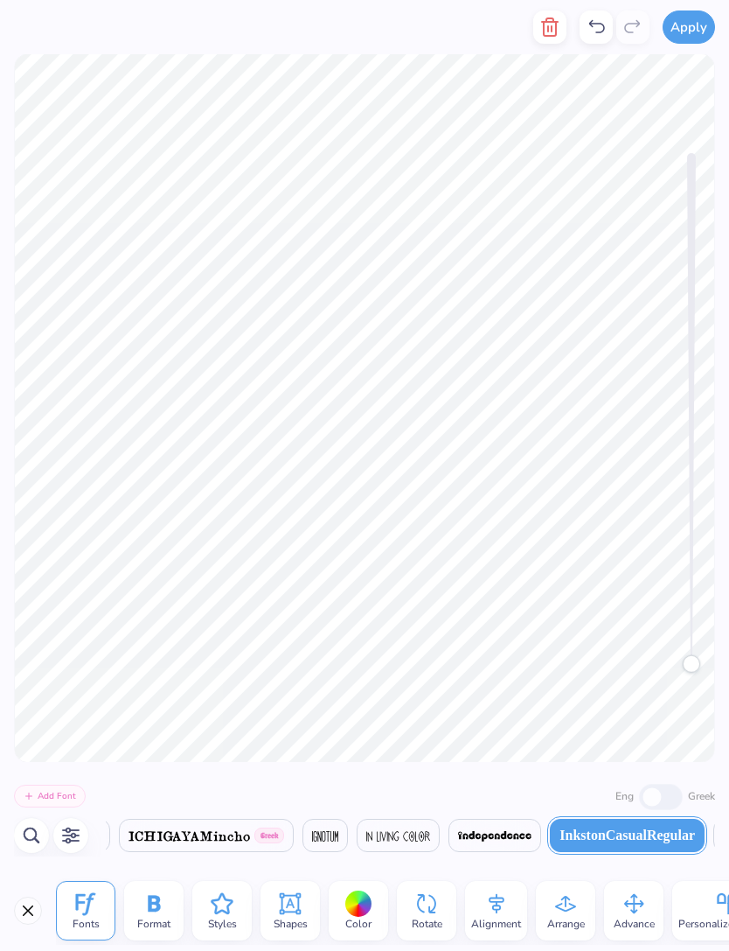
click at [552, 28] on icon "button" at bounding box center [550, 27] width 21 height 21
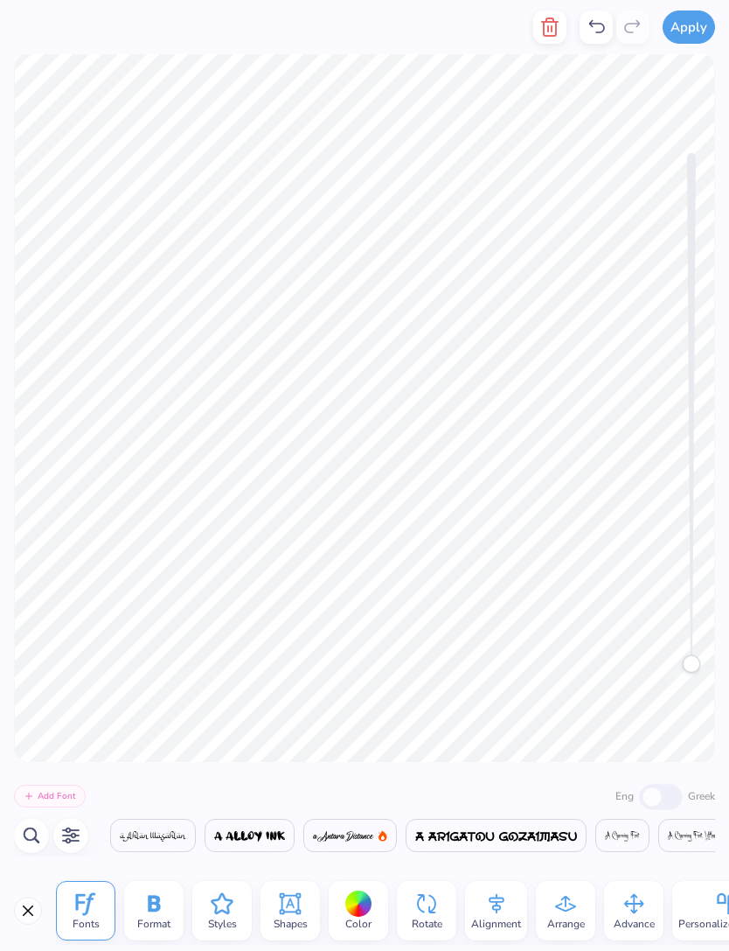
scroll to position [0, 5573]
click at [553, 35] on icon "button" at bounding box center [550, 26] width 12 height 17
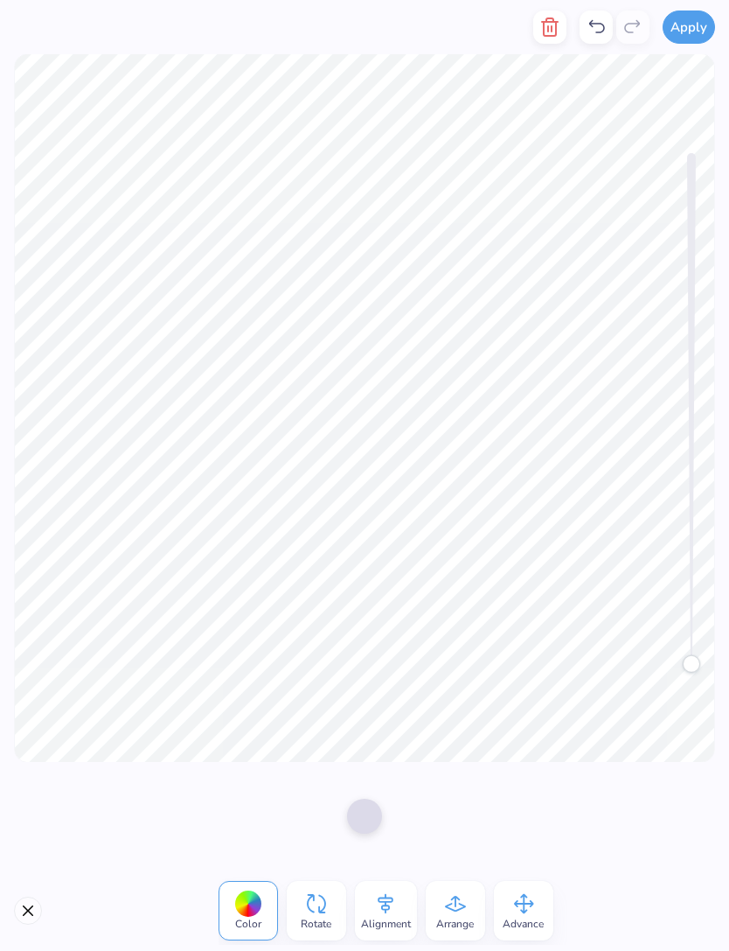
click at [551, 35] on icon "button" at bounding box center [550, 26] width 12 height 17
click at [561, 24] on icon "button" at bounding box center [550, 27] width 21 height 21
click at [562, 22] on button "button" at bounding box center [550, 26] width 33 height 33
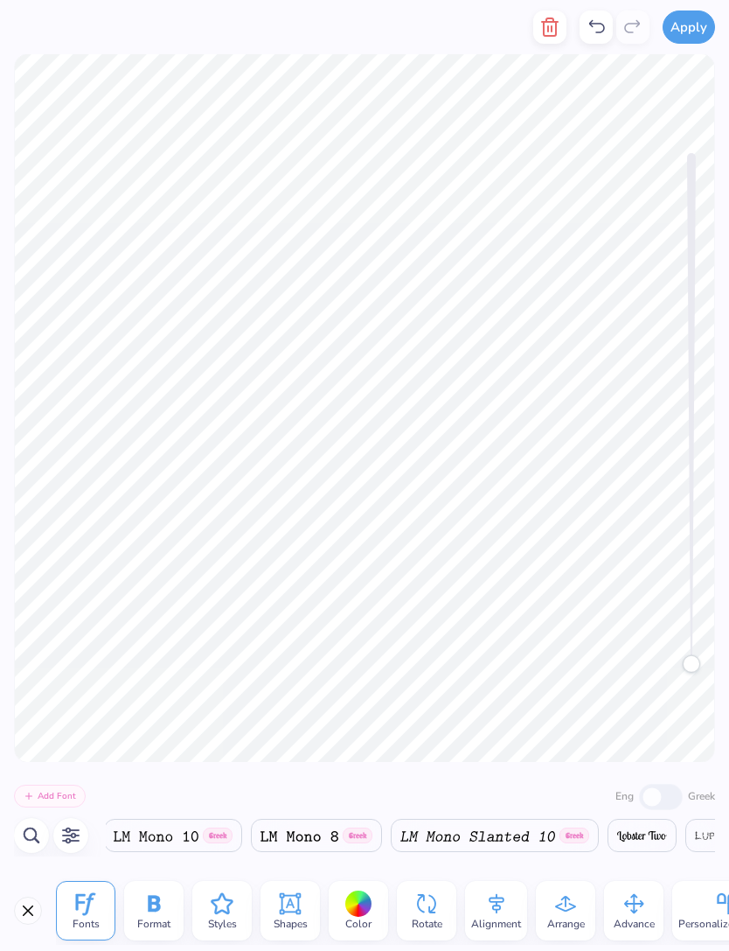
scroll to position [0, 24164]
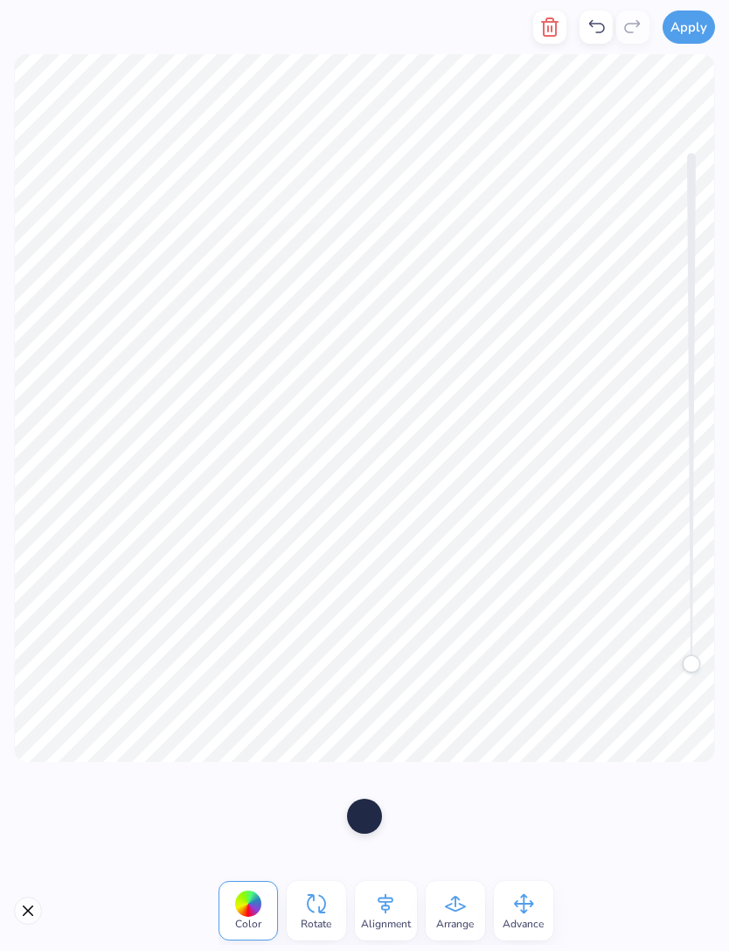
click at [545, 34] on icon "button" at bounding box center [550, 26] width 12 height 17
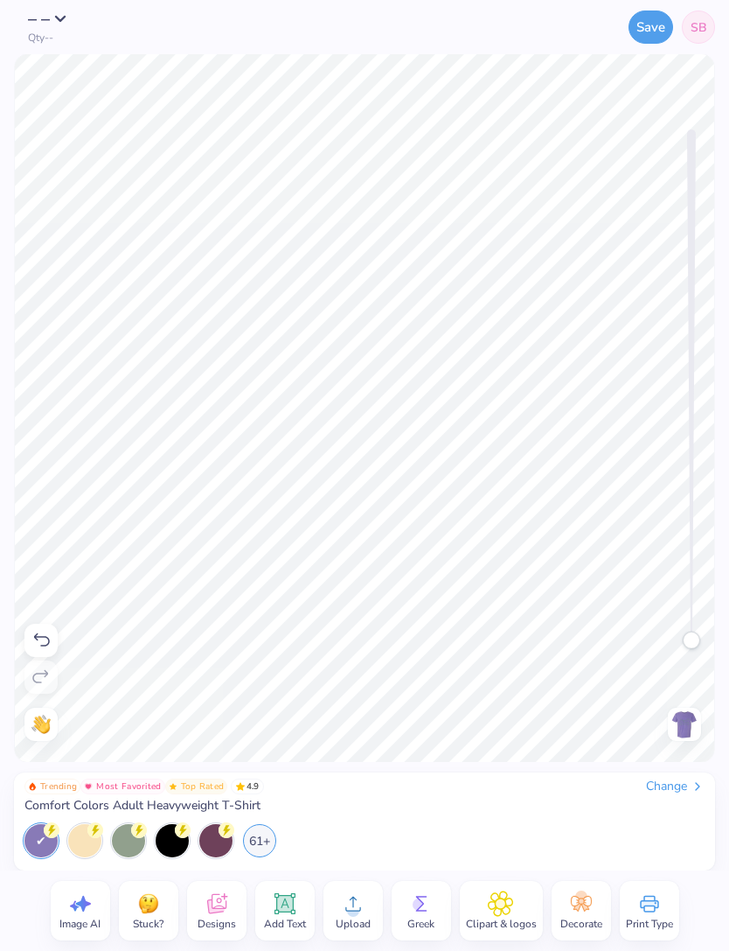
click at [562, 22] on div "Save SB" at bounding box center [472, 27] width 486 height 54
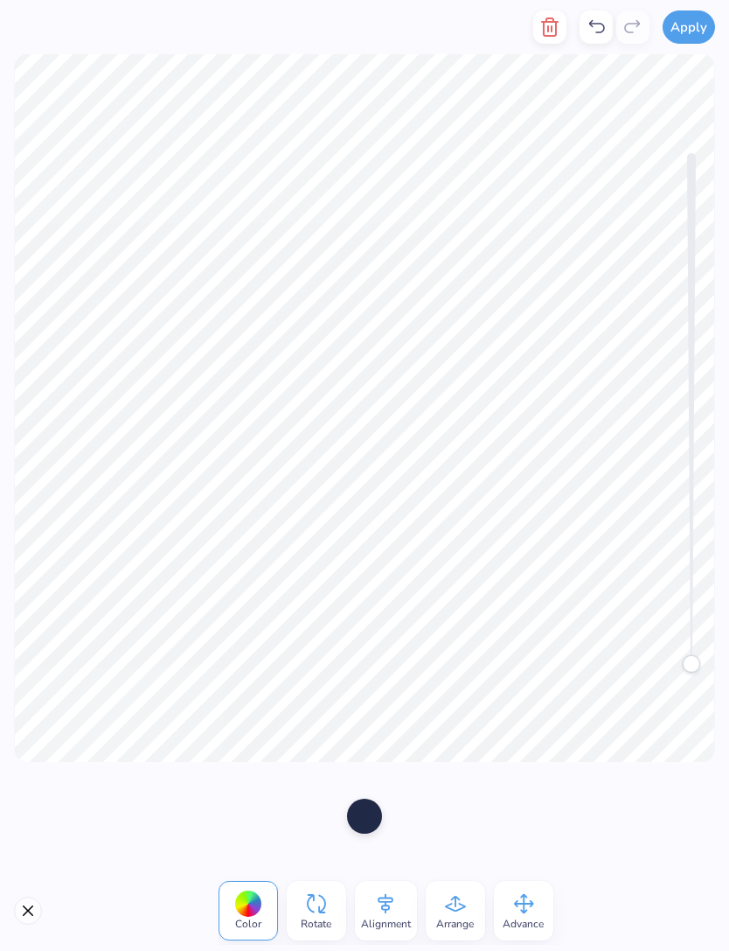
click at [551, 18] on icon "button" at bounding box center [550, 26] width 12 height 17
click at [560, 33] on icon "button" at bounding box center [550, 27] width 21 height 21
click at [544, 26] on icon "button" at bounding box center [550, 27] width 21 height 21
click at [549, 34] on icon "button" at bounding box center [550, 27] width 21 height 21
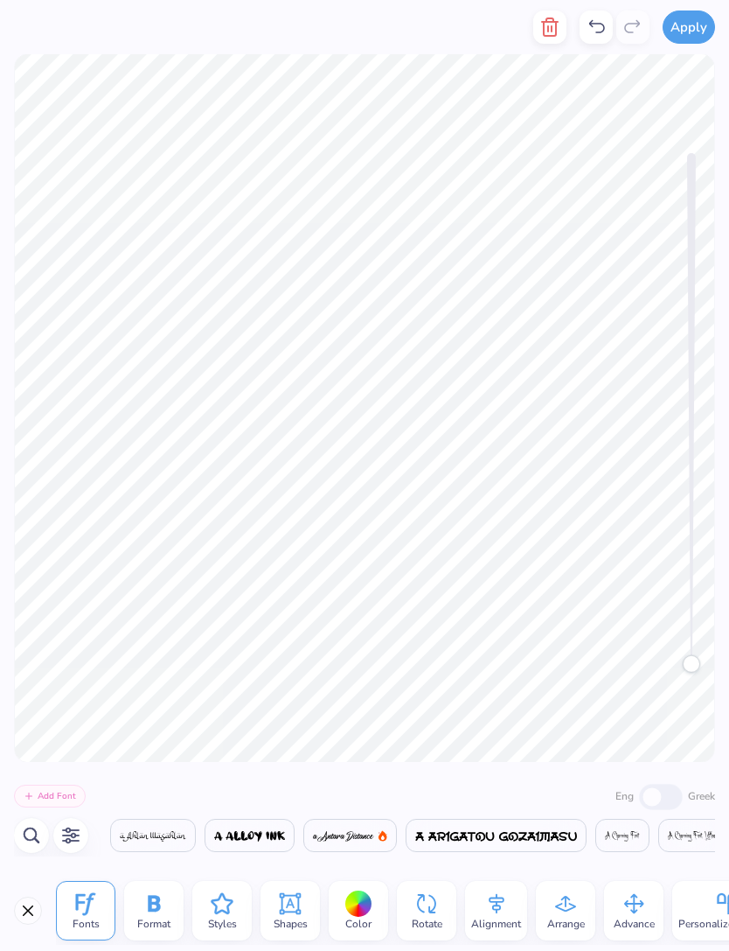
click at [550, 22] on polyline "button" at bounding box center [550, 22] width 16 height 0
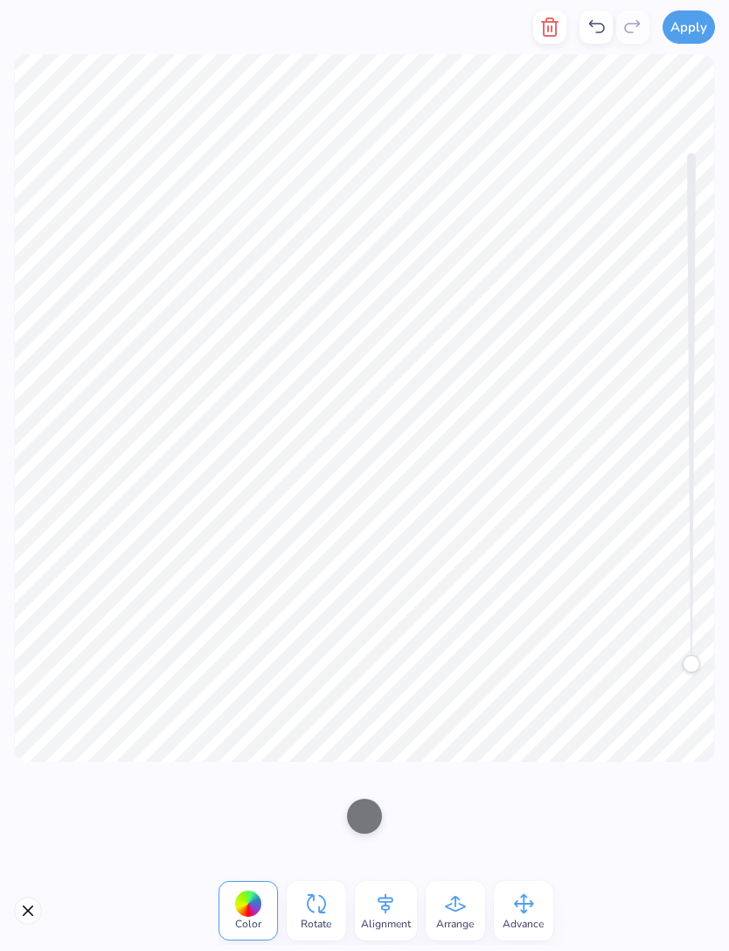
click at [563, 20] on button "button" at bounding box center [550, 26] width 33 height 33
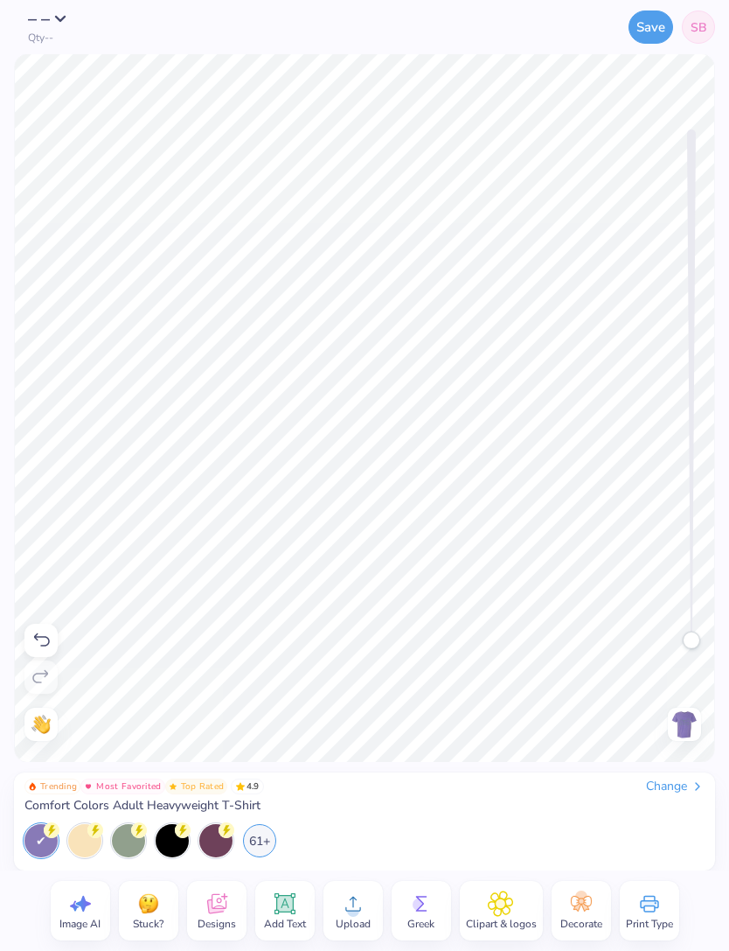
click at [499, 913] on icon at bounding box center [500, 903] width 25 height 26
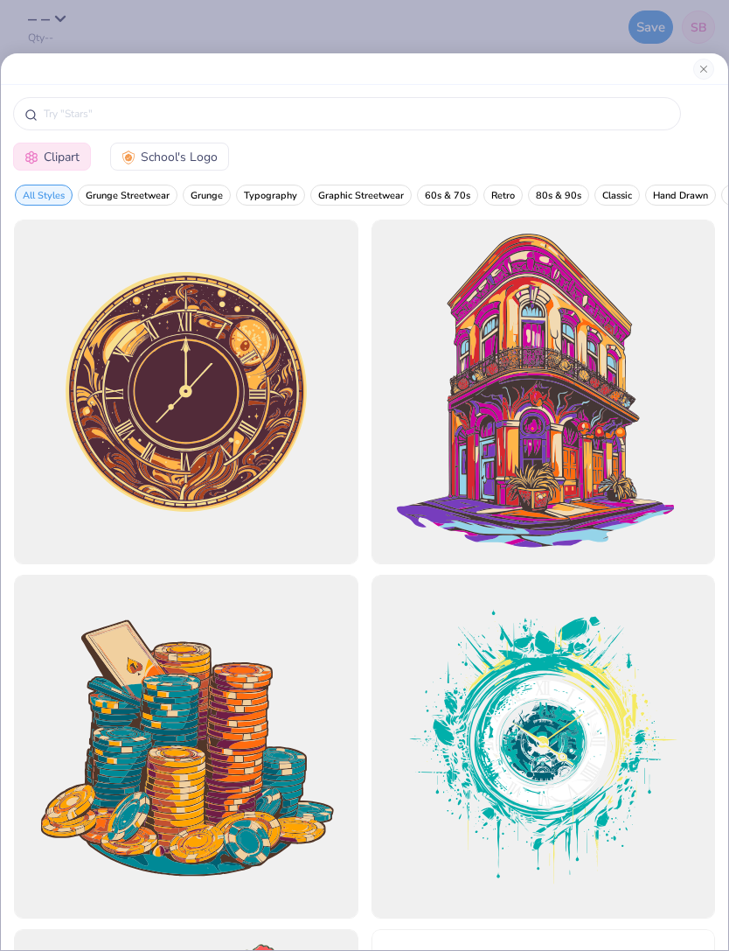
scroll to position [0, 0]
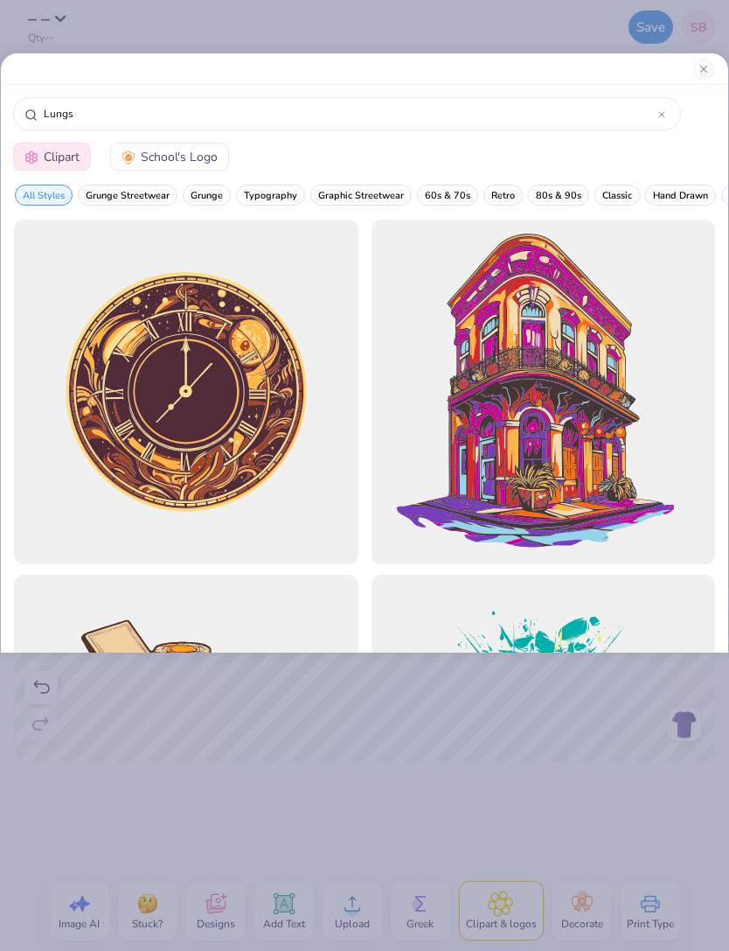
type input "Lungs"
